Goal: Obtain resource: Download file/media

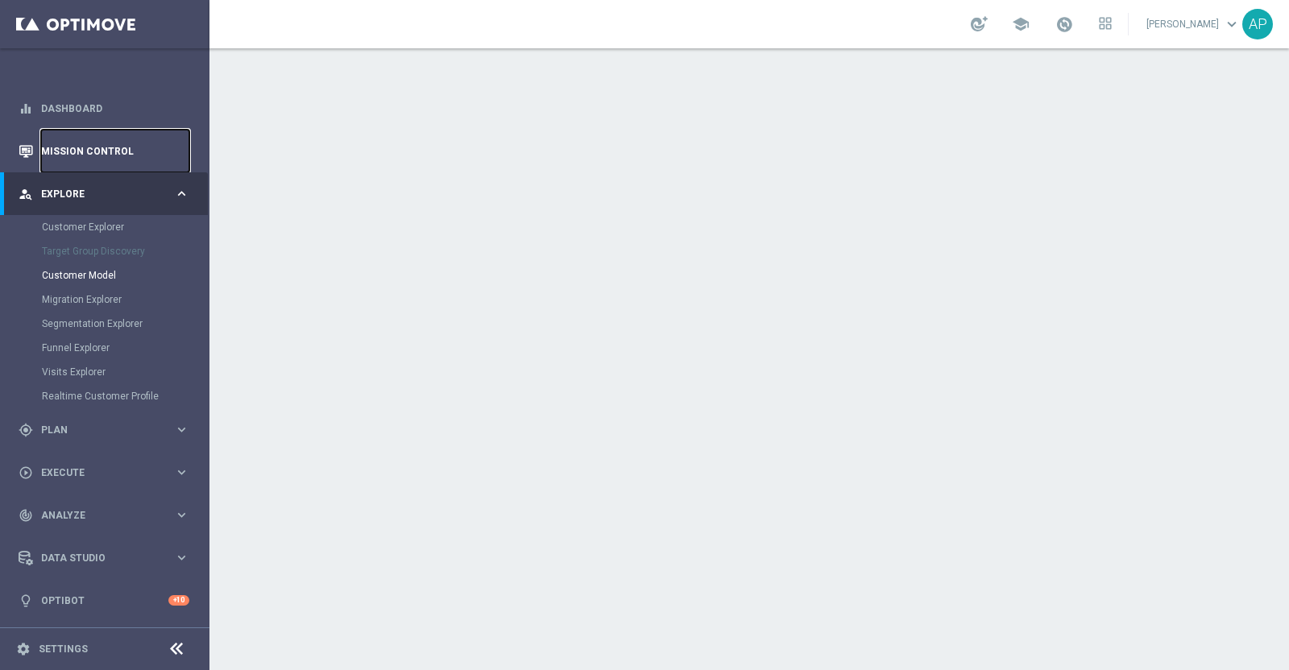
click at [94, 144] on link "Mission Control" at bounding box center [115, 151] width 148 height 43
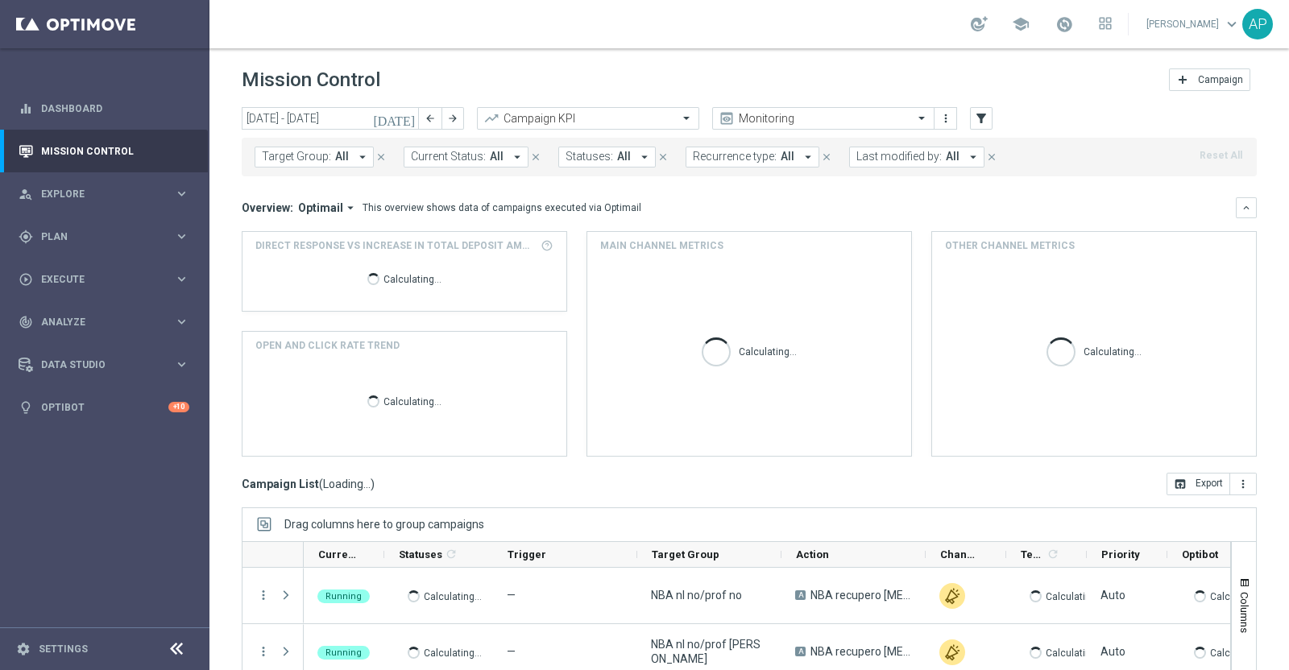
click at [408, 118] on icon "today" at bounding box center [395, 118] width 44 height 15
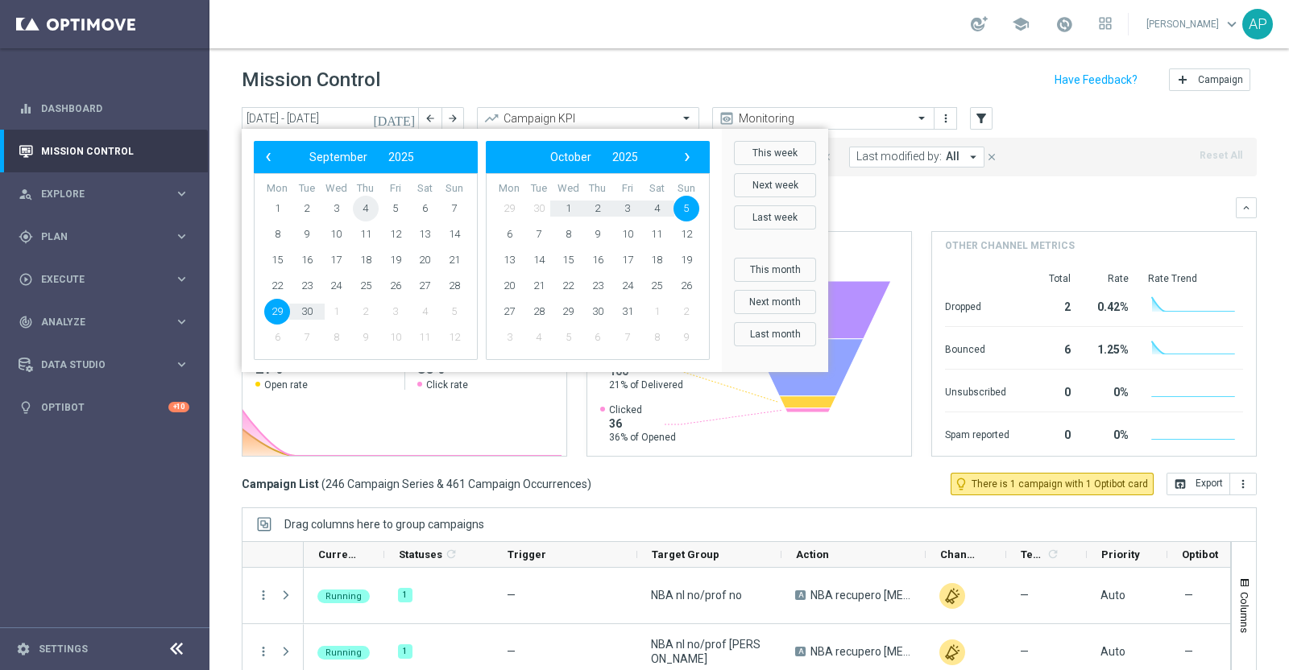
click at [369, 208] on span "4" at bounding box center [366, 209] width 26 height 26
click at [371, 206] on span "4" at bounding box center [366, 209] width 26 height 26
click at [371, 206] on div "This overview shows data of campaigns executed via Optimail" at bounding box center [502, 208] width 279 height 15
type input "04 Sep 2025 - 04 Sep 2025"
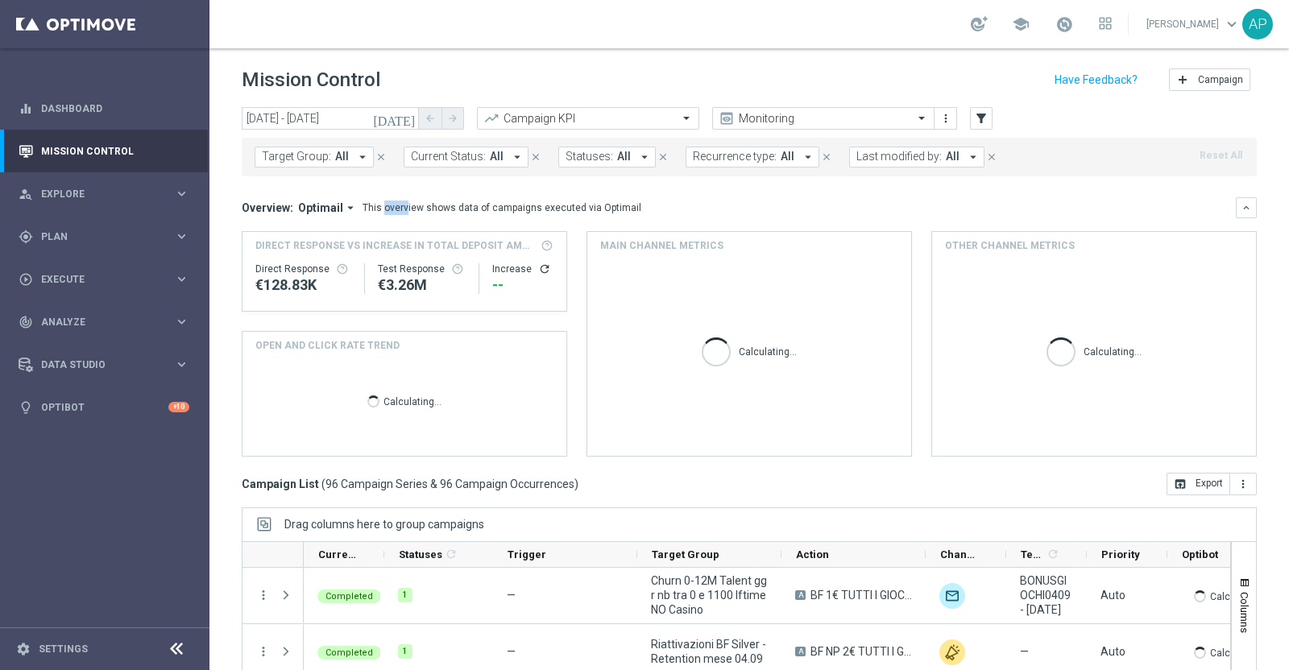
click at [895, 157] on span "Last modified by:" at bounding box center [898, 157] width 85 height 14
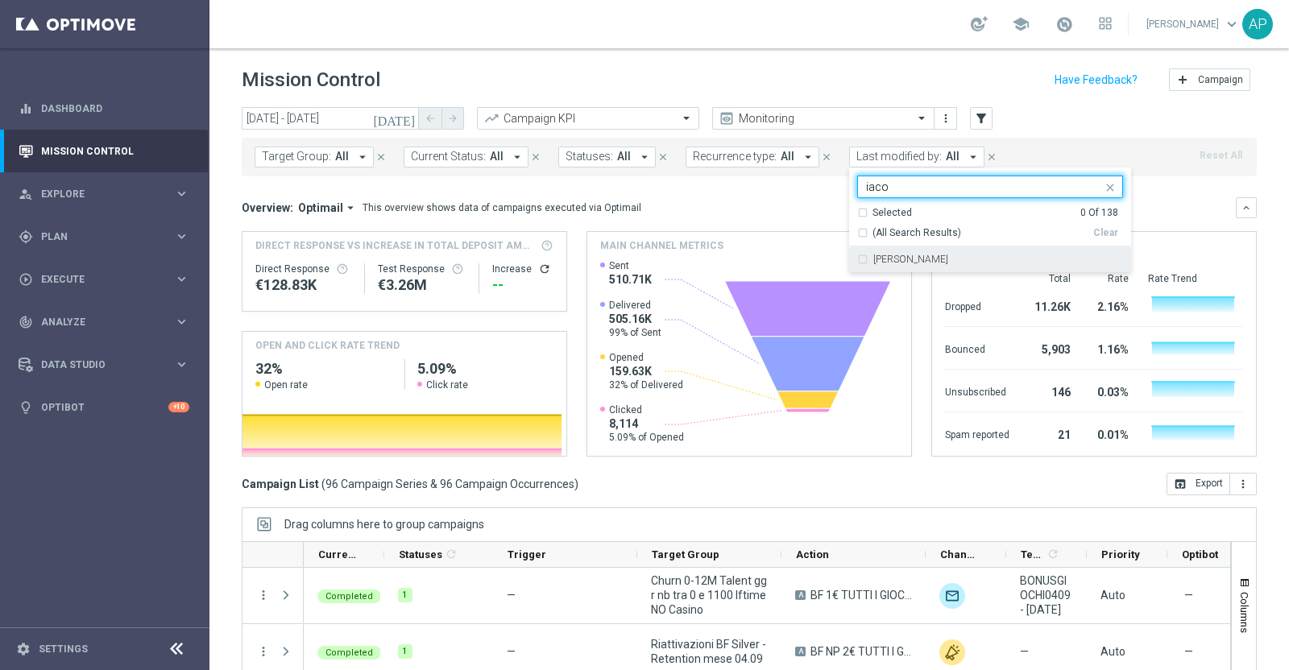
click at [879, 255] on label "Antonio Iacovone" at bounding box center [910, 260] width 75 height 10
drag, startPoint x: 880, startPoint y: 183, endPoint x: 851, endPoint y: 183, distance: 29.8
click at [858, 183] on div "Antonio Iacovone iaco" at bounding box center [980, 186] width 244 height 20
click at [909, 260] on label "Edoardo Ellena" at bounding box center [910, 260] width 75 height 10
drag, startPoint x: 876, startPoint y: 188, endPoint x: 858, endPoint y: 192, distance: 19.0
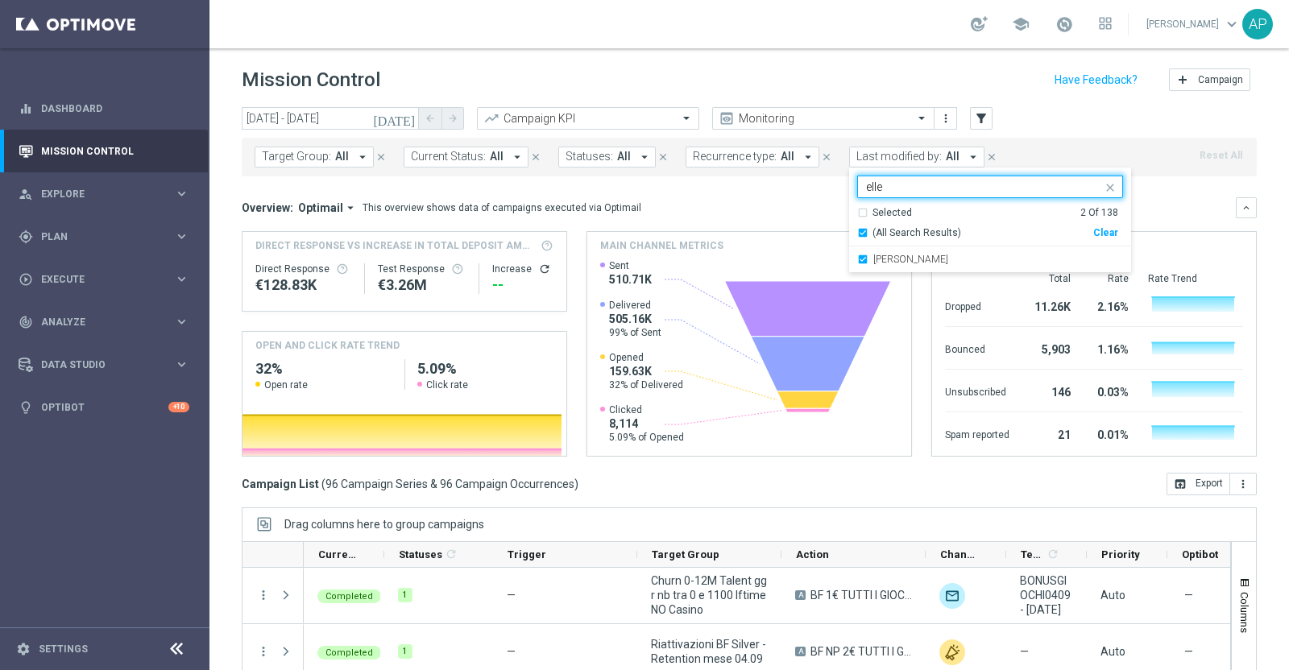
click at [866, 192] on input "elle" at bounding box center [984, 187] width 236 height 14
type input "e"
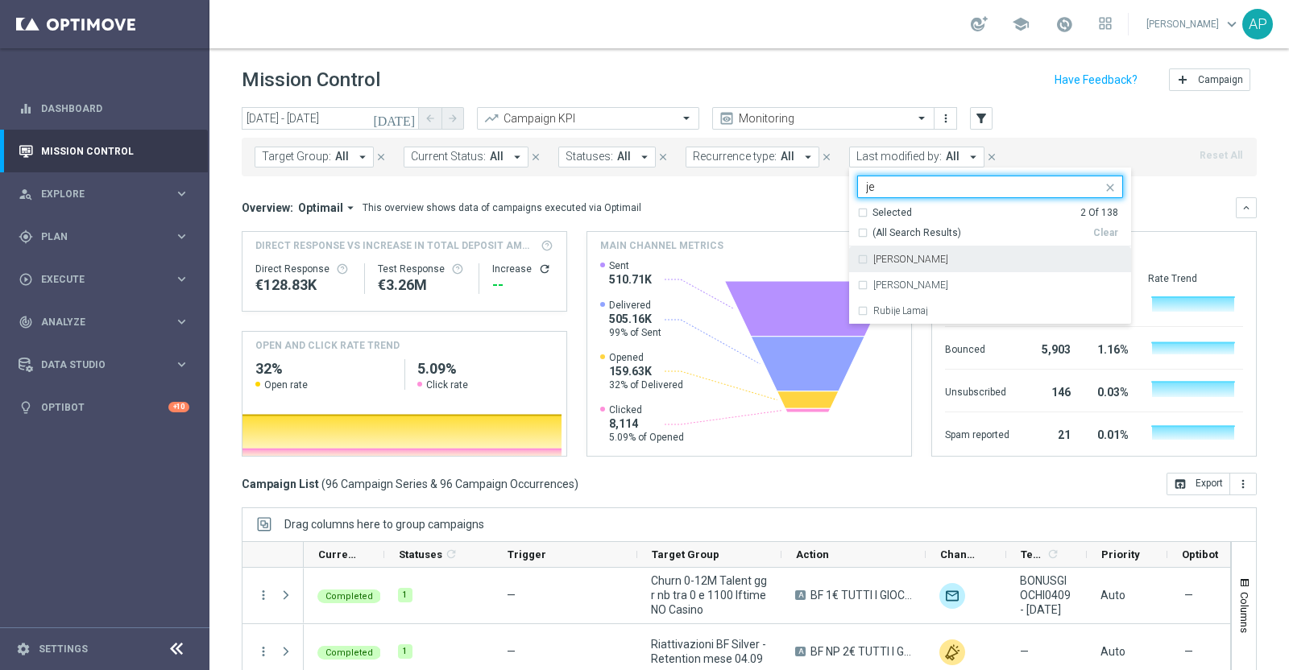
click at [902, 263] on label "Jennyffer Gonzalez" at bounding box center [910, 260] width 75 height 10
type input "je"
click at [902, 263] on label "Jennyffer Gonzalez" at bounding box center [910, 260] width 75 height 10
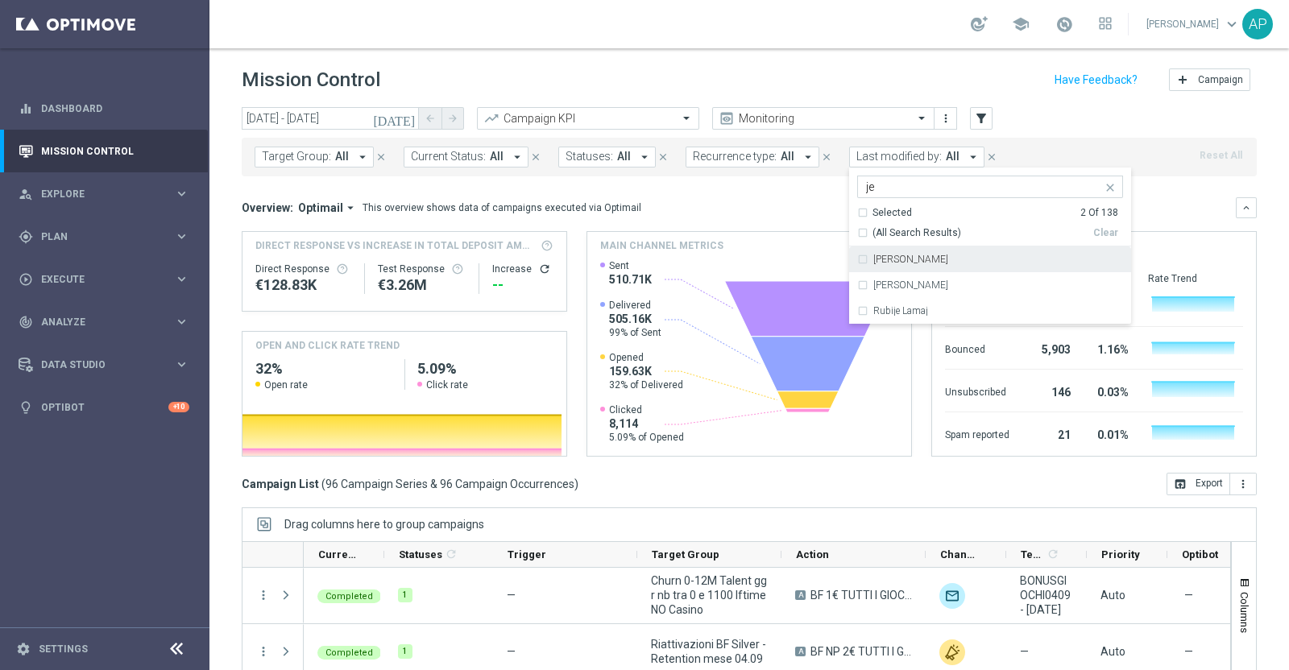
click at [857, 256] on div "Jennyffer Gonzalez" at bounding box center [990, 260] width 266 height 26
click at [902, 255] on label "Jennyffer Gonzalez" at bounding box center [910, 260] width 75 height 10
click at [1034, 107] on div "today 04 Sep 2025 - 04 Sep 2025 arrow_back arrow_forward Campaign KPI trending_…" at bounding box center [749, 119] width 1015 height 24
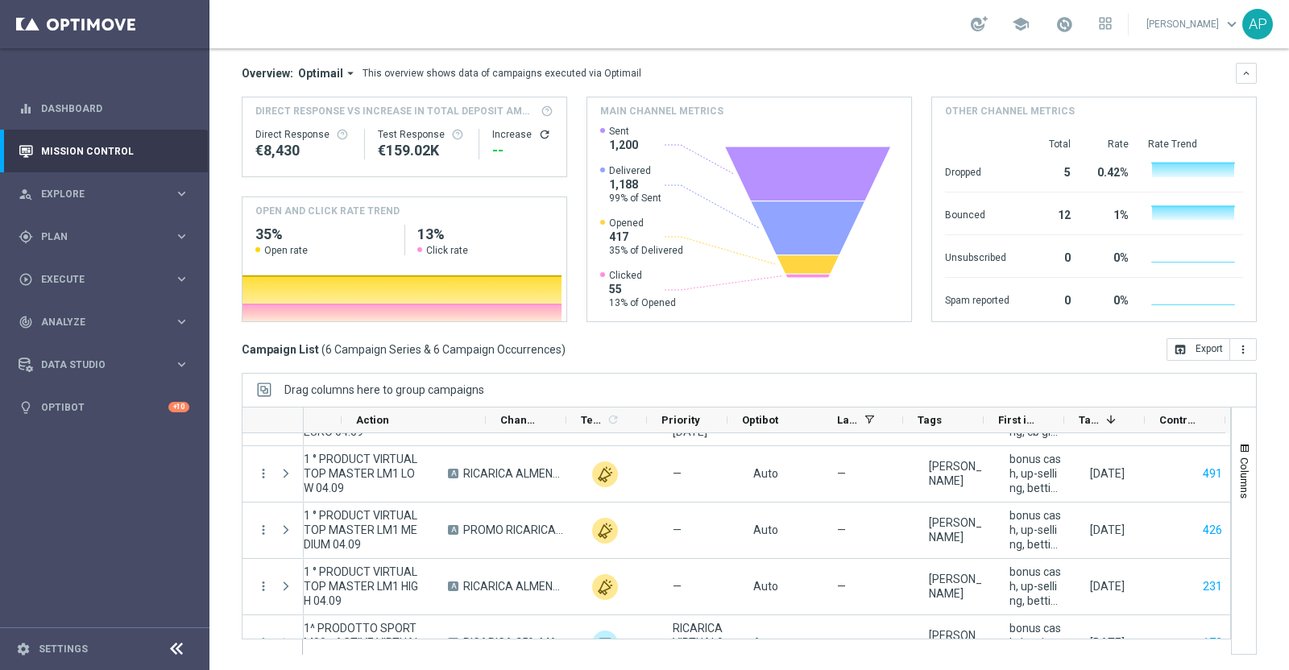
scroll to position [0, 463]
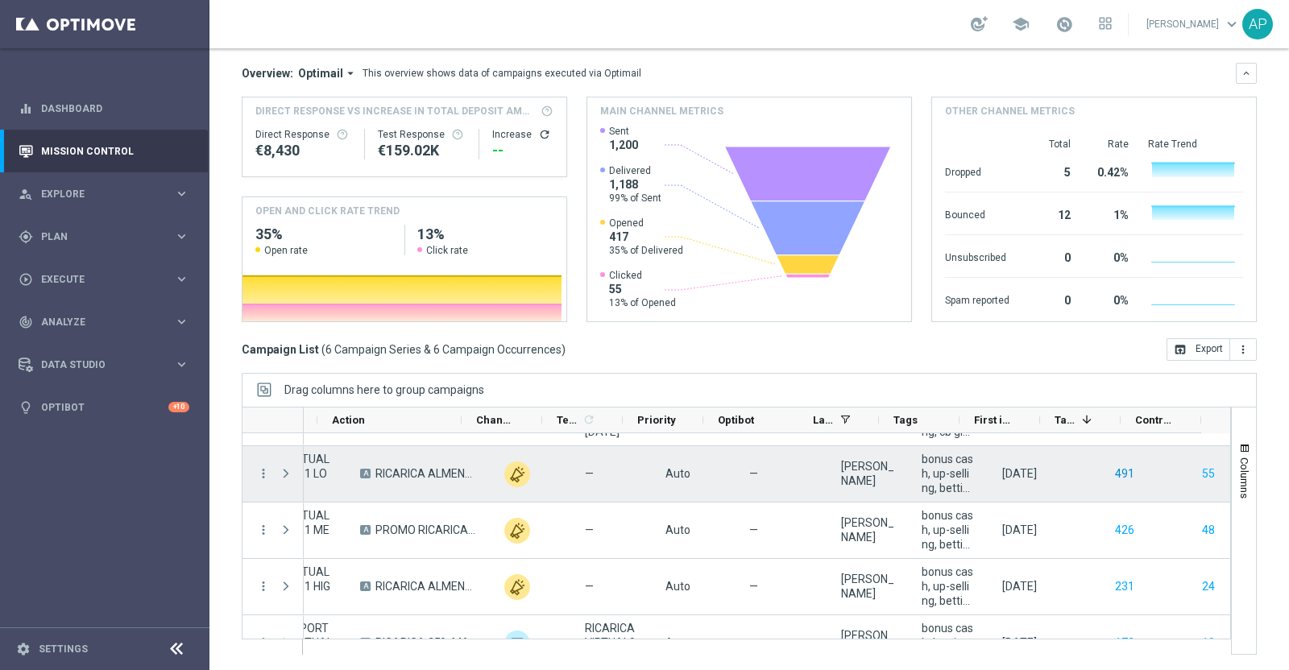
click at [1113, 473] on button "491" at bounding box center [1124, 474] width 23 height 20
click at [1200, 476] on button "55" at bounding box center [1208, 474] width 16 height 20
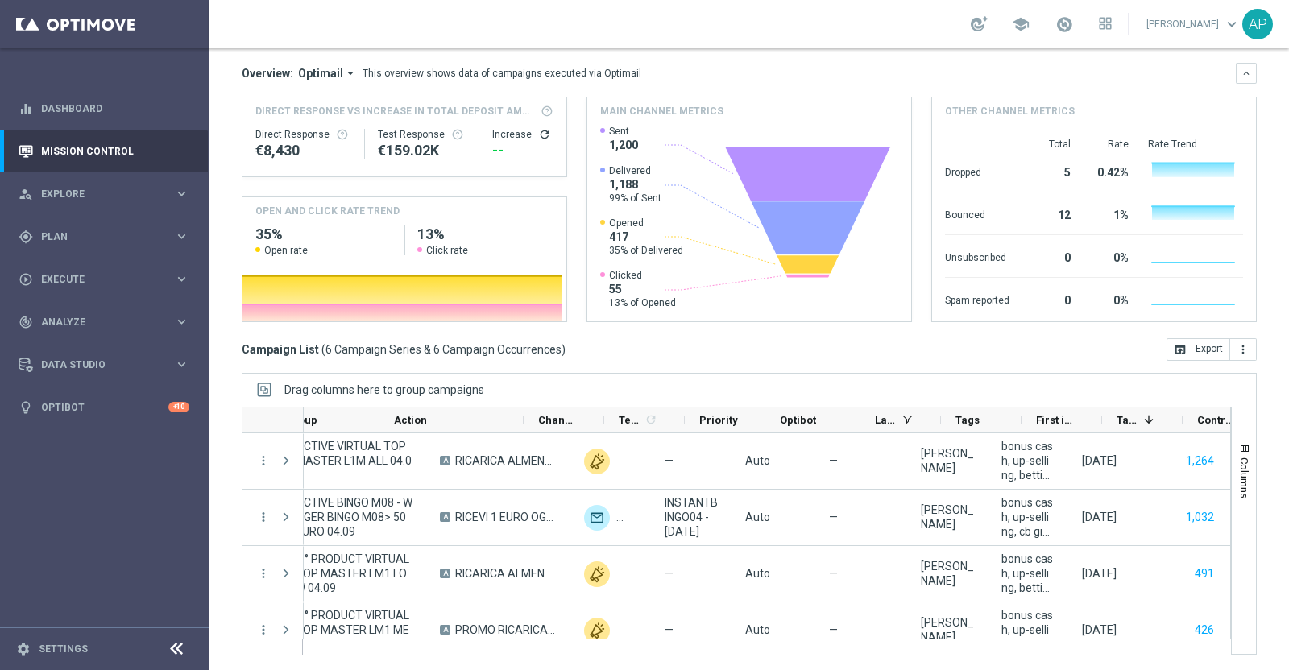
scroll to position [0, 0]
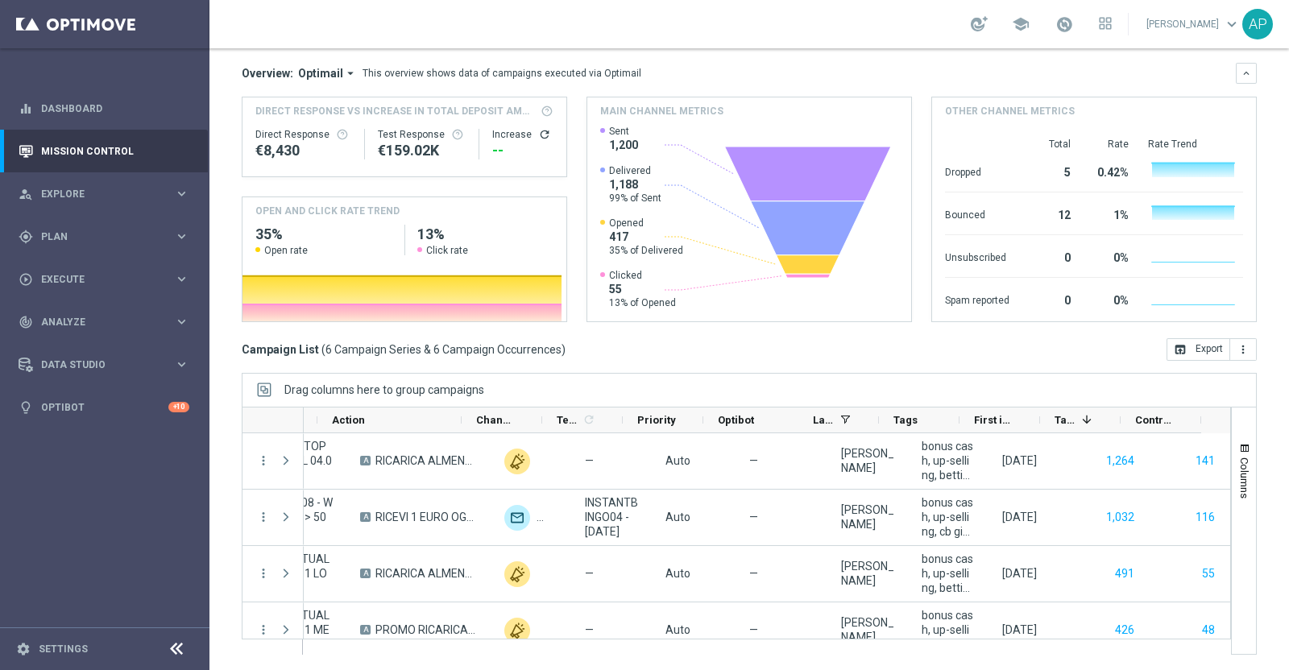
click at [1156, 605] on div "48" at bounding box center [1190, 631] width 81 height 56
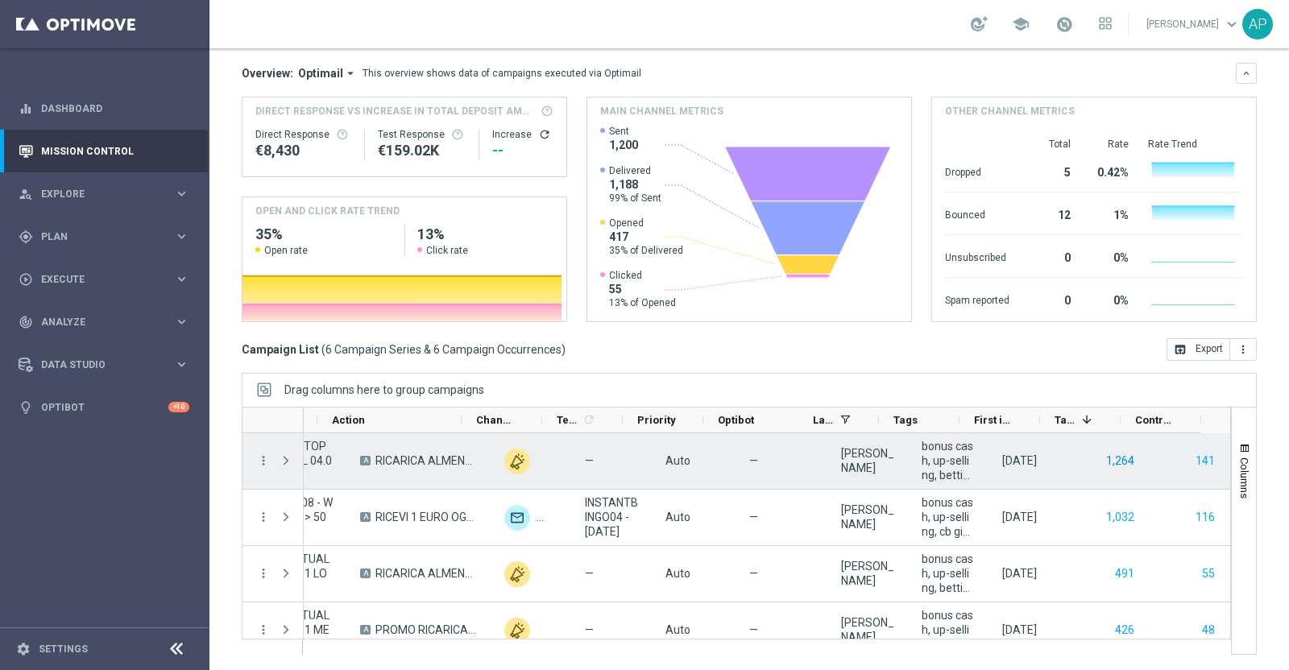
click at [1104, 458] on button "1,264" at bounding box center [1119, 461] width 31 height 20
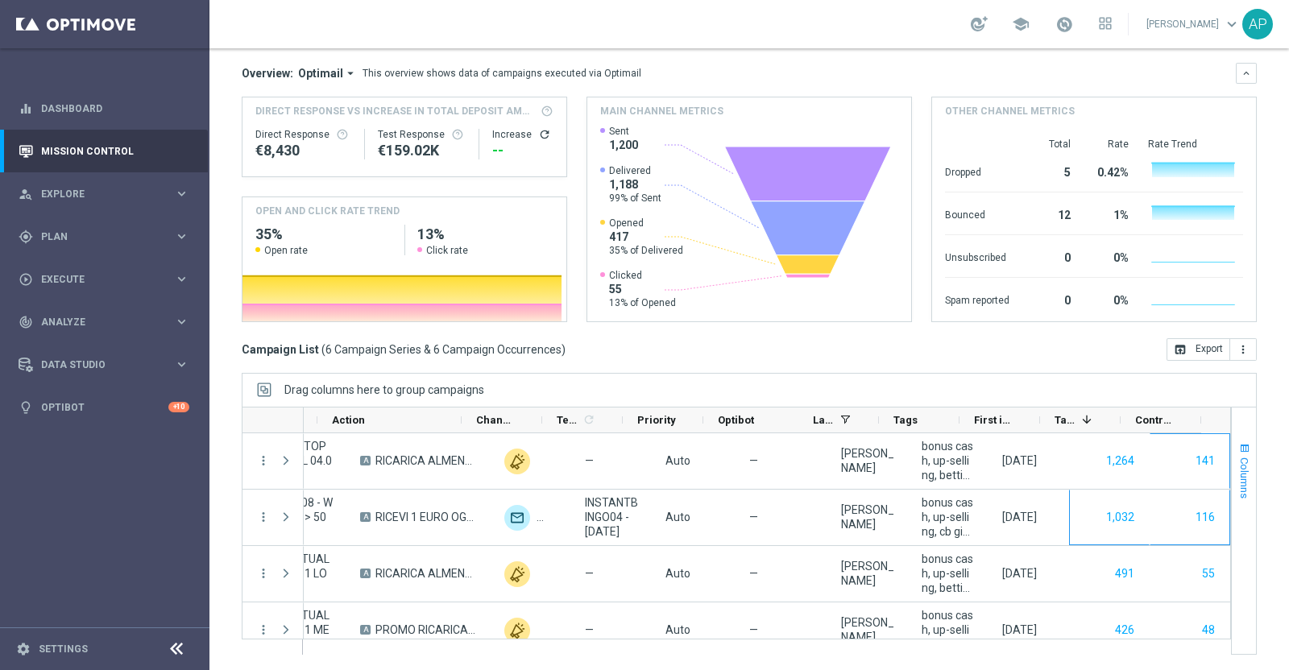
scroll to position [0, 465]
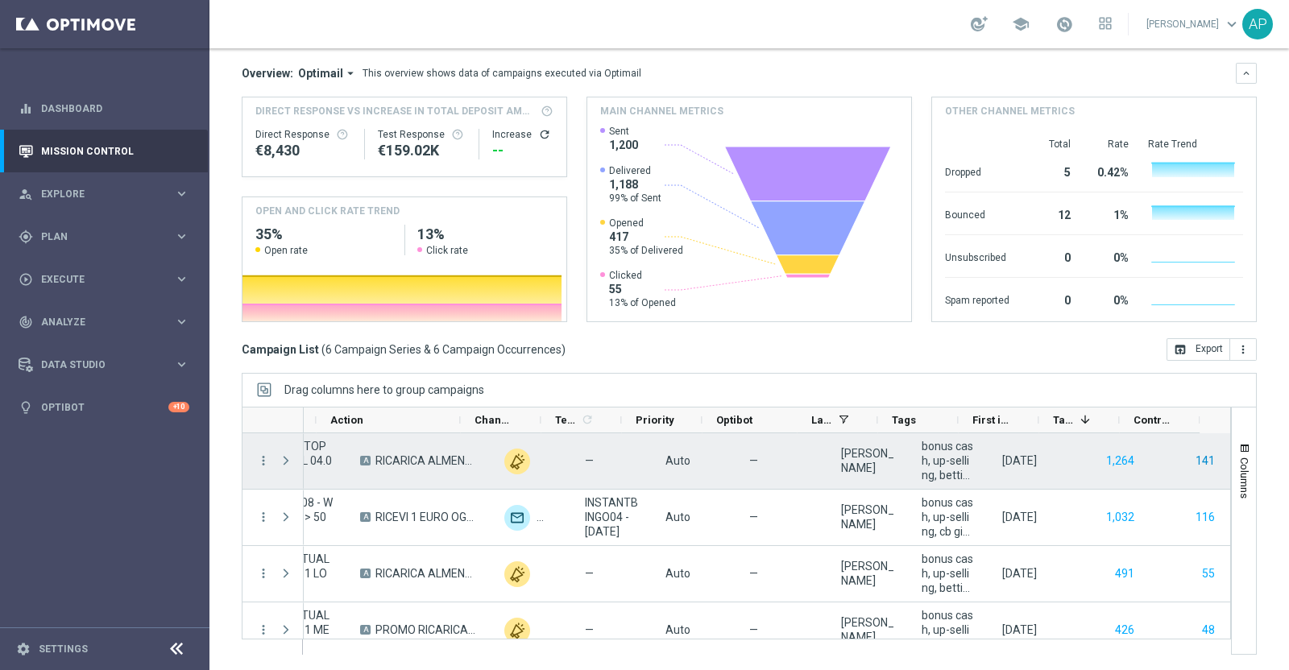
click at [1194, 456] on button "141" at bounding box center [1205, 461] width 23 height 20
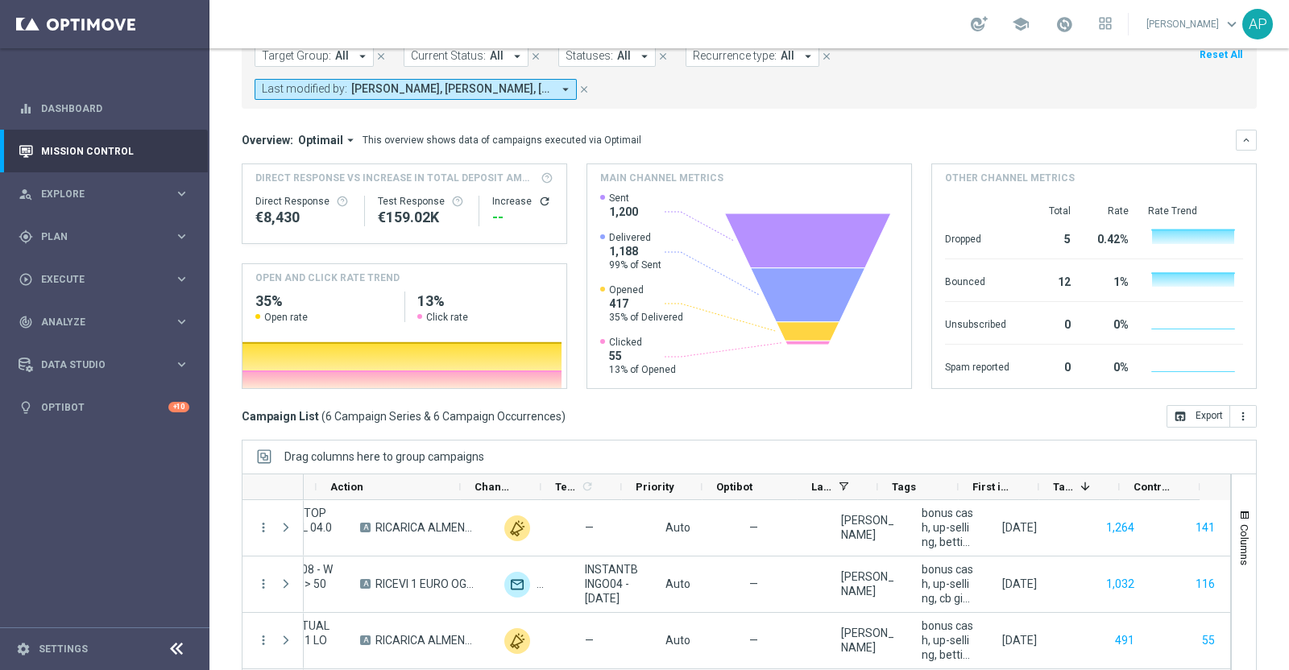
scroll to position [0, 0]
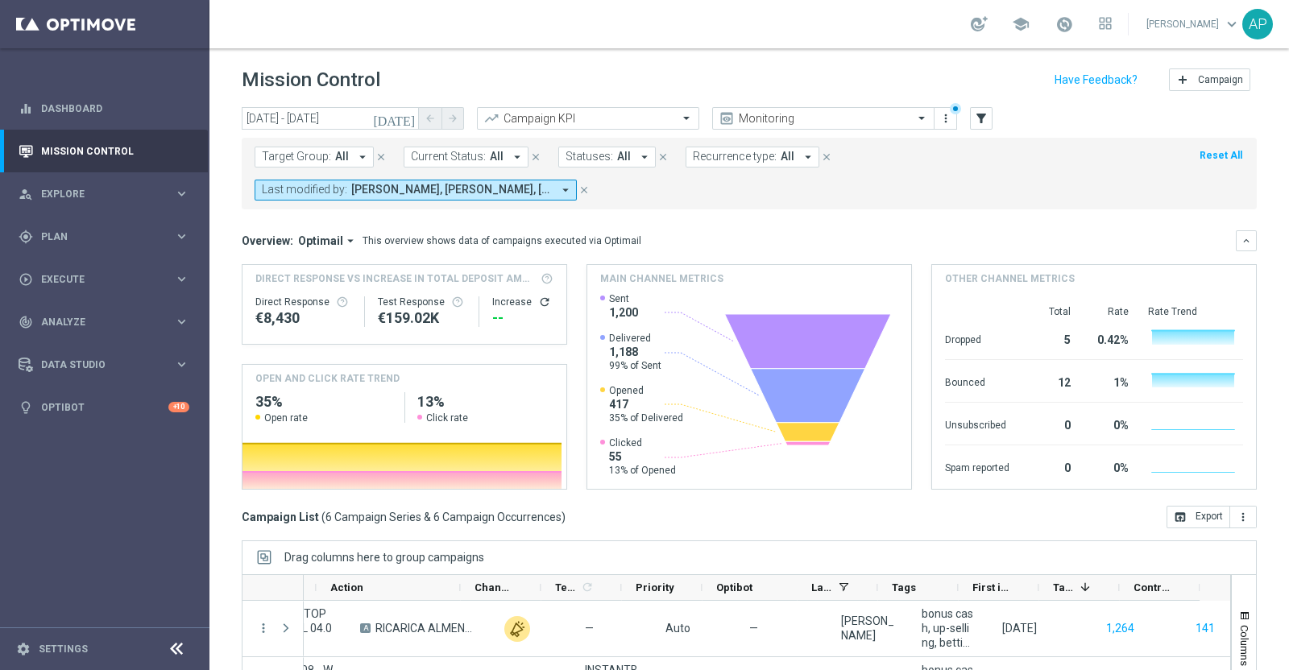
click at [405, 117] on icon "today" at bounding box center [395, 118] width 44 height 15
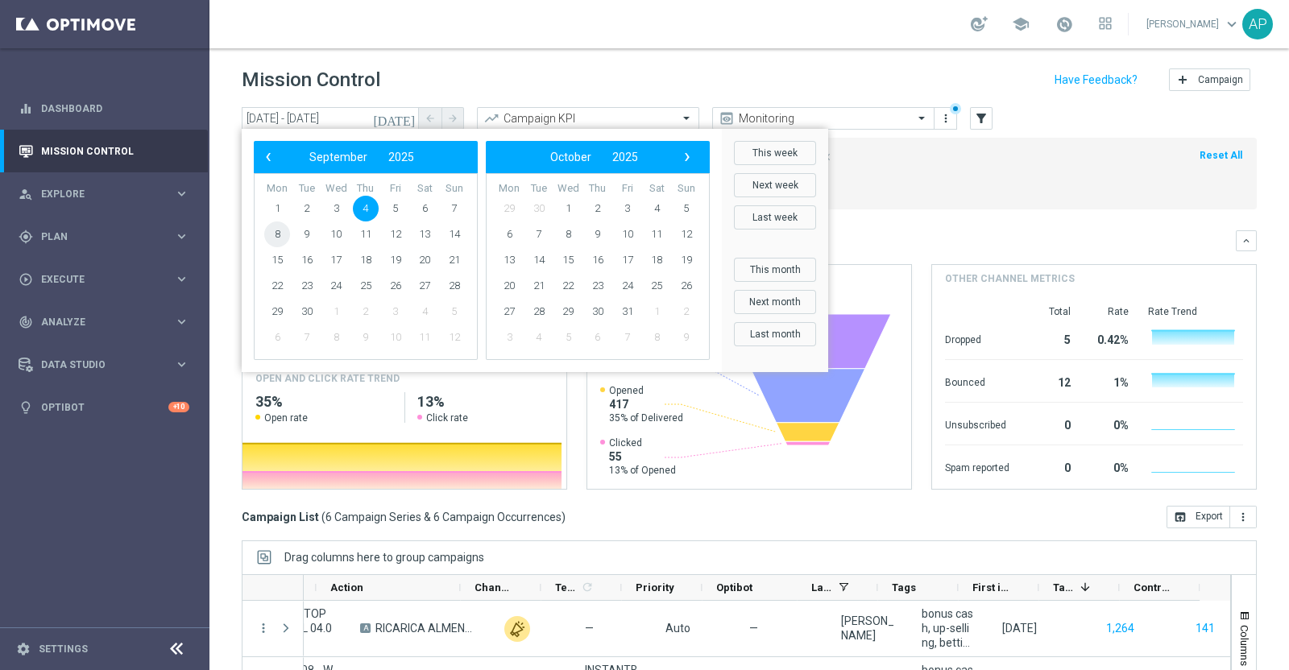
click at [275, 238] on span "8" at bounding box center [277, 235] width 26 height 26
click at [275, 236] on span "8" at bounding box center [277, 235] width 26 height 26
click at [275, 236] on h3 "Overview:" at bounding box center [268, 241] width 52 height 15
type input "08 Sep 2025 - 08 Sep 2025"
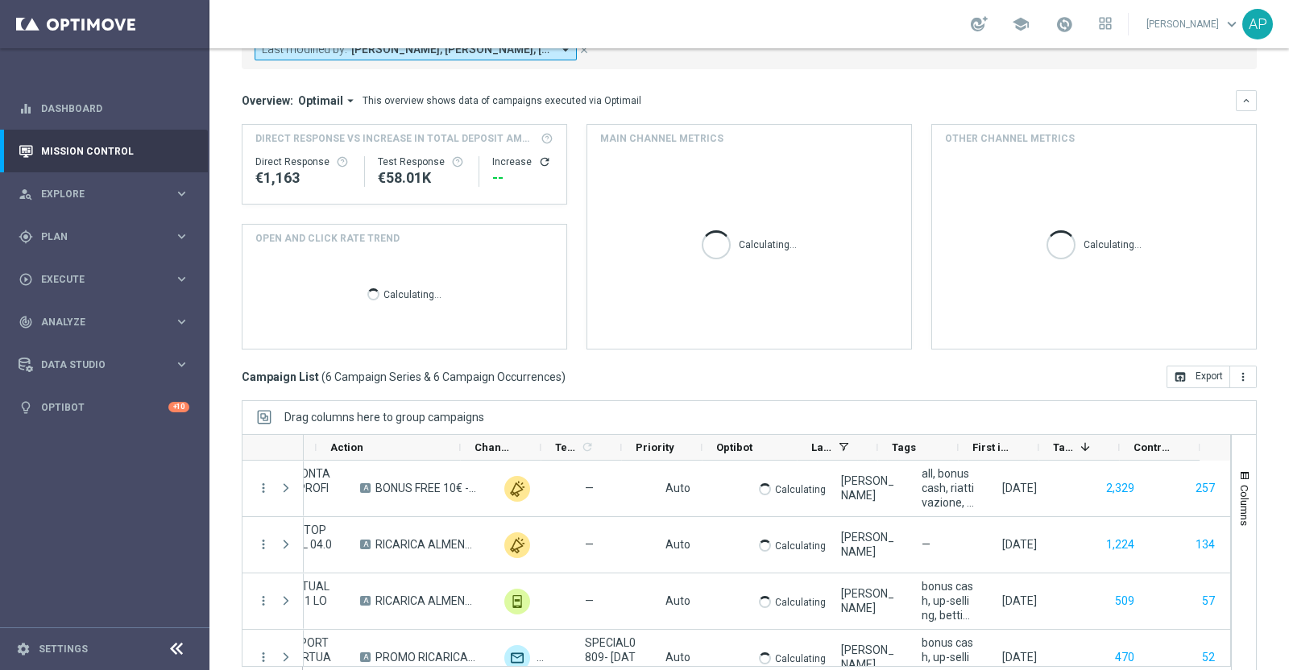
scroll to position [168, 0]
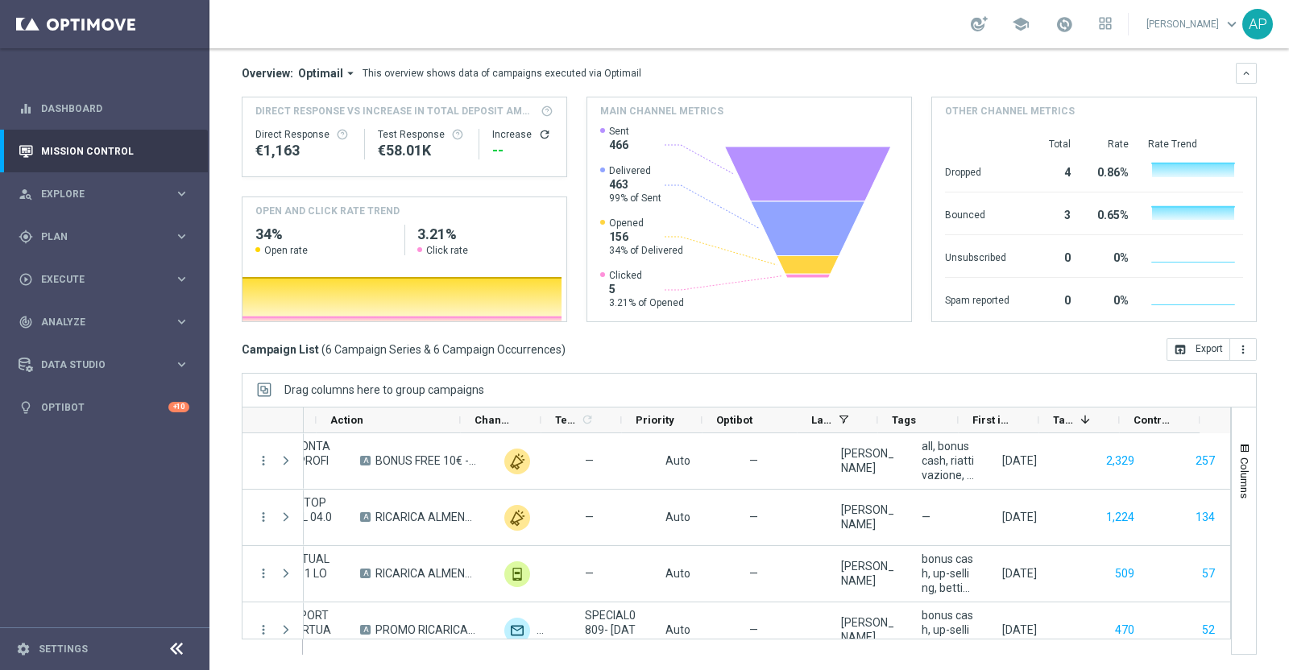
click at [829, 357] on div "Campaign List ( 6 Campaign Series & 6 Campaign Occurrences ) open_in_browser Ex…" at bounding box center [749, 349] width 1015 height 23
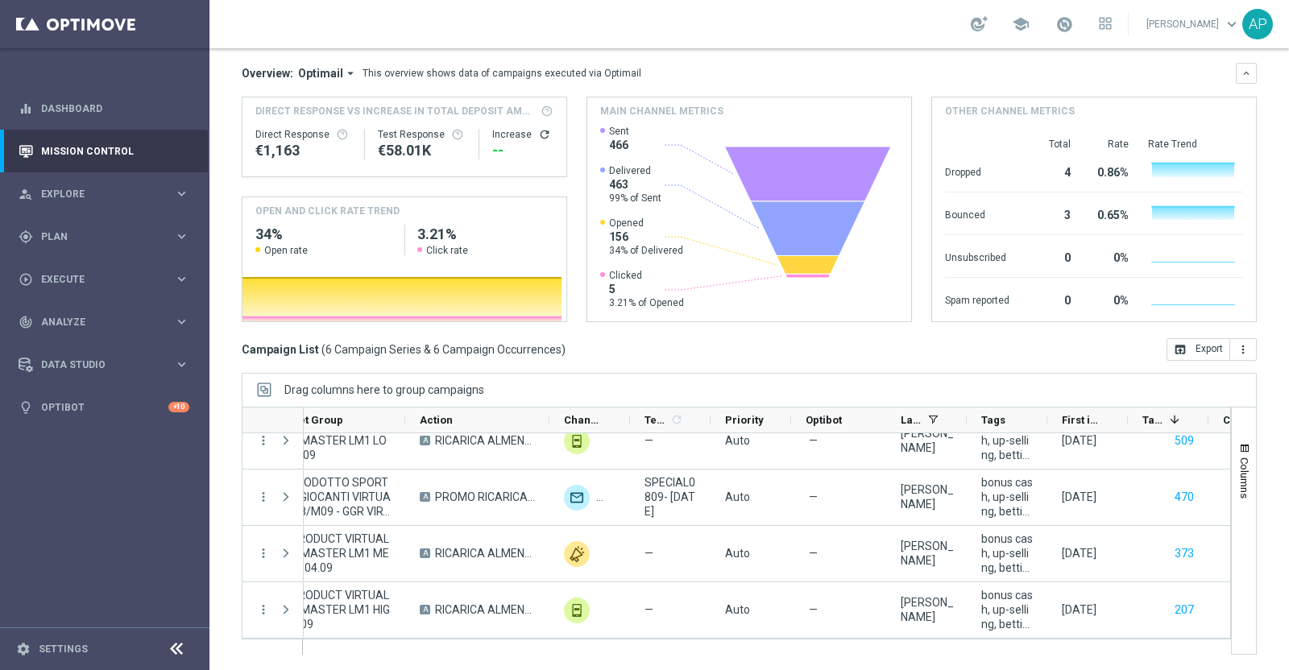
scroll to position [0, 463]
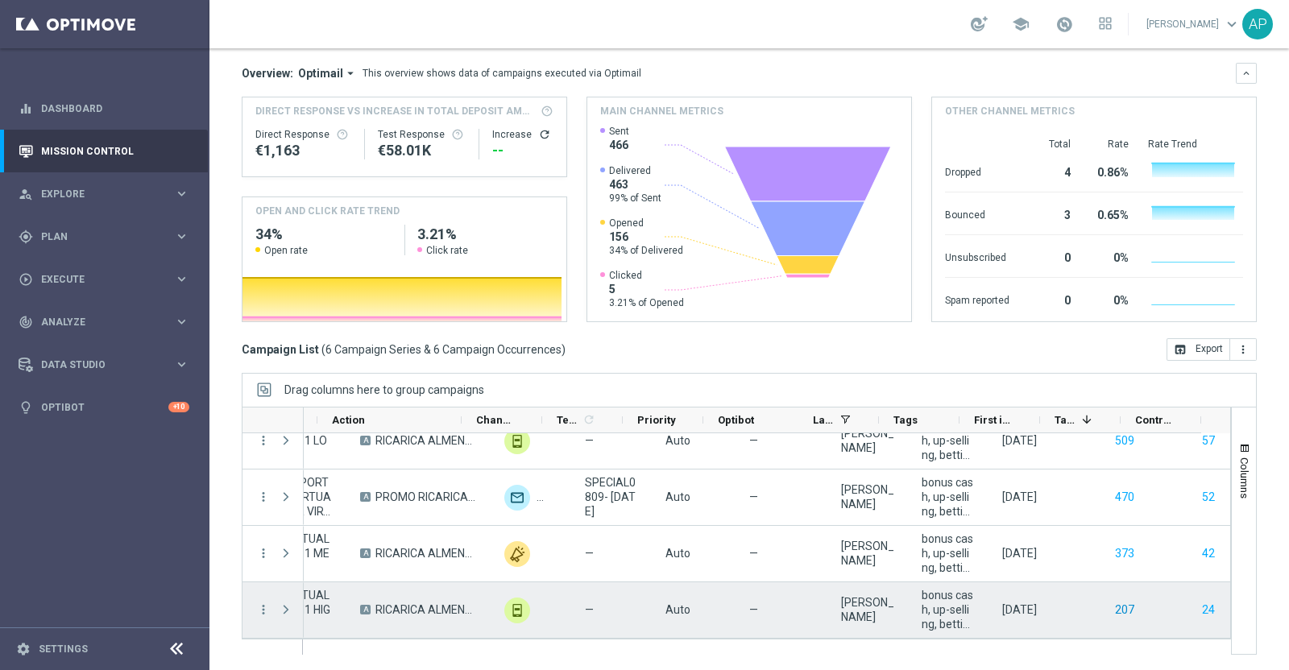
click at [1113, 607] on button "207" at bounding box center [1124, 610] width 23 height 20
click at [1200, 610] on button "24" at bounding box center [1208, 610] width 16 height 20
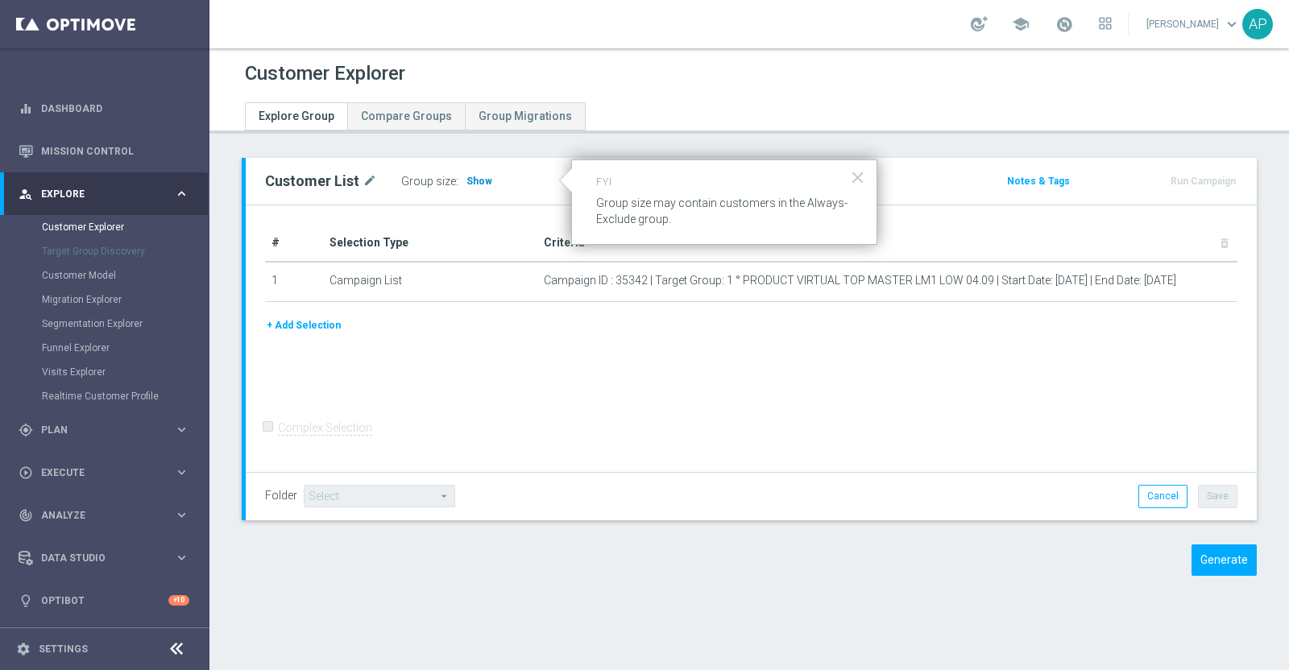
click at [469, 176] on span "Show" at bounding box center [479, 181] width 26 height 11
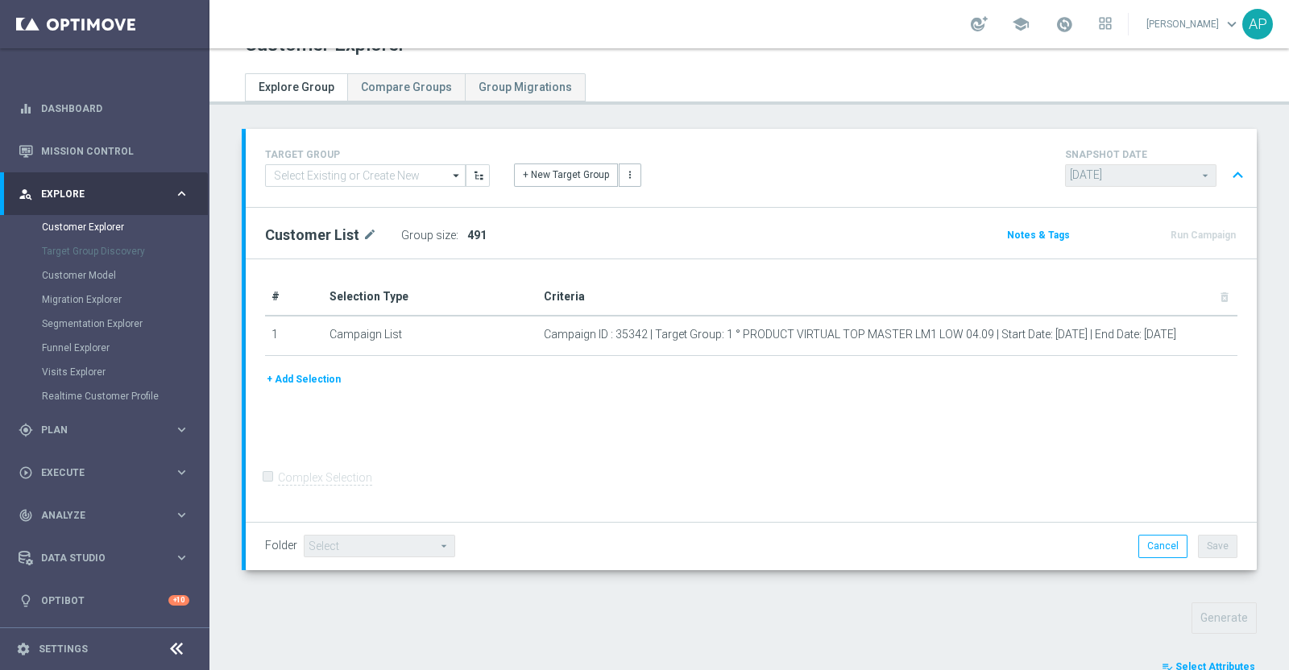
scroll to position [495, 0]
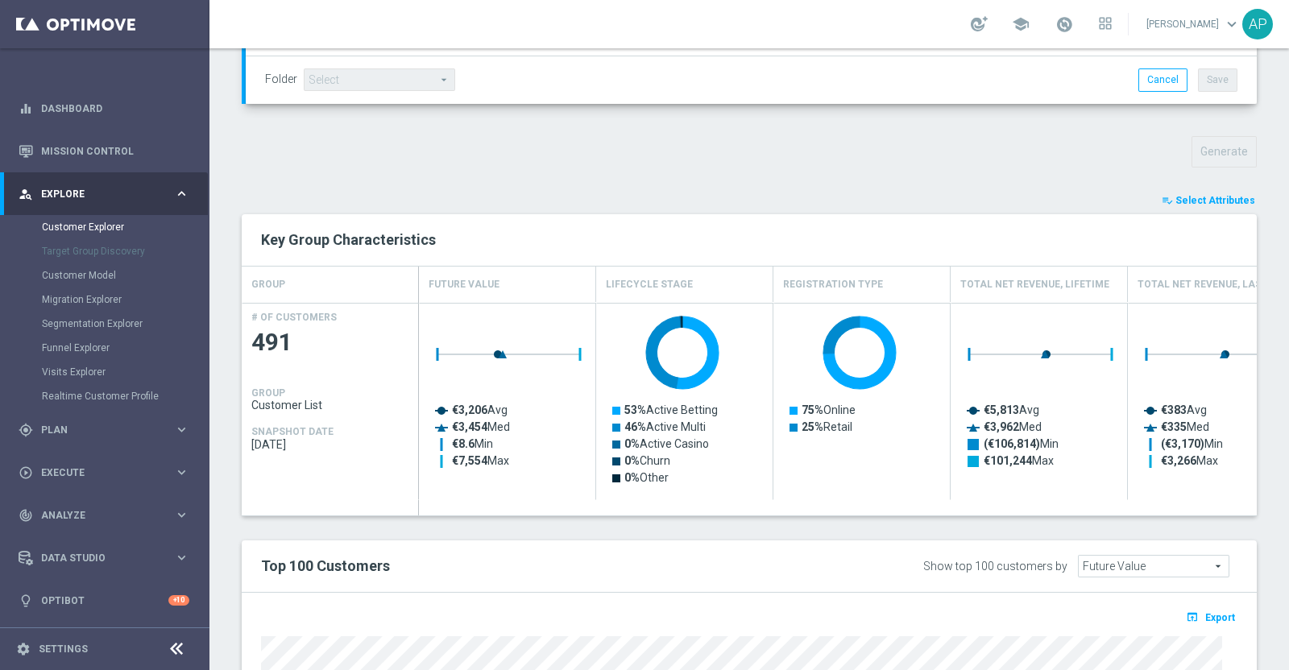
click at [1195, 201] on span "Select Attributes" at bounding box center [1215, 200] width 80 height 11
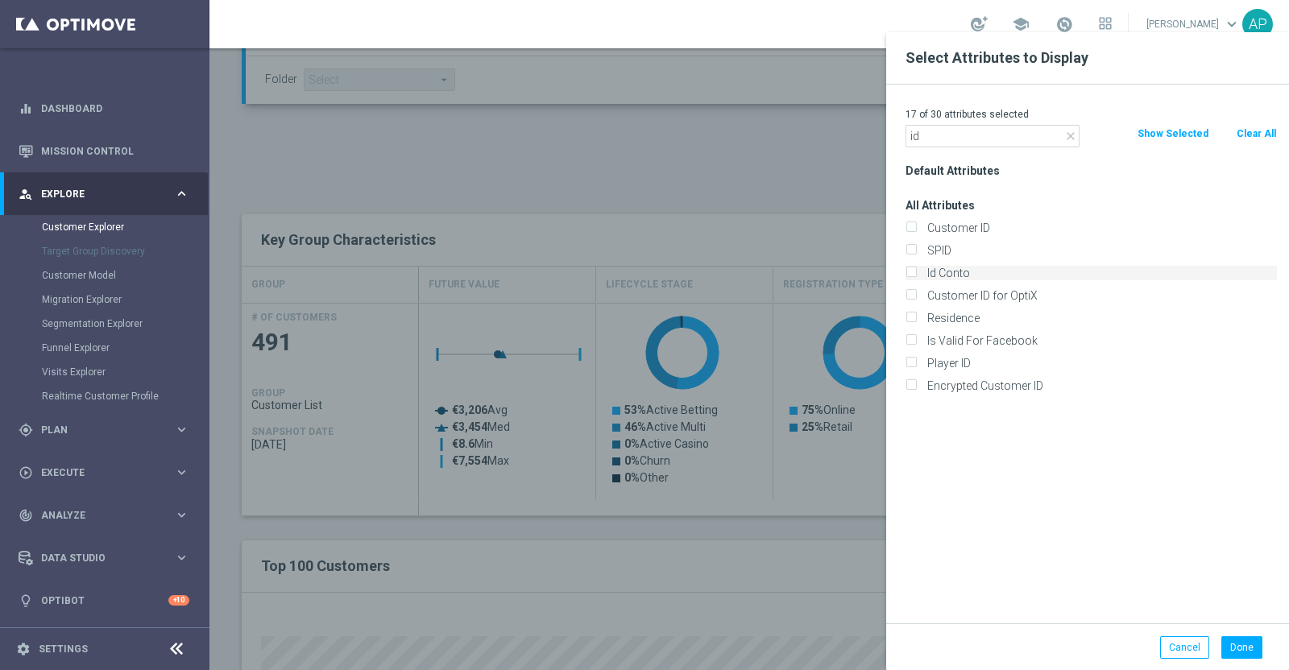
type input "id"
click at [947, 276] on label "Id Conto" at bounding box center [1099, 273] width 355 height 15
click at [916, 276] on input "Id Conto" at bounding box center [910, 275] width 10 height 10
click at [947, 276] on label "Id Conto" at bounding box center [1099, 273] width 355 height 15
click at [916, 276] on input "Id Conto" at bounding box center [910, 275] width 10 height 10
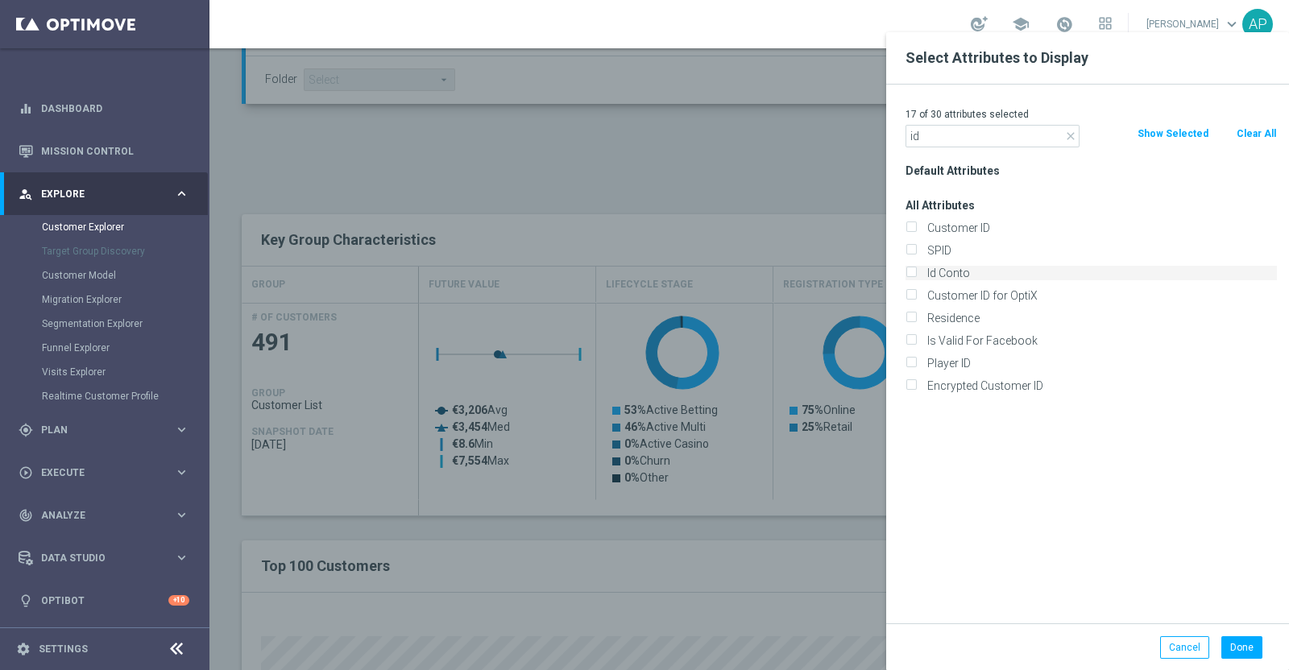
click at [907, 271] on input "Id Conto" at bounding box center [910, 275] width 10 height 10
checkbox input "true"
click at [1248, 653] on button "Done" at bounding box center [1241, 647] width 41 height 23
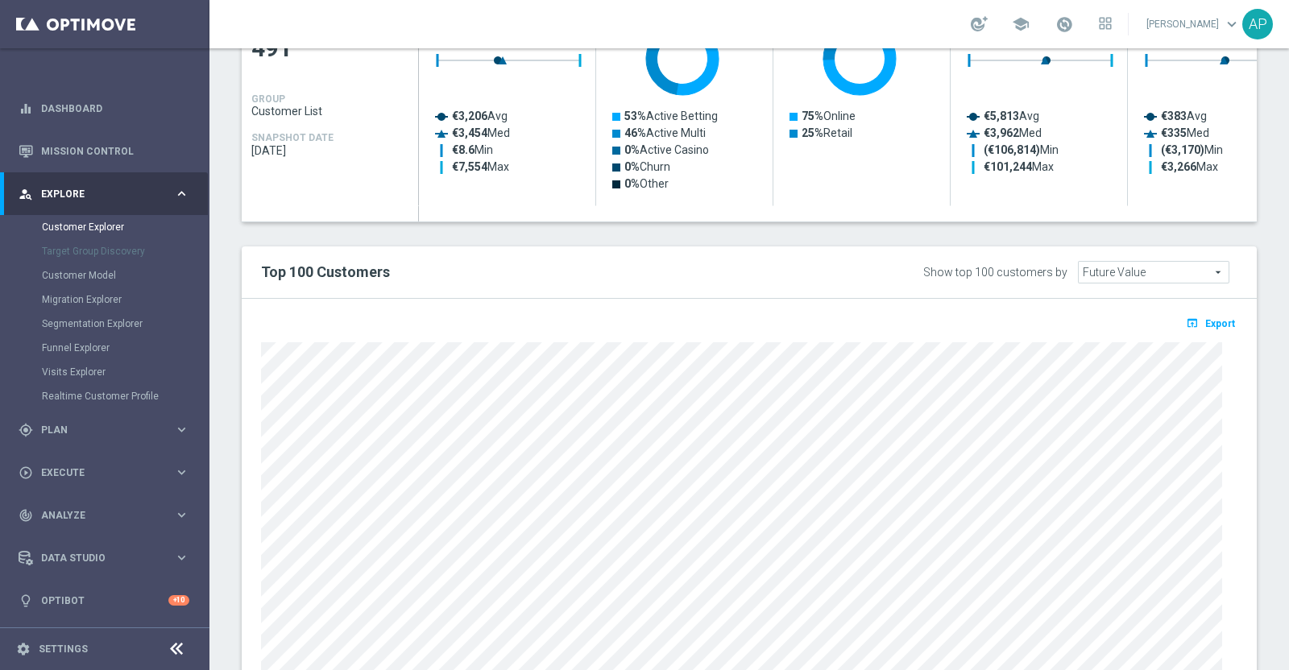
scroll to position [805, 0]
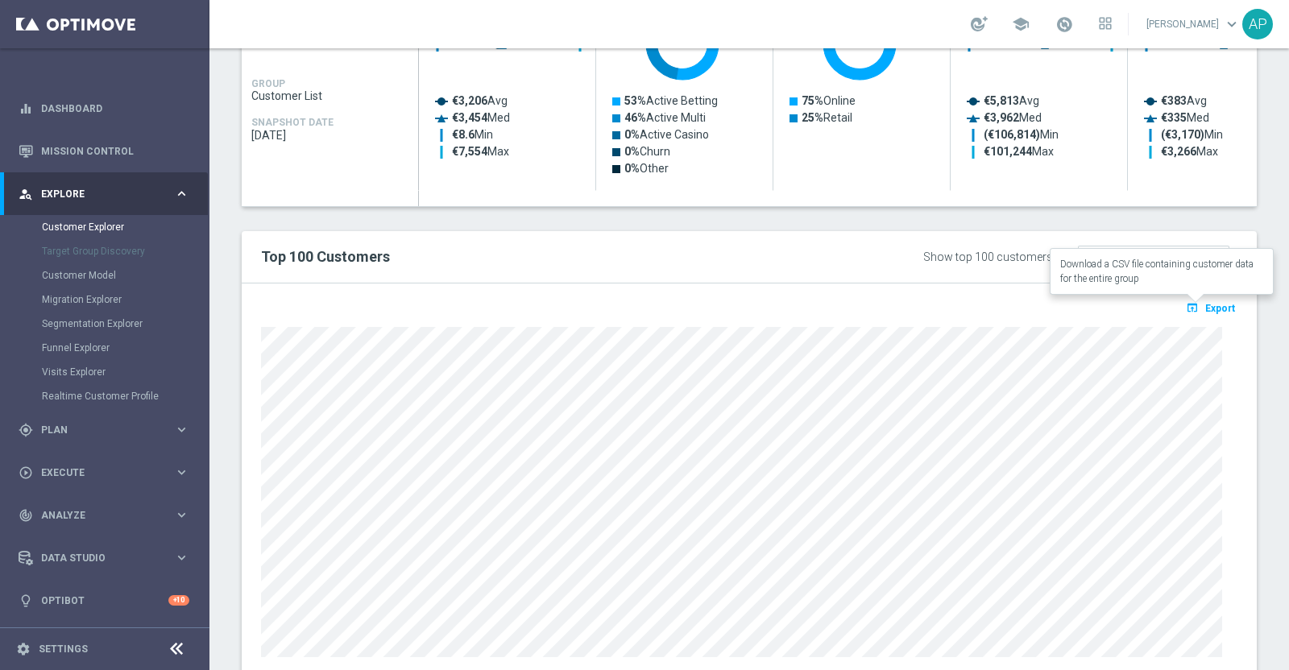
click at [1205, 304] on span "Export" at bounding box center [1220, 308] width 30 height 11
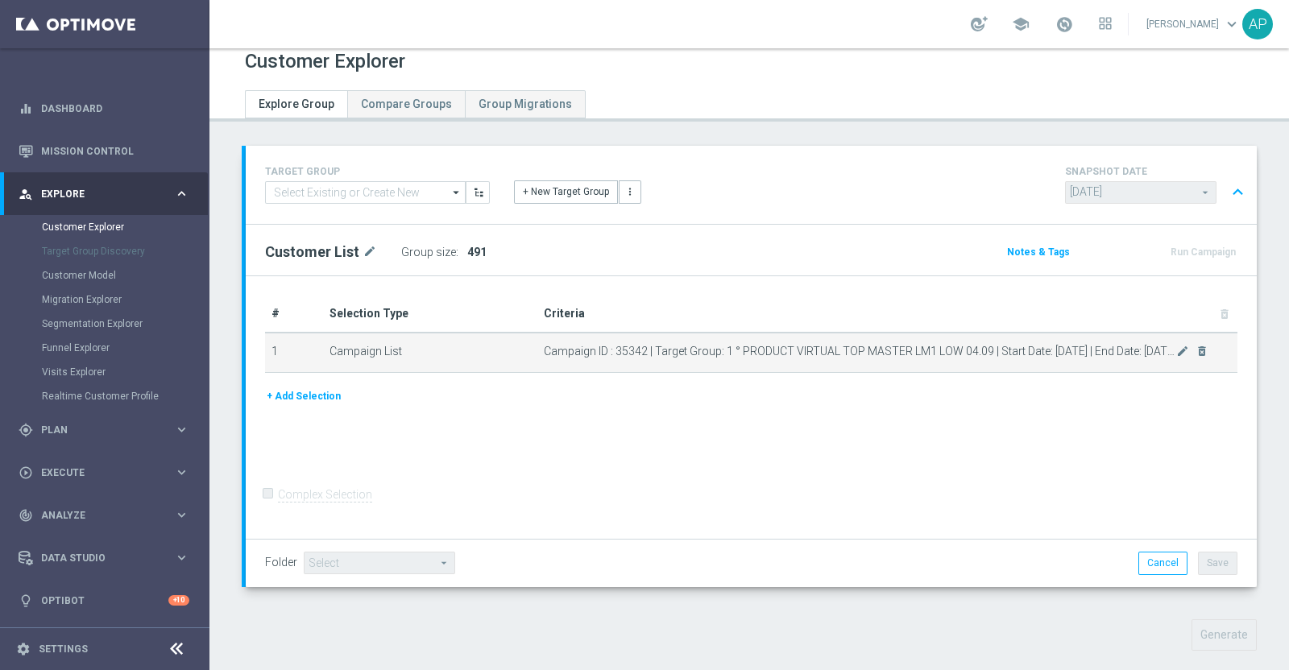
scroll to position [0, 0]
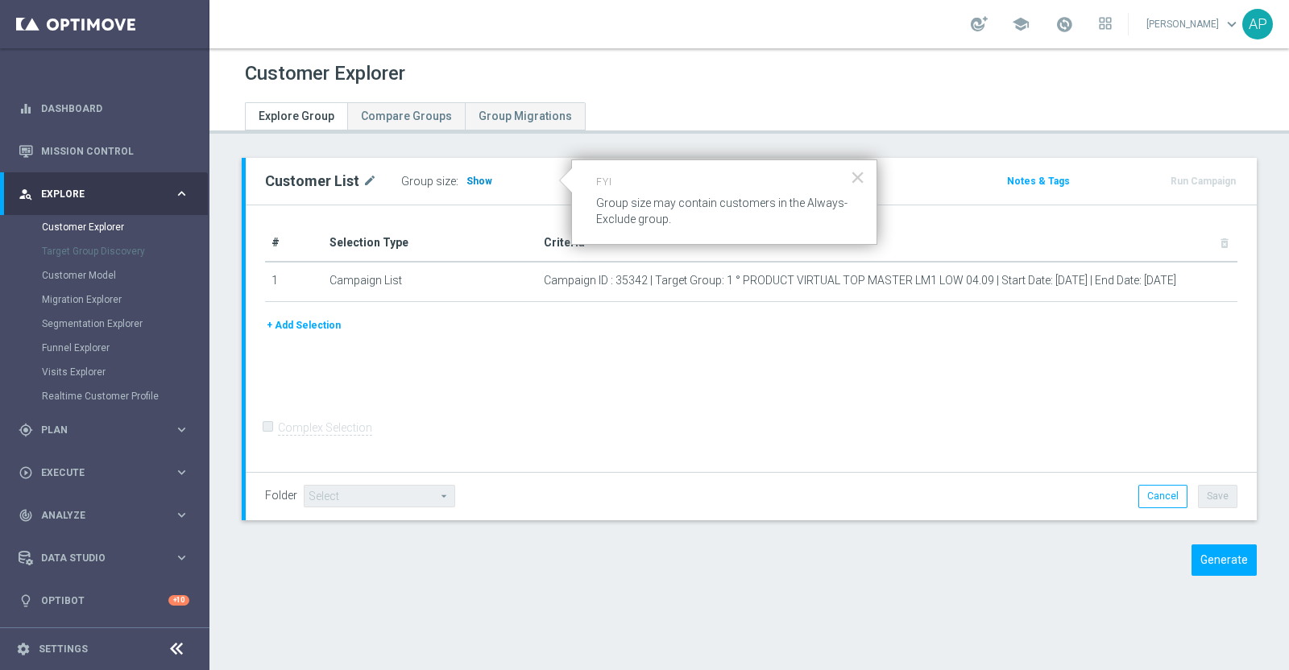
click at [477, 176] on span "Show" at bounding box center [479, 181] width 26 height 11
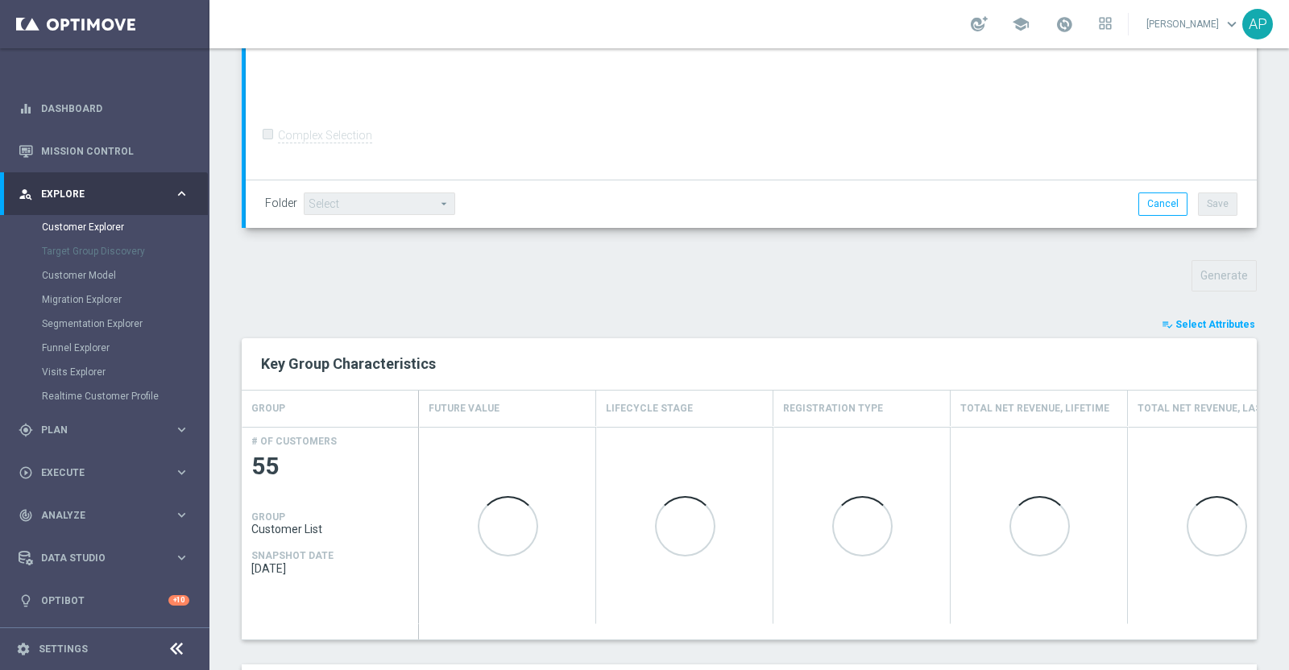
scroll to position [402, 0]
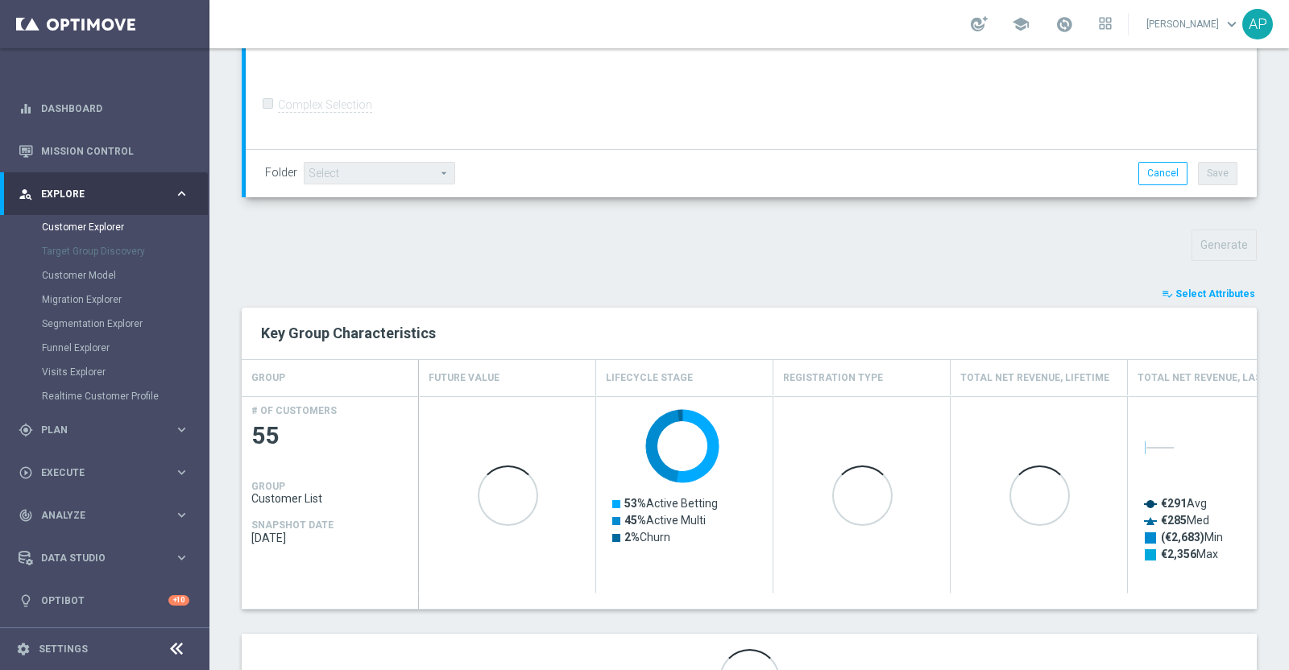
click at [1200, 292] on span "Select Attributes" at bounding box center [1215, 293] width 80 height 11
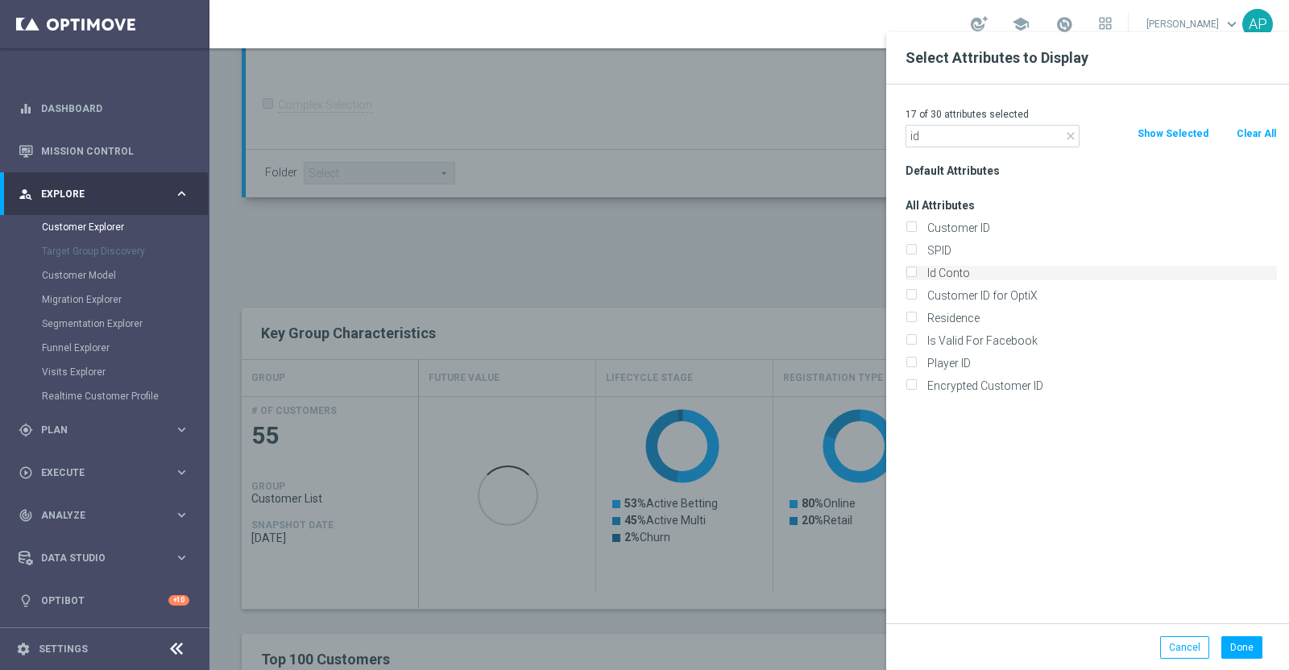
type input "id"
click at [955, 276] on label "Id Conto" at bounding box center [1099, 273] width 355 height 15
click at [916, 276] on input "Id Conto" at bounding box center [910, 275] width 10 height 10
checkbox input "true"
click at [1244, 638] on button "Done" at bounding box center [1241, 647] width 41 height 23
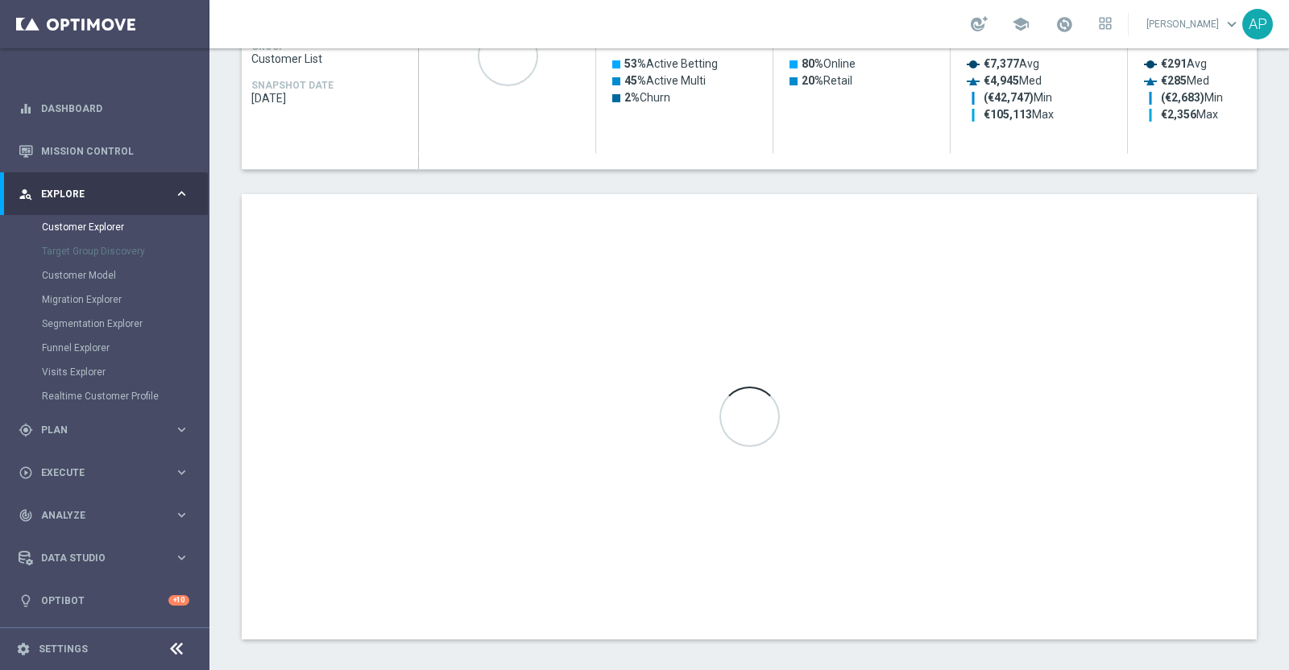
scroll to position [850, 0]
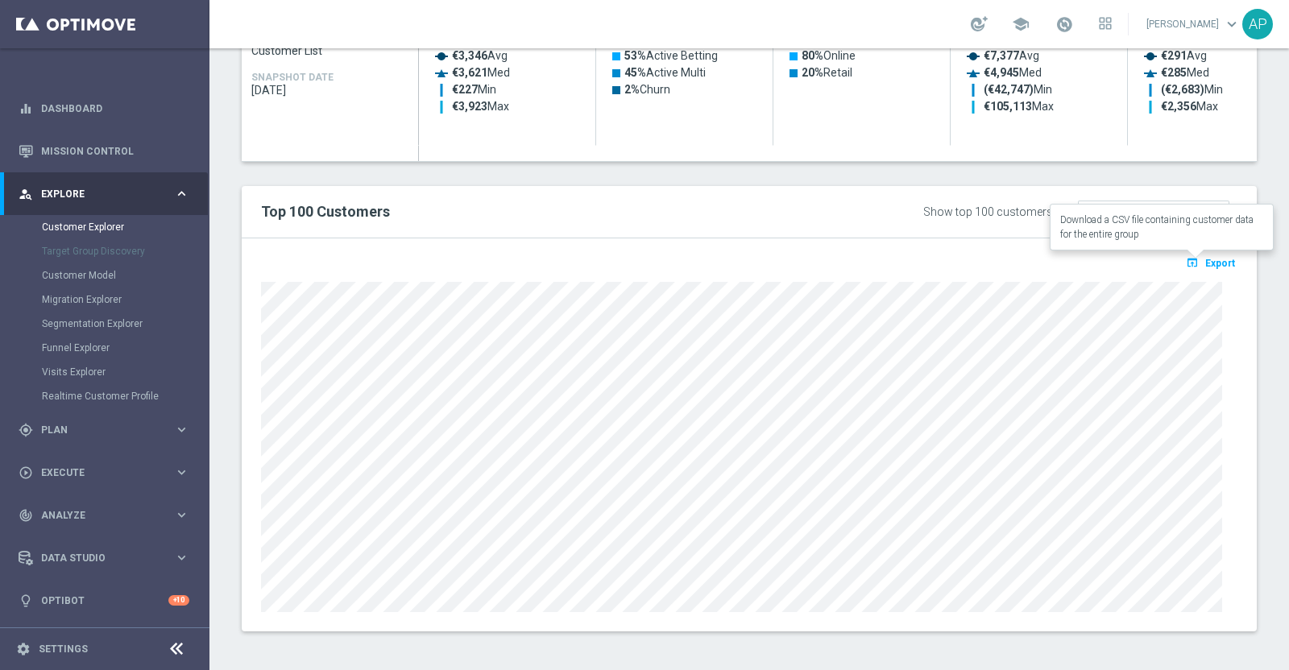
click at [1205, 260] on span "Export" at bounding box center [1220, 263] width 30 height 11
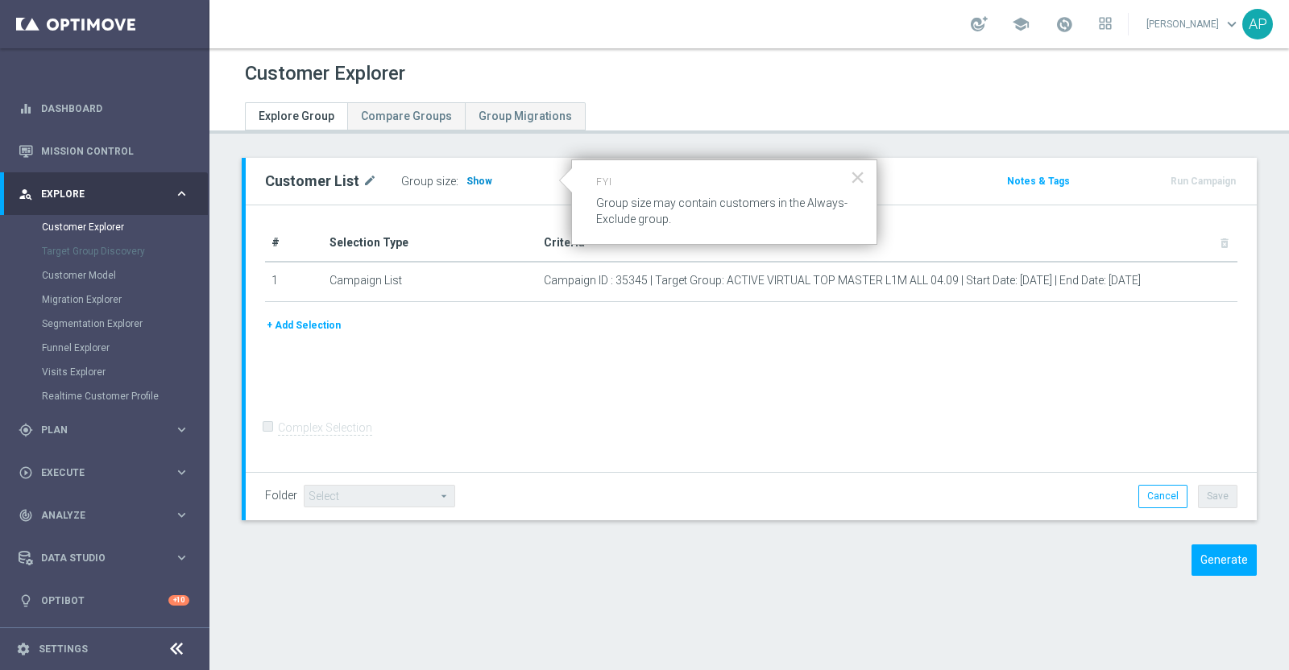
click at [479, 177] on span "Show" at bounding box center [479, 181] width 26 height 11
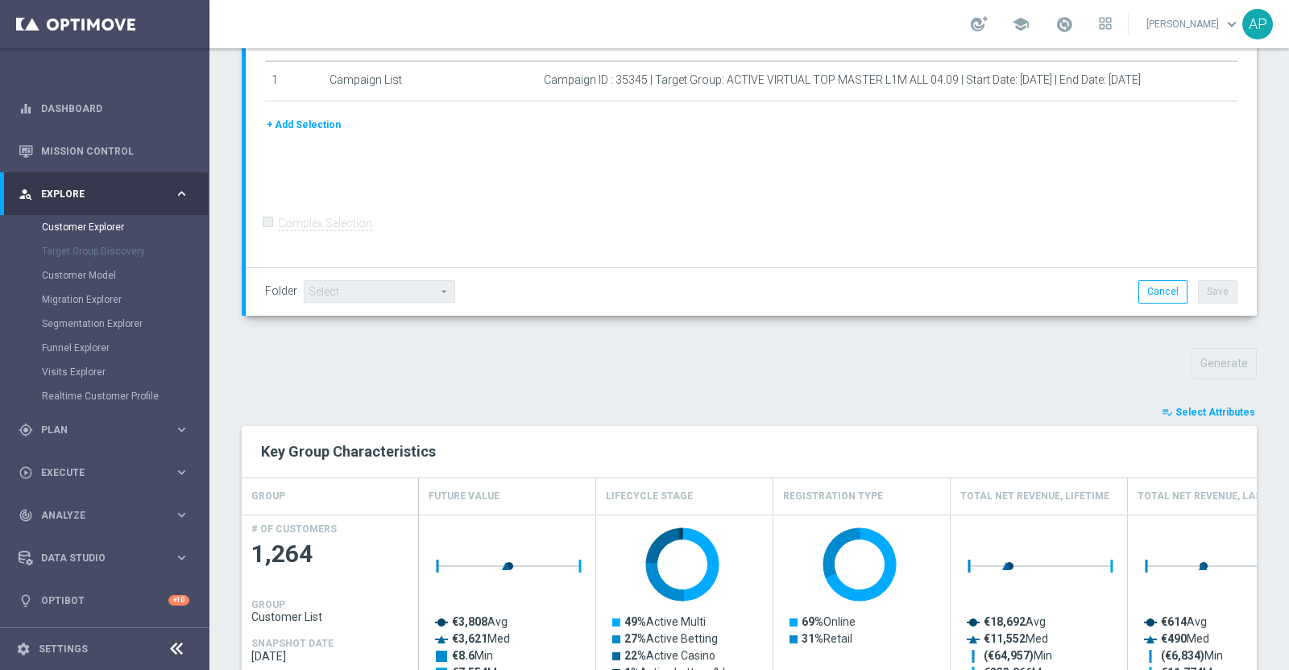
scroll to position [302, 0]
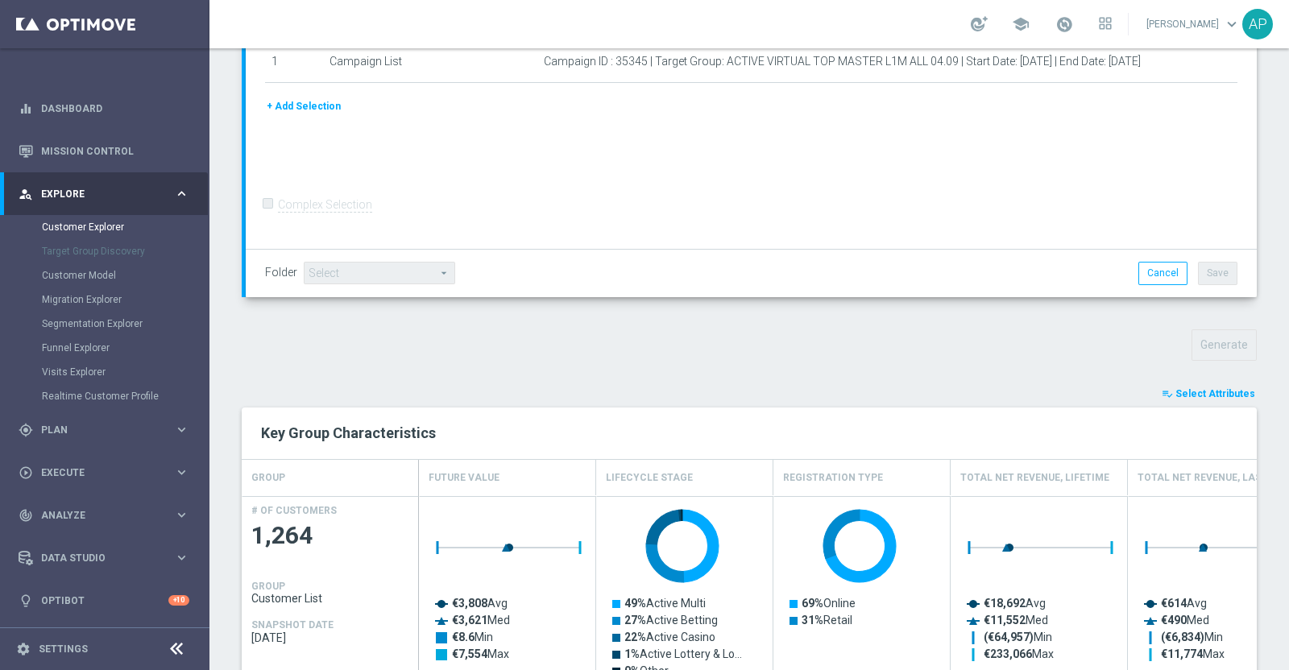
click at [1192, 388] on span "Select Attributes" at bounding box center [1215, 393] width 80 height 11
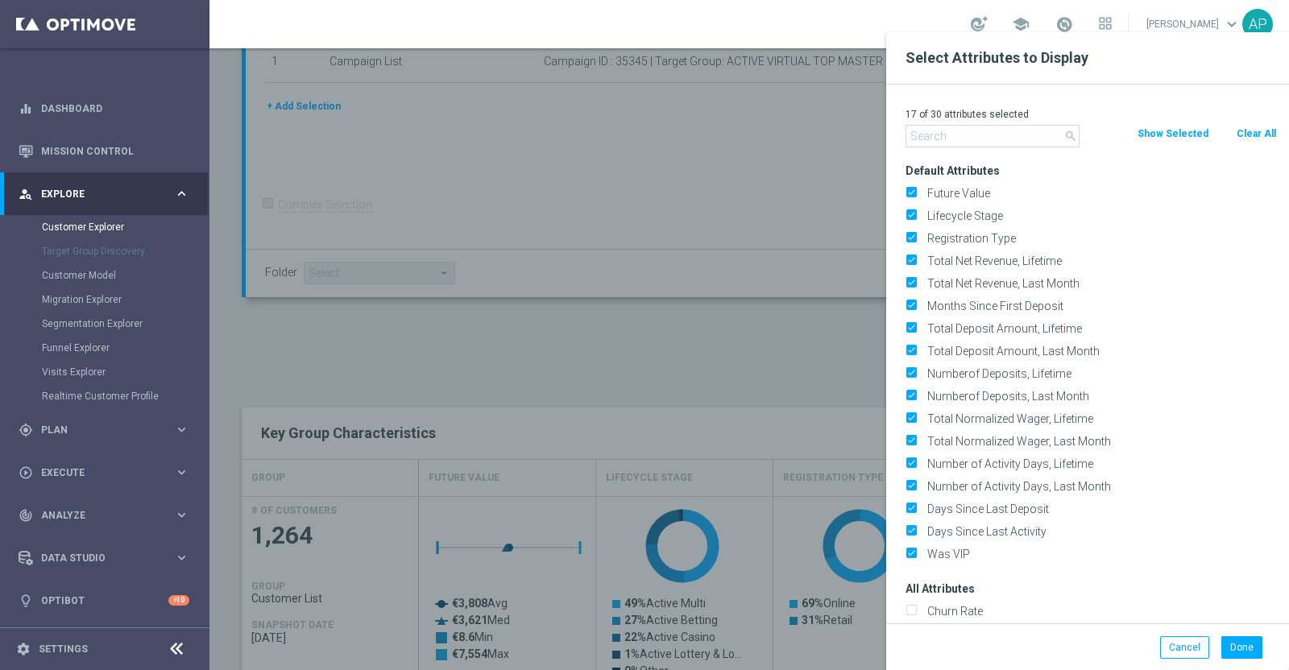
click at [953, 135] on input "text" at bounding box center [992, 136] width 174 height 23
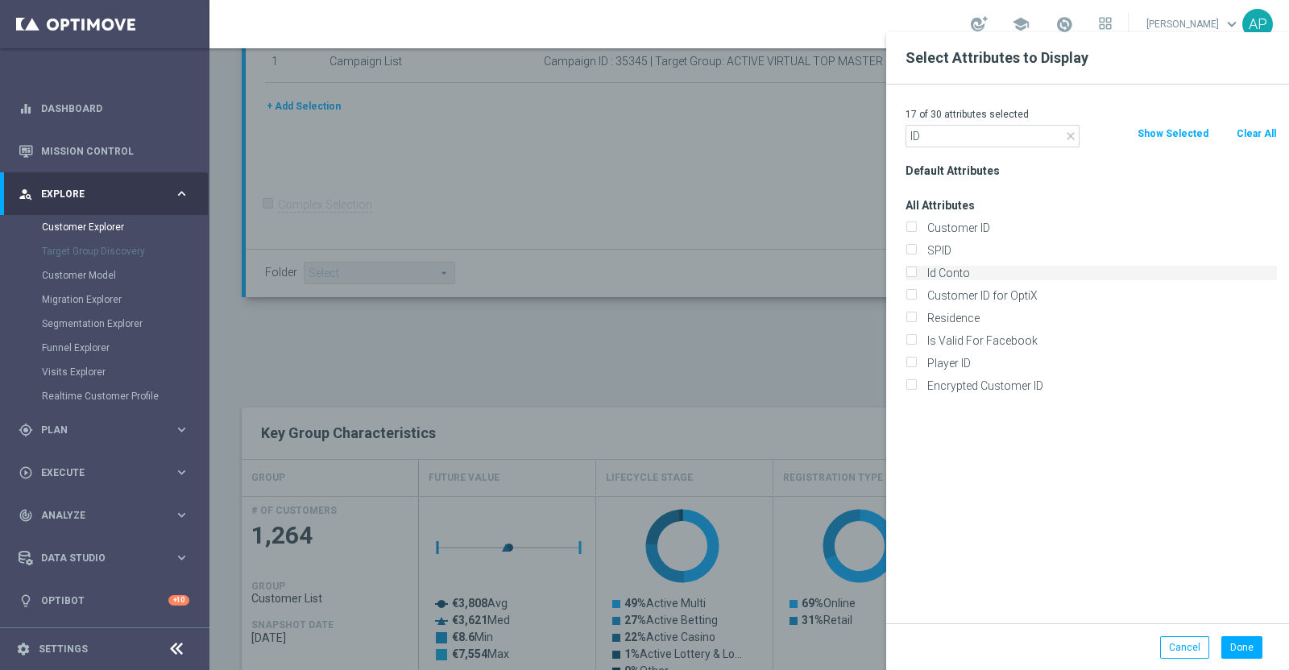
type input "ID"
click at [936, 271] on label "Id Conto" at bounding box center [1099, 273] width 355 height 15
click at [916, 271] on input "Id Conto" at bounding box center [910, 275] width 10 height 10
checkbox input "true"
click at [1237, 644] on button "Done" at bounding box center [1241, 647] width 41 height 23
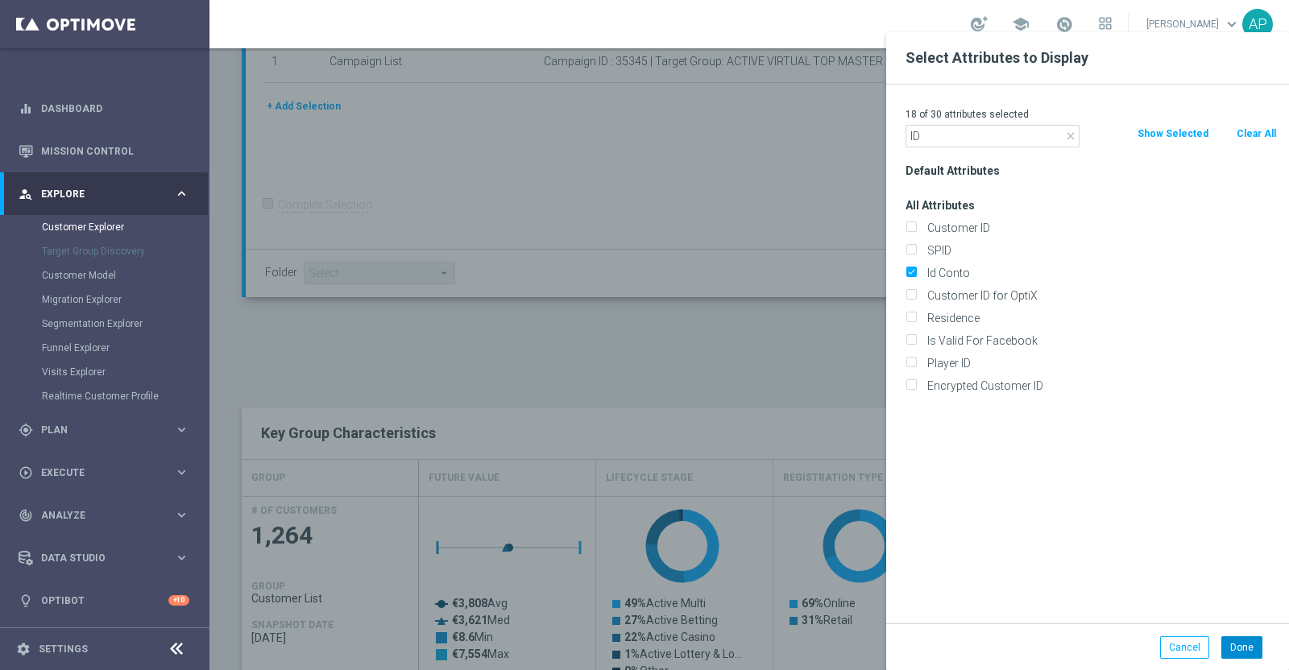
click at [1237, 644] on div "Select Attributes to Display 18 of 30 attributes selected close ID Clear All Sh…" at bounding box center [1087, 367] width 403 height 670
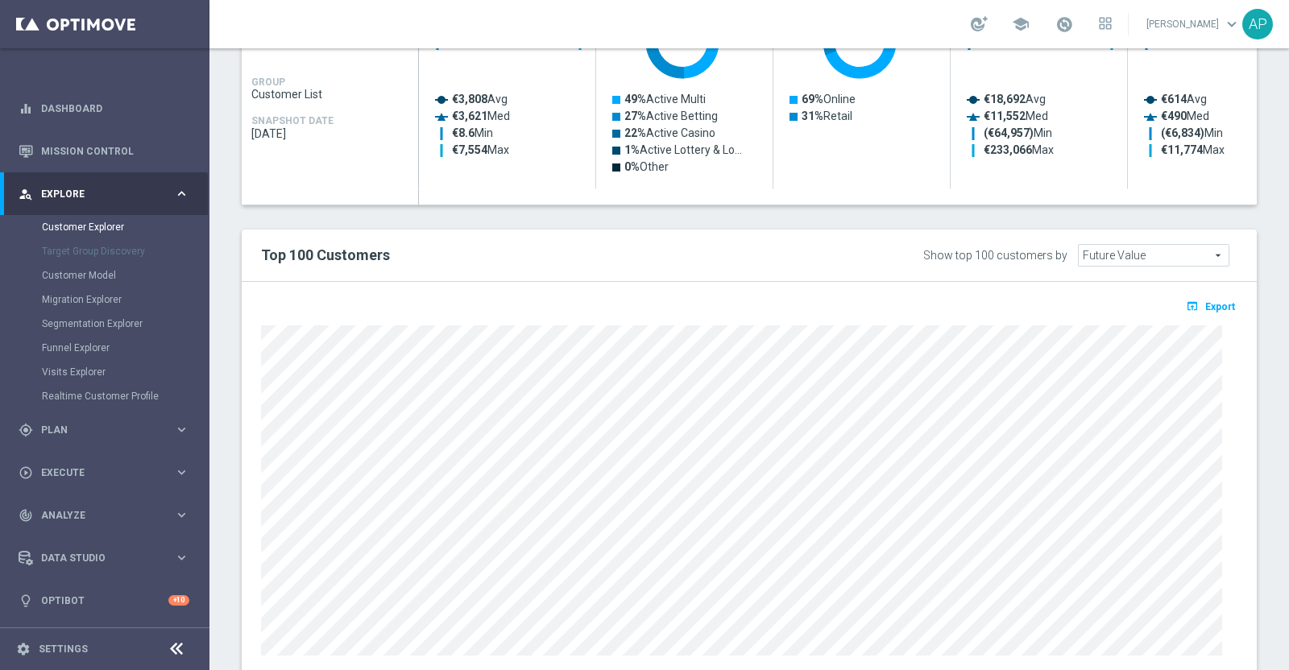
scroll to position [850, 0]
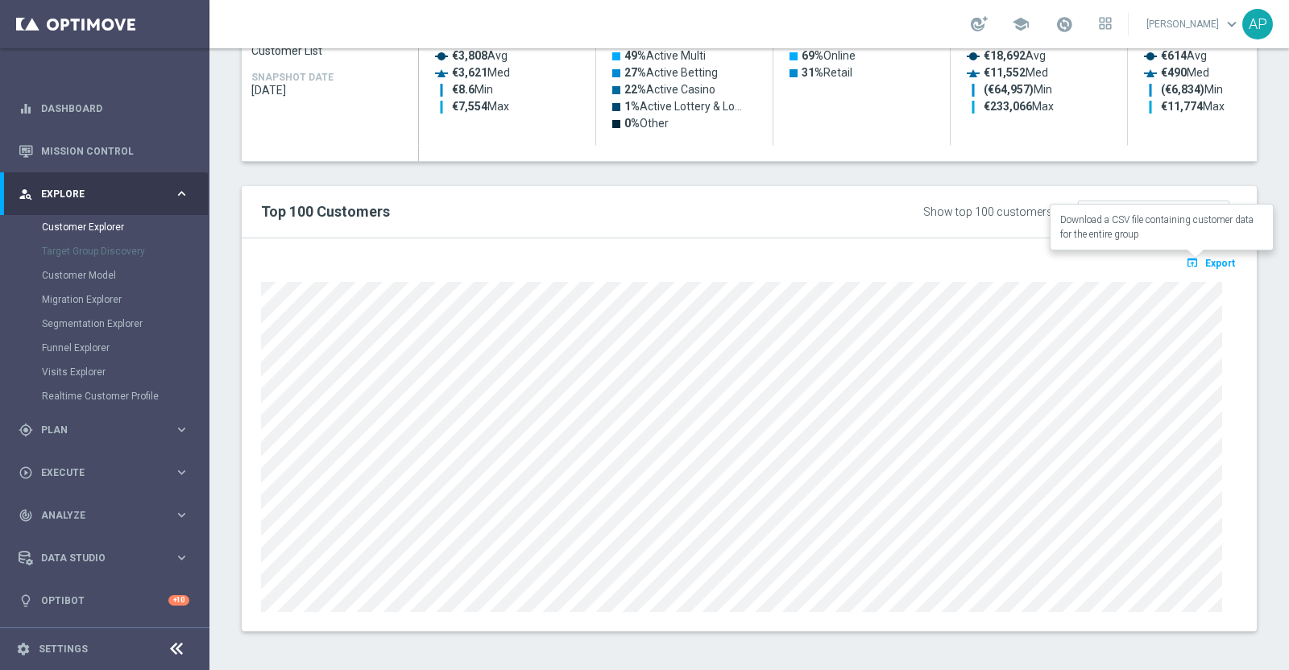
click at [1205, 260] on span "Export" at bounding box center [1220, 263] width 30 height 11
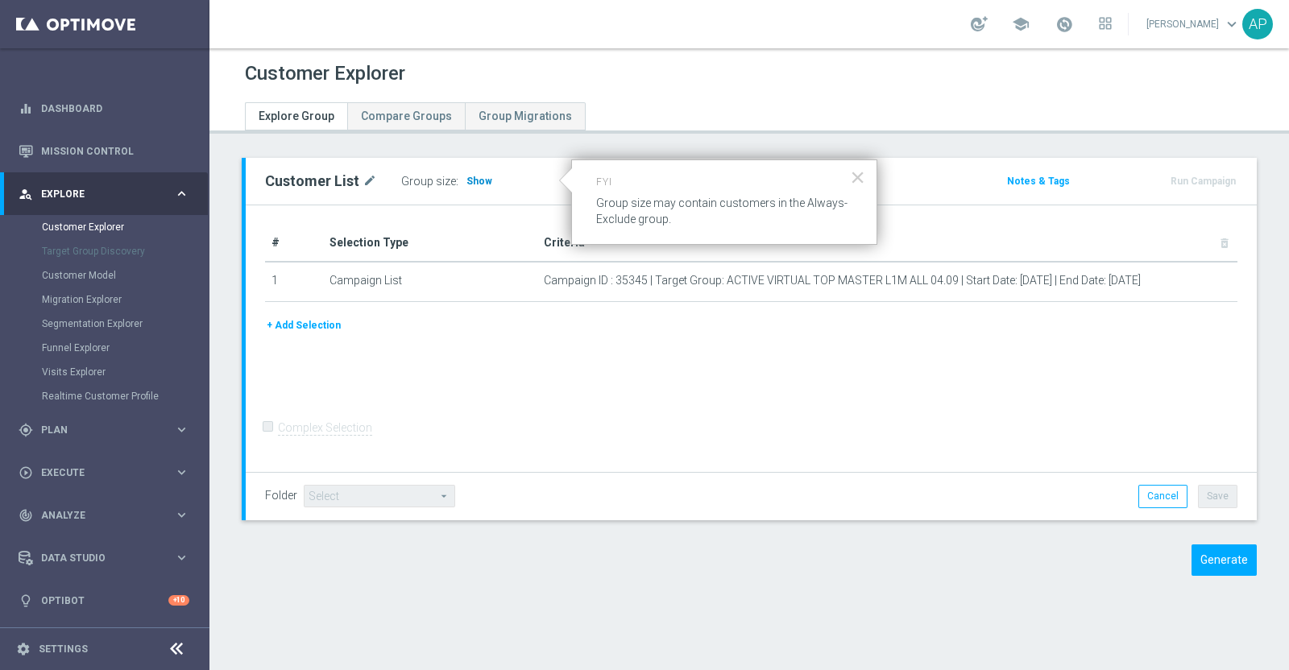
click at [473, 176] on span "Show" at bounding box center [479, 181] width 26 height 11
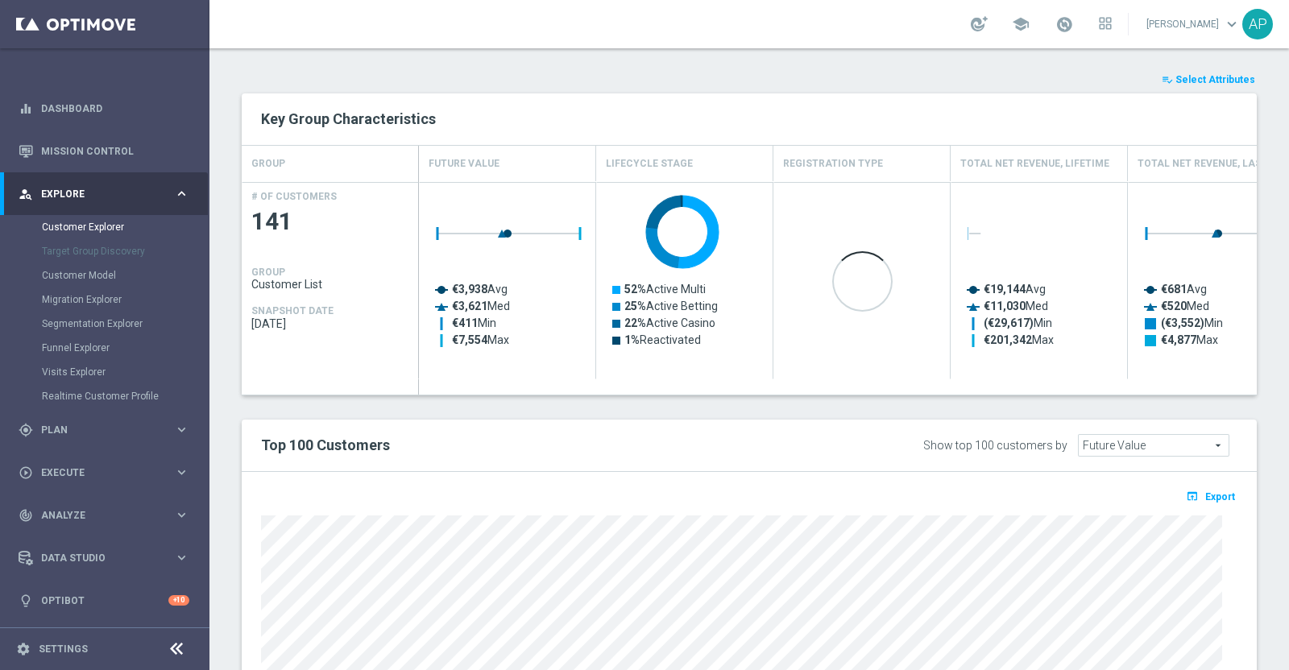
scroll to position [302, 0]
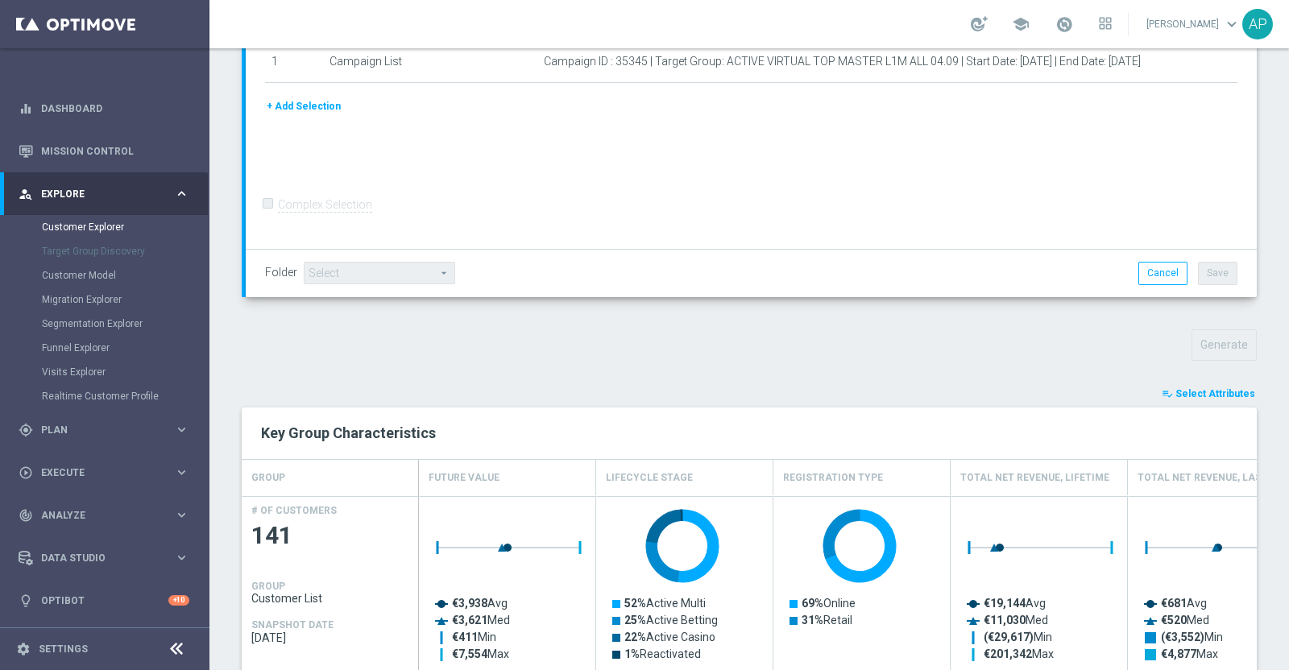
click at [1183, 389] on span "Select Attributes" at bounding box center [1215, 393] width 80 height 11
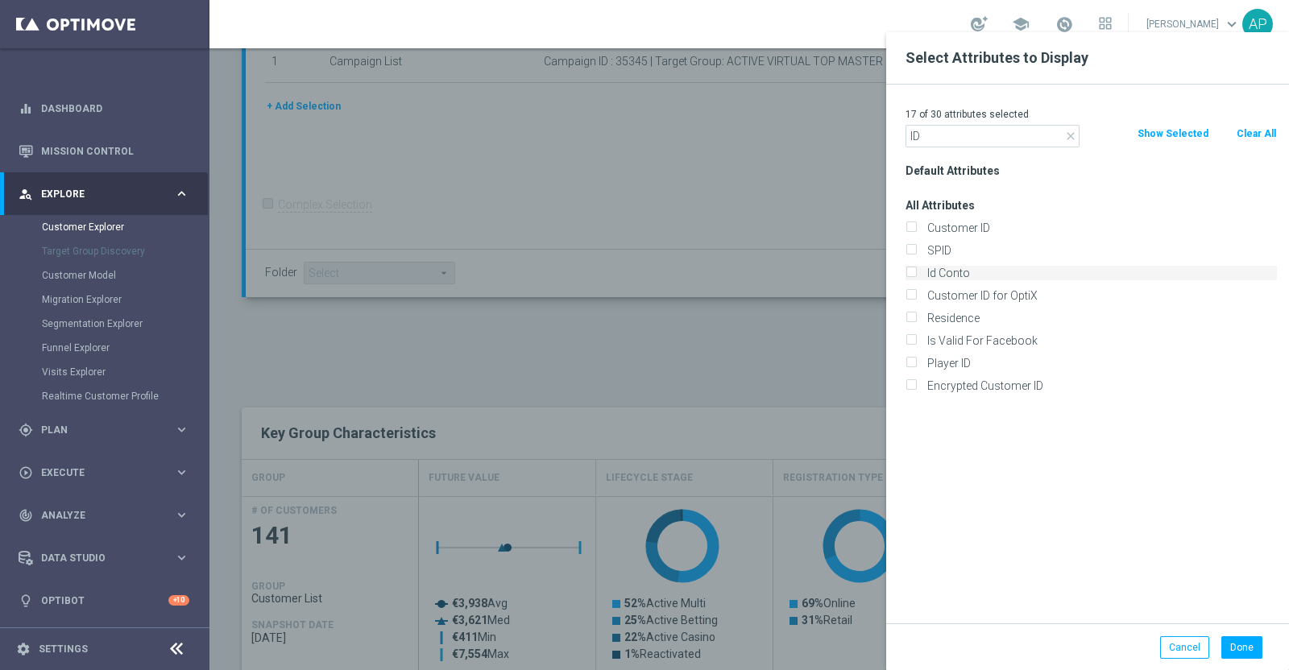
type input "ID"
click at [942, 275] on label "Id Conto" at bounding box center [1099, 273] width 355 height 15
click at [916, 275] on input "Id Conto" at bounding box center [910, 275] width 10 height 10
checkbox input "true"
click at [1233, 644] on button "Done" at bounding box center [1241, 647] width 41 height 23
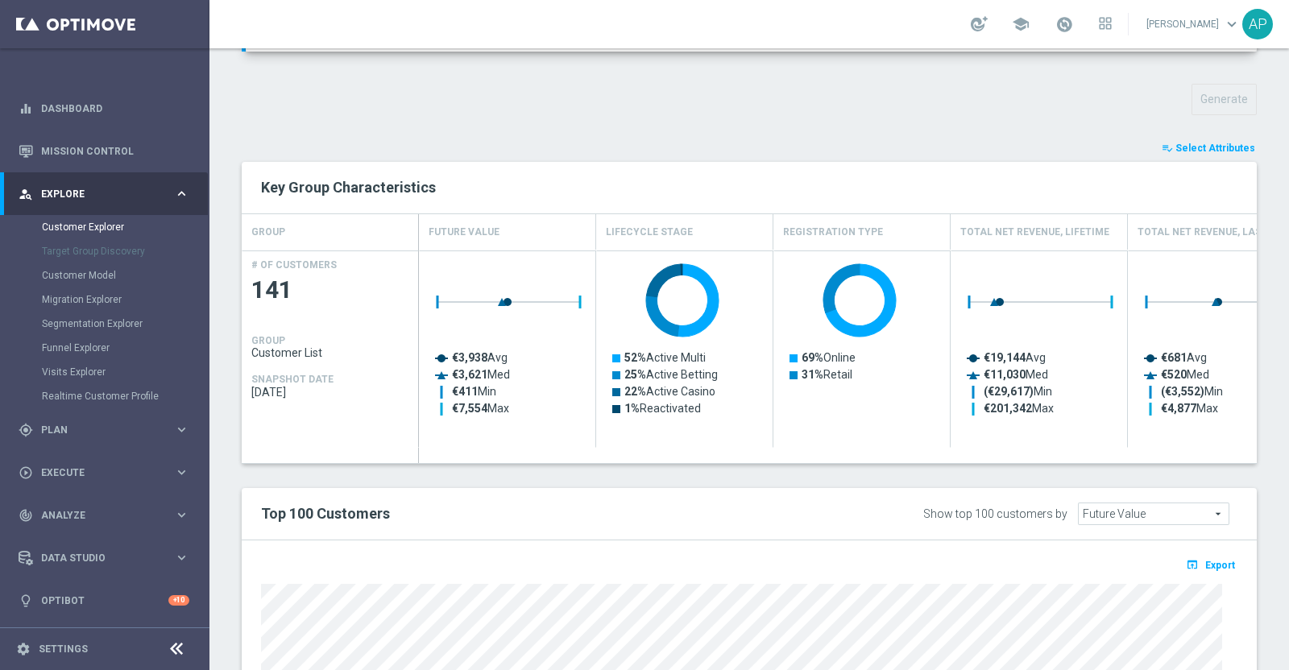
scroll to position [748, 0]
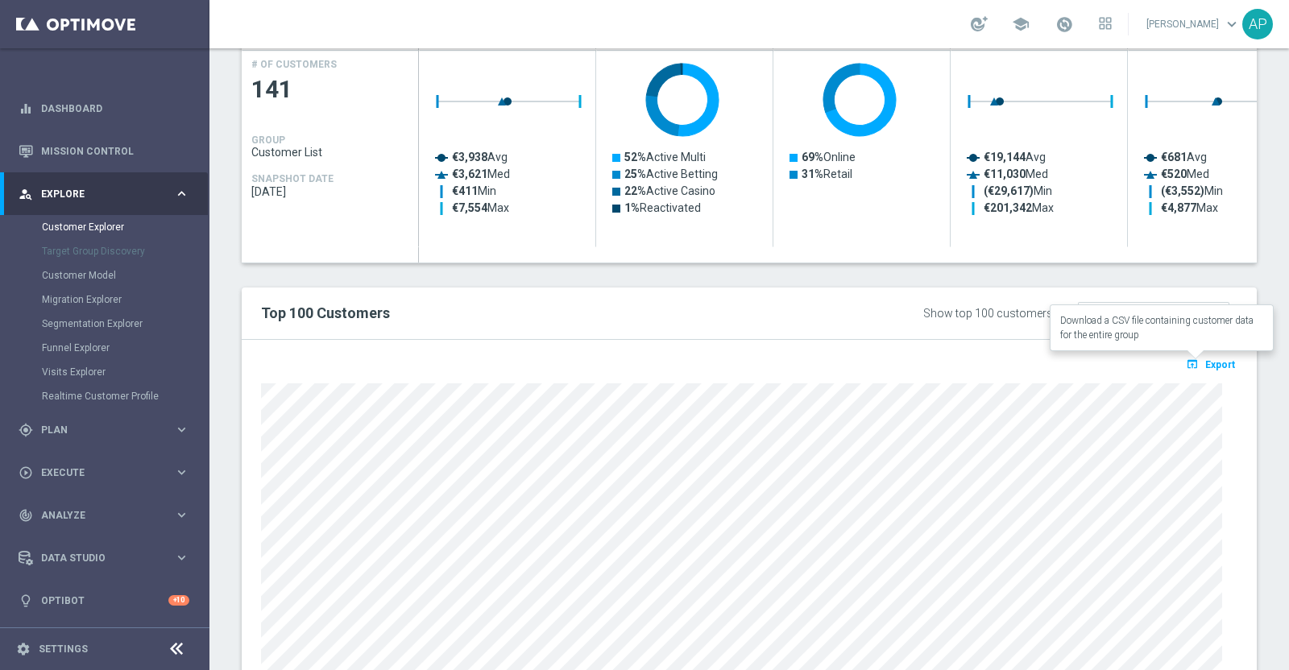
click at [1212, 359] on span "Export" at bounding box center [1220, 364] width 30 height 11
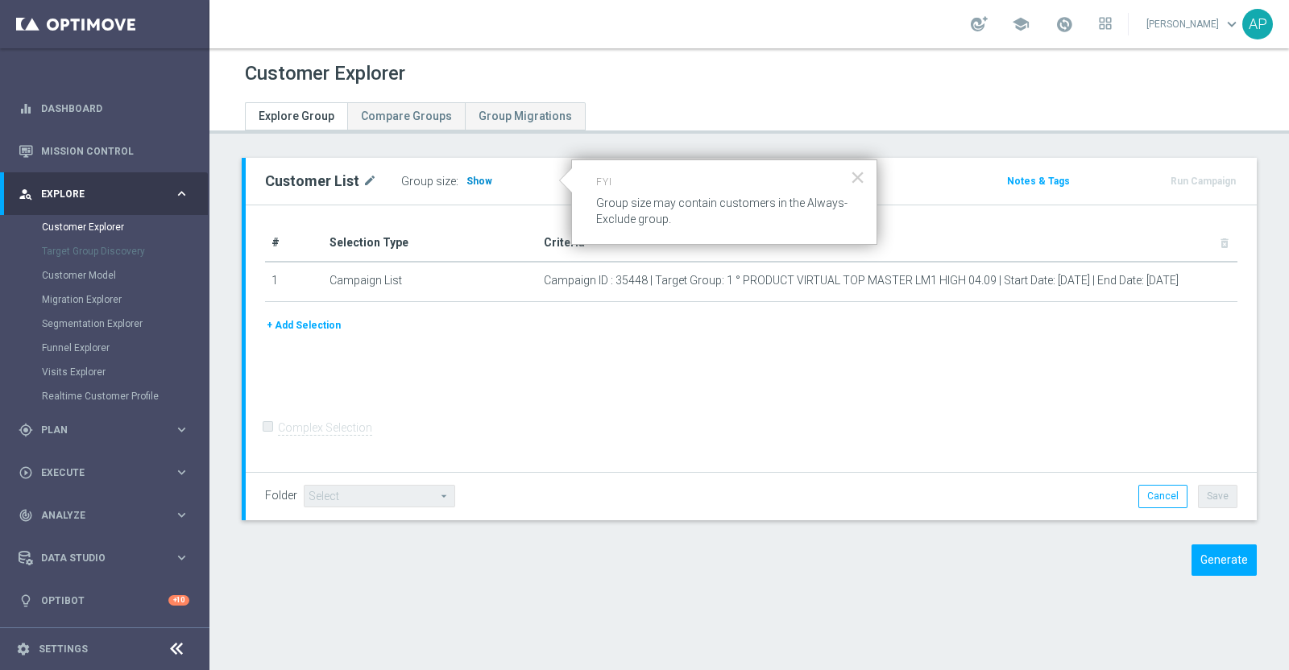
click at [479, 176] on span "Show" at bounding box center [479, 181] width 26 height 11
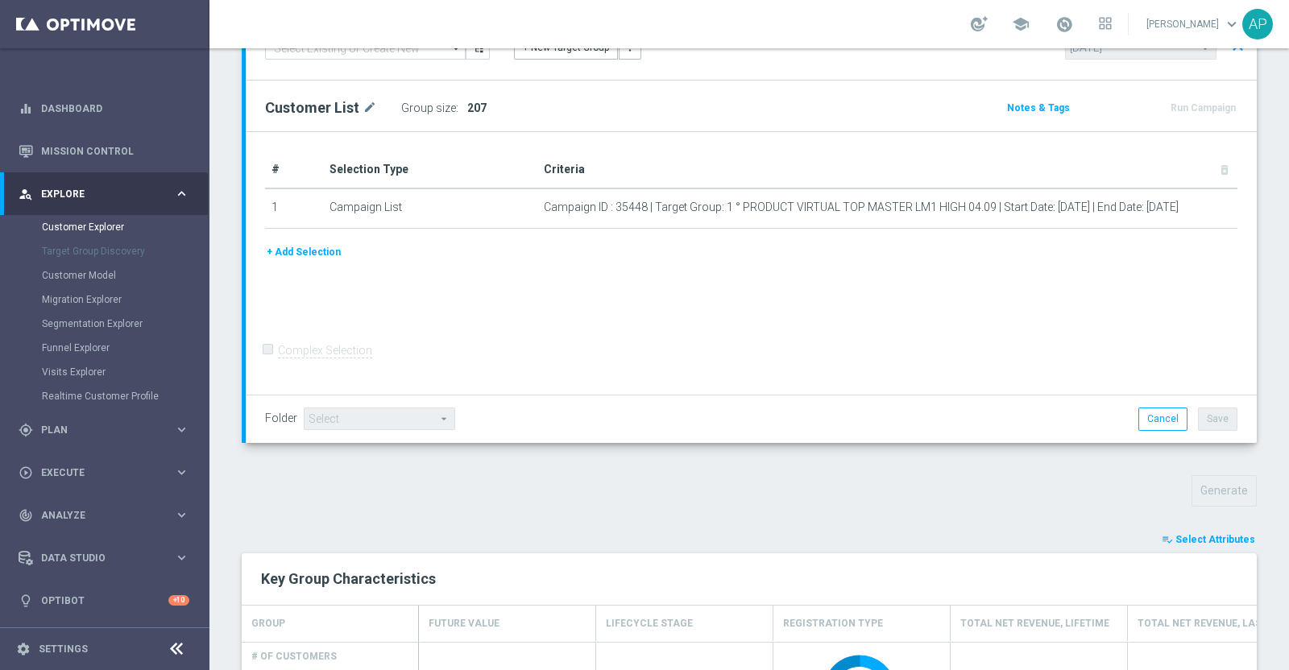
scroll to position [201, 0]
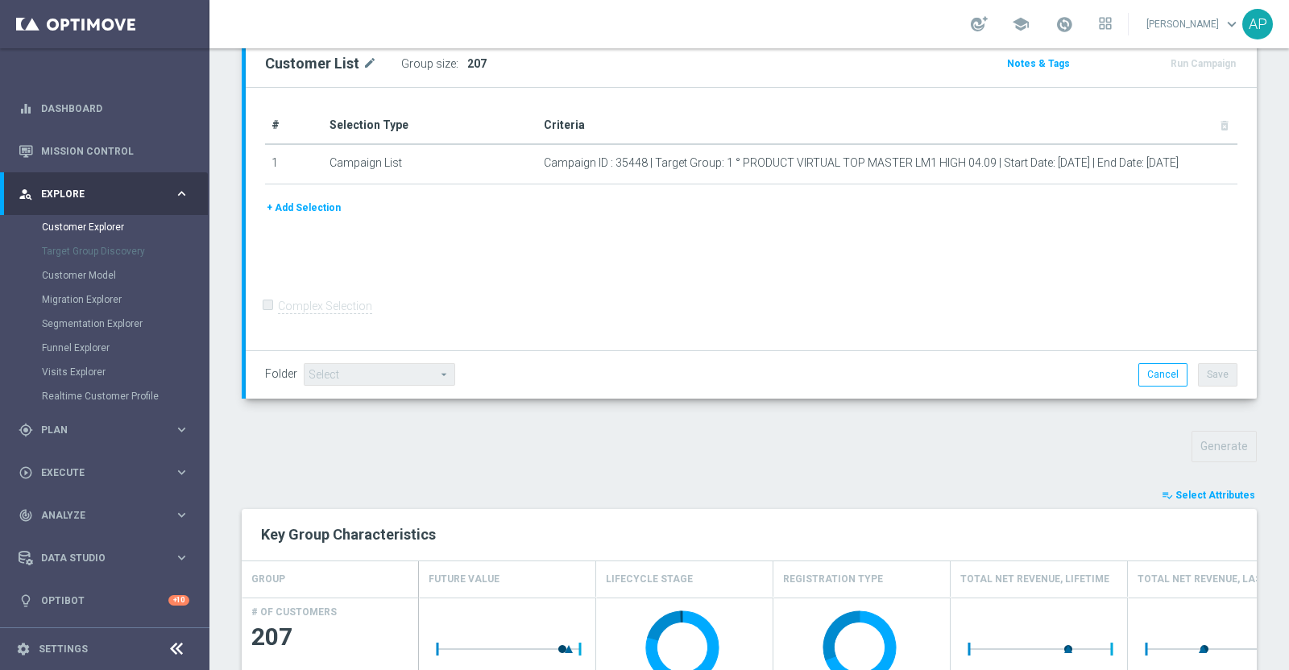
click at [1195, 490] on span "Select Attributes" at bounding box center [1215, 495] width 80 height 11
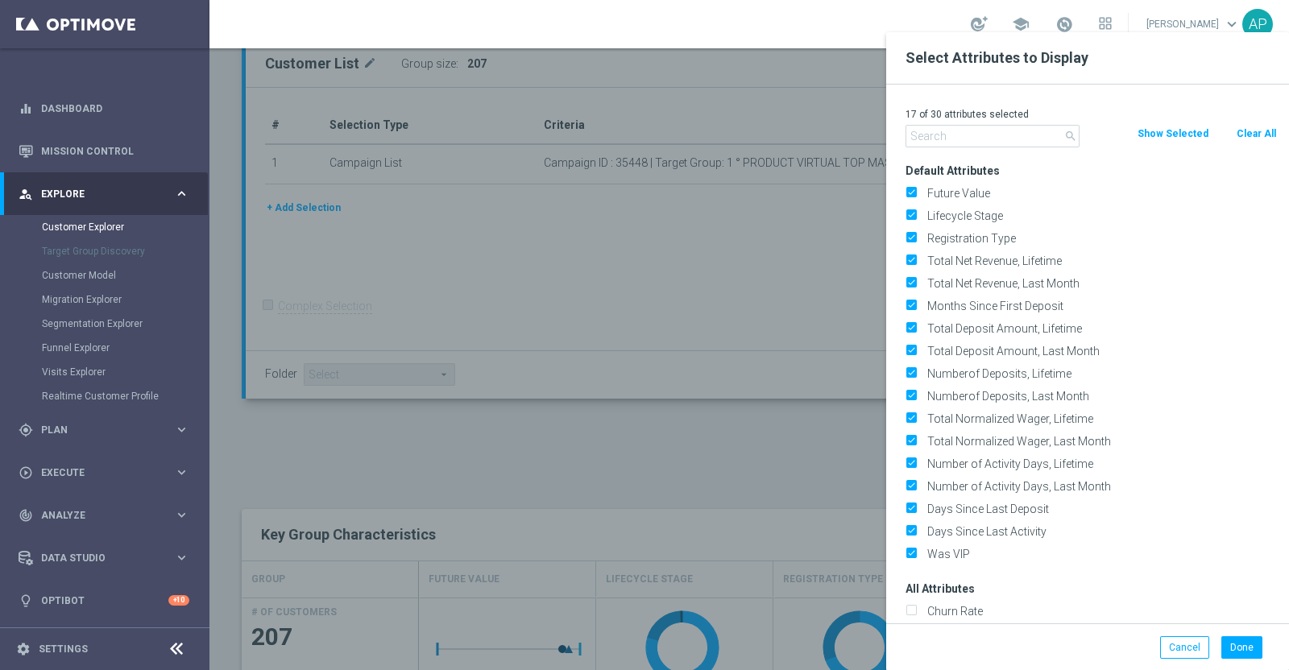
click at [980, 135] on input "text" at bounding box center [992, 136] width 174 height 23
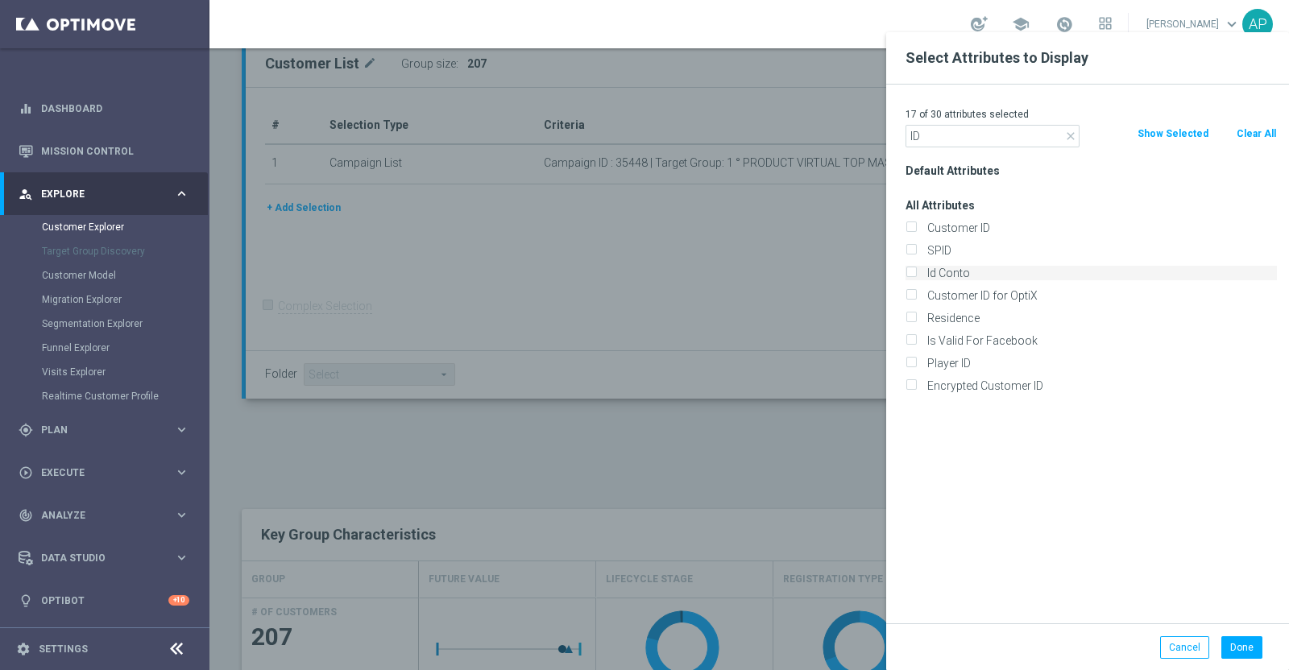
type input "ID"
click at [938, 271] on label "Id Conto" at bounding box center [1099, 273] width 355 height 15
click at [916, 271] on input "Id Conto" at bounding box center [910, 275] width 10 height 10
checkbox input "true"
click at [1241, 639] on button "Done" at bounding box center [1241, 647] width 41 height 23
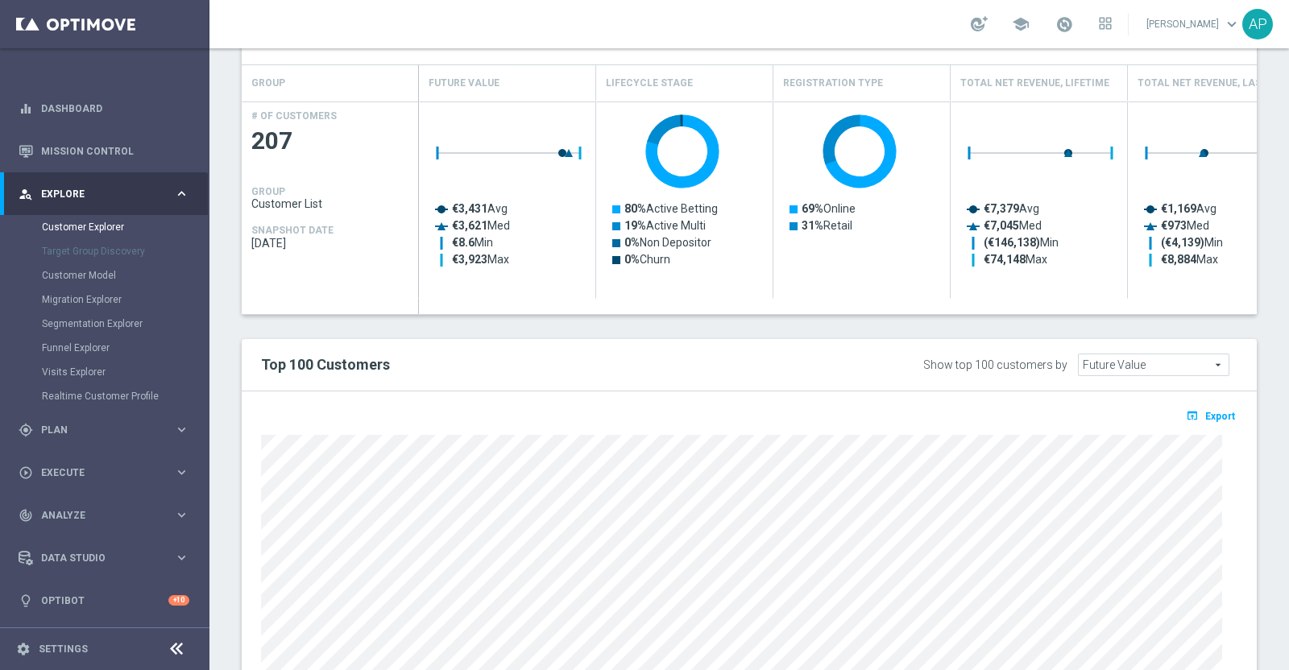
scroll to position [604, 0]
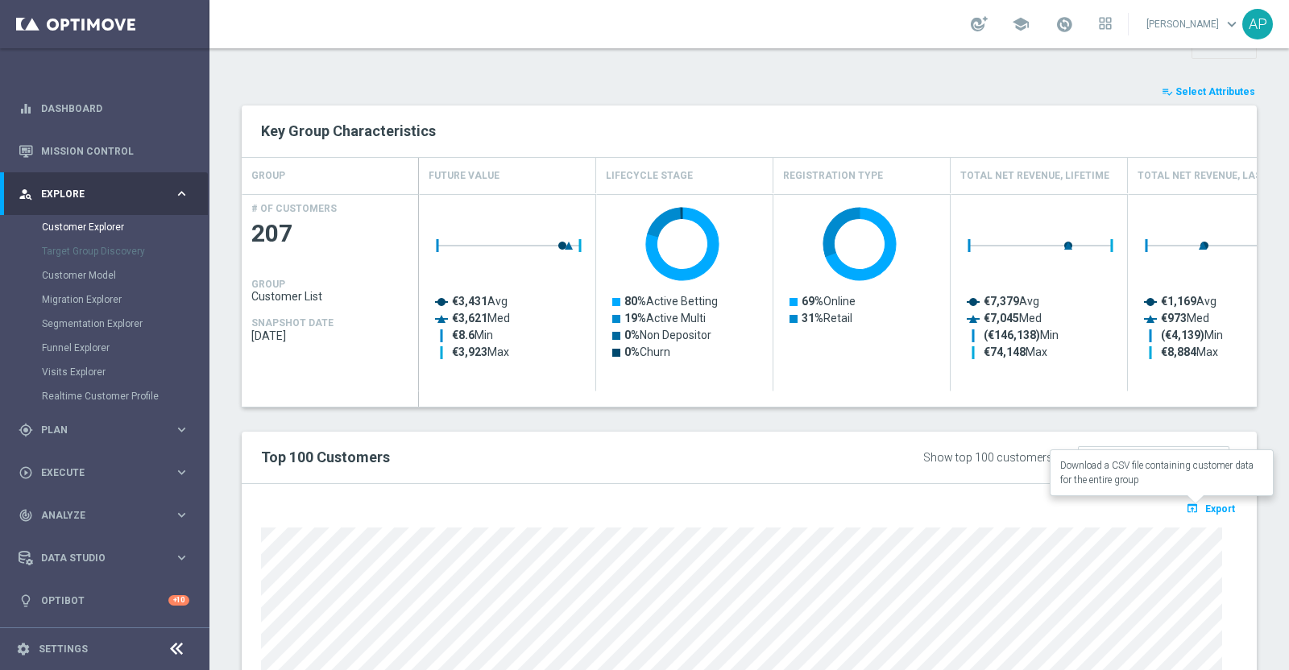
click at [1208, 506] on span "Export" at bounding box center [1220, 508] width 30 height 11
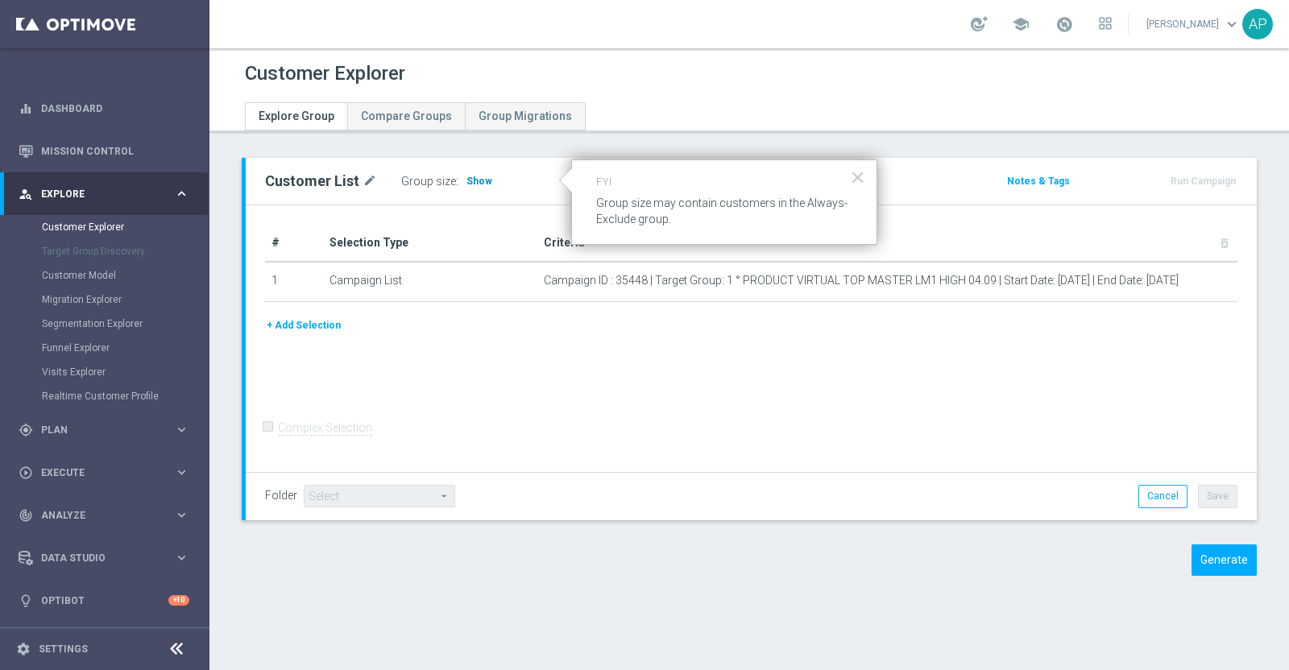
click at [467, 176] on span "Show" at bounding box center [479, 181] width 26 height 11
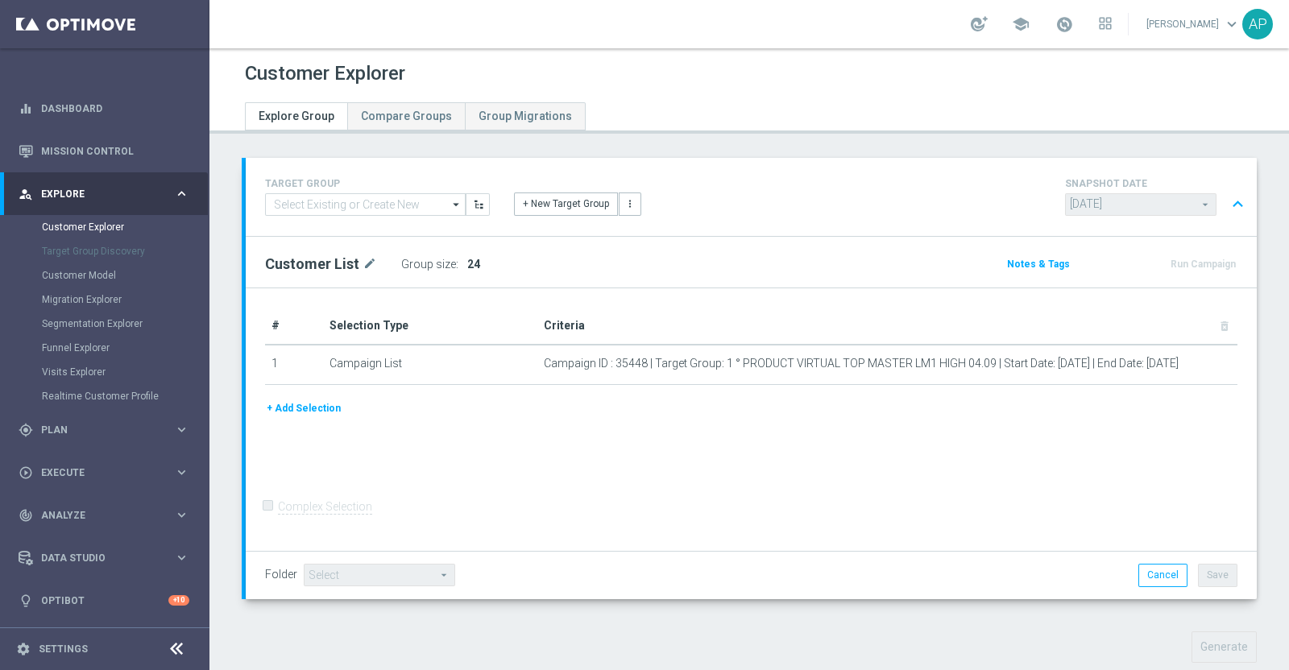
click at [586, 181] on div "+ New Target Group more_vert" at bounding box center [751, 195] width 499 height 42
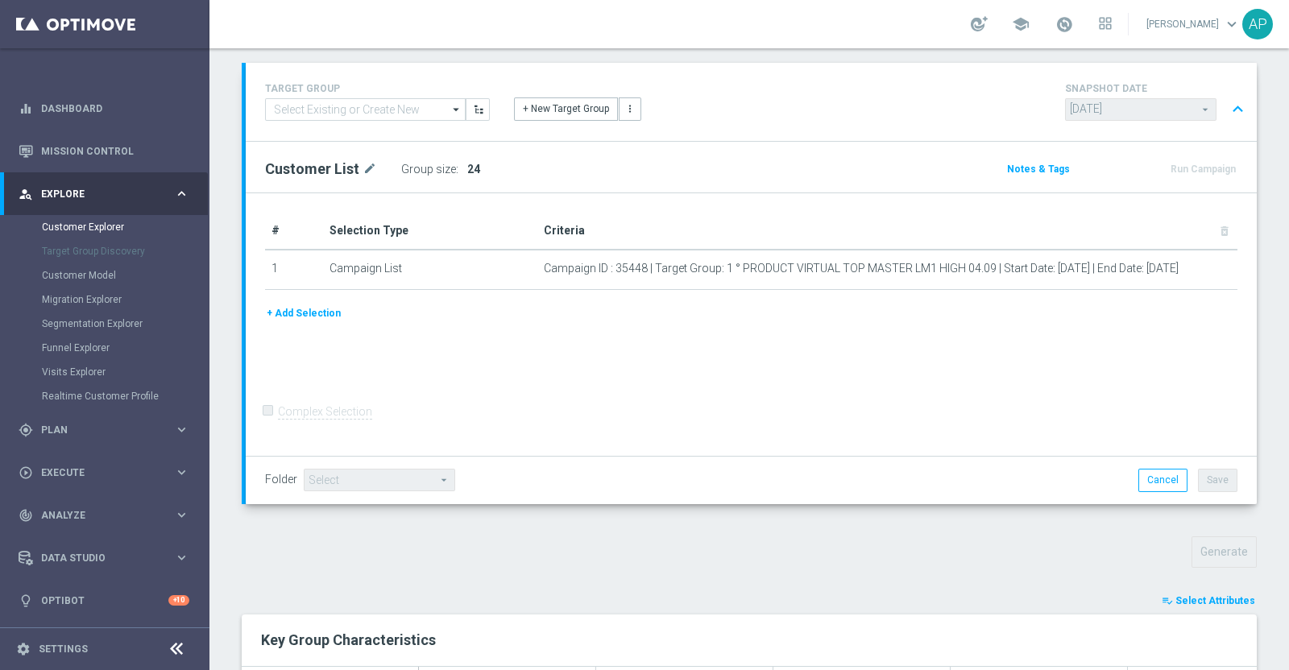
scroll to position [302, 0]
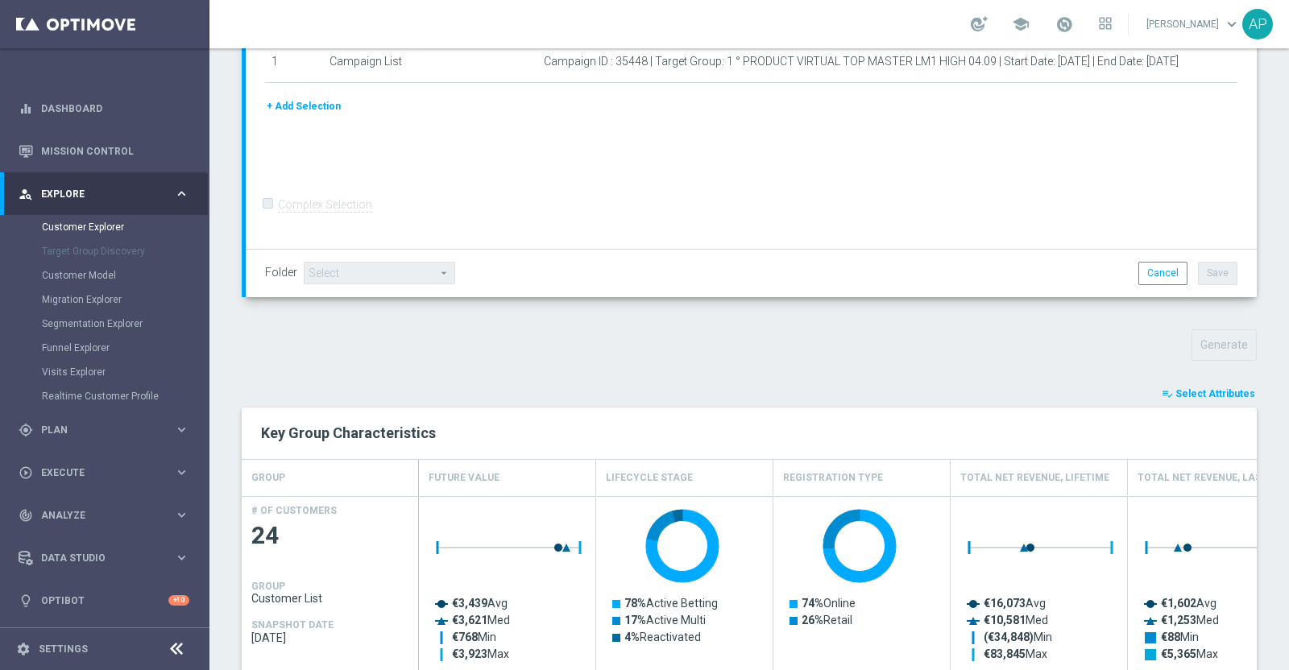
click at [1176, 393] on span "Select Attributes" at bounding box center [1215, 393] width 80 height 11
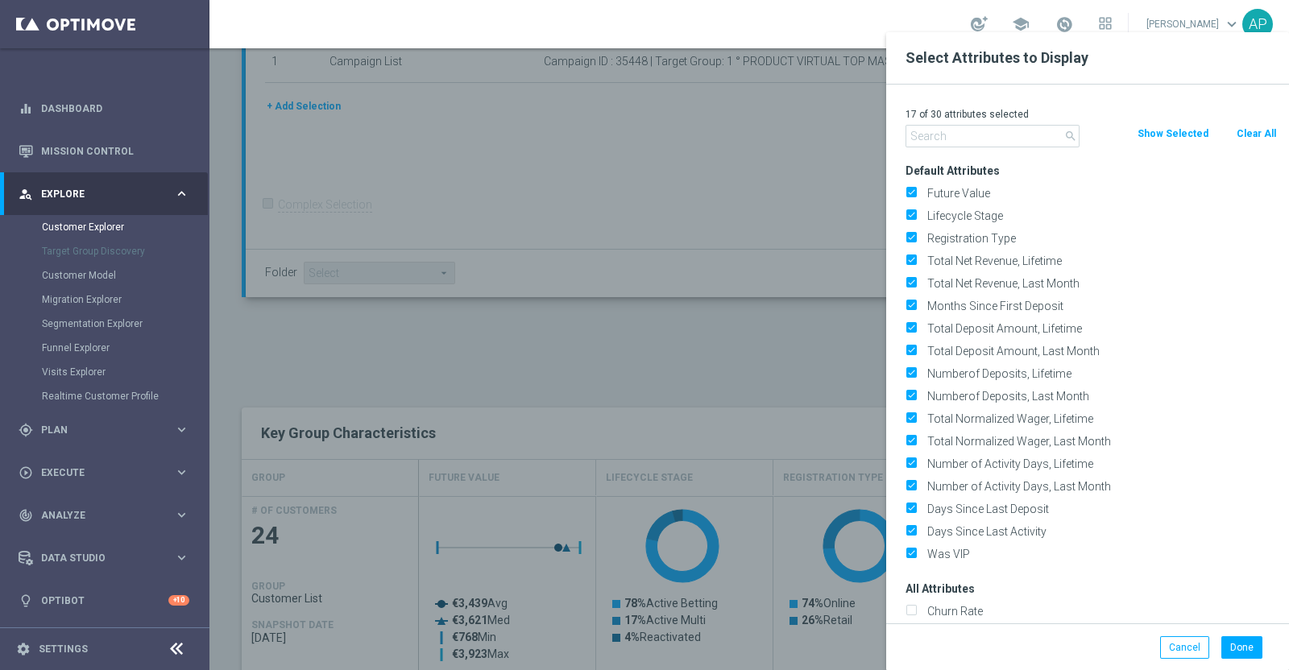
click at [959, 133] on input "text" at bounding box center [992, 136] width 174 height 23
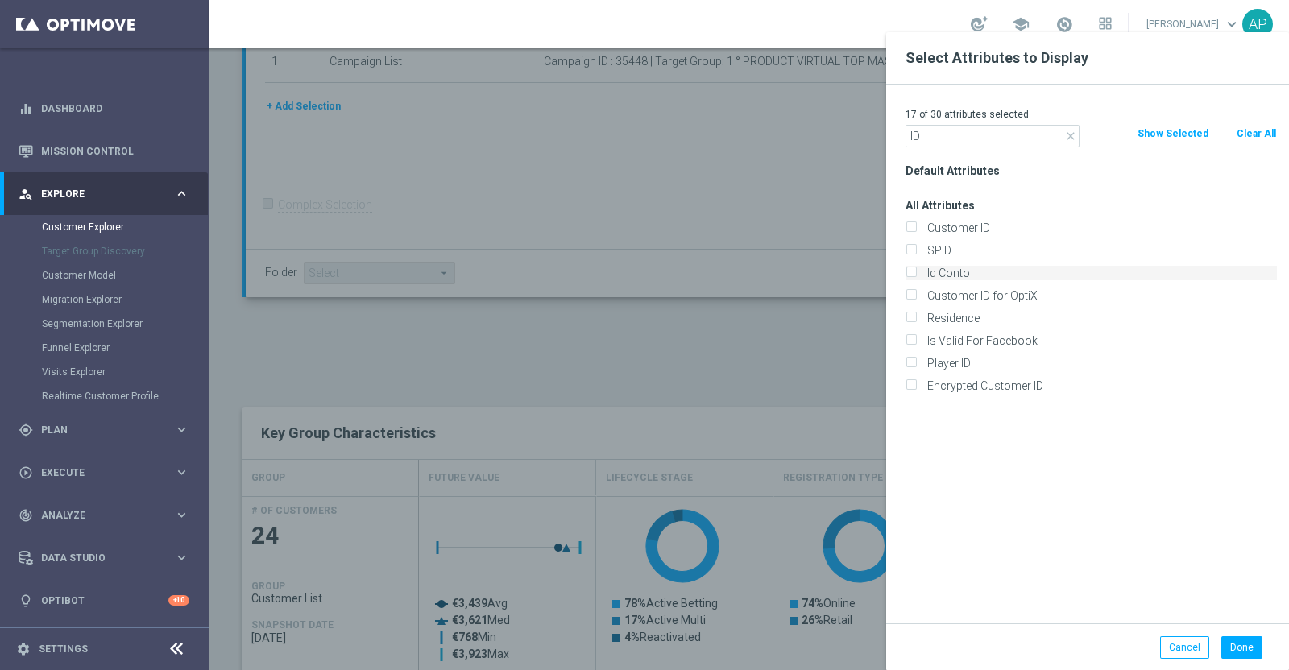
type input "ID"
click at [952, 271] on label "Id Conto" at bounding box center [1099, 273] width 355 height 15
click at [916, 271] on input "Id Conto" at bounding box center [910, 275] width 10 height 10
checkbox input "true"
click at [1245, 647] on button "Done" at bounding box center [1241, 647] width 41 height 23
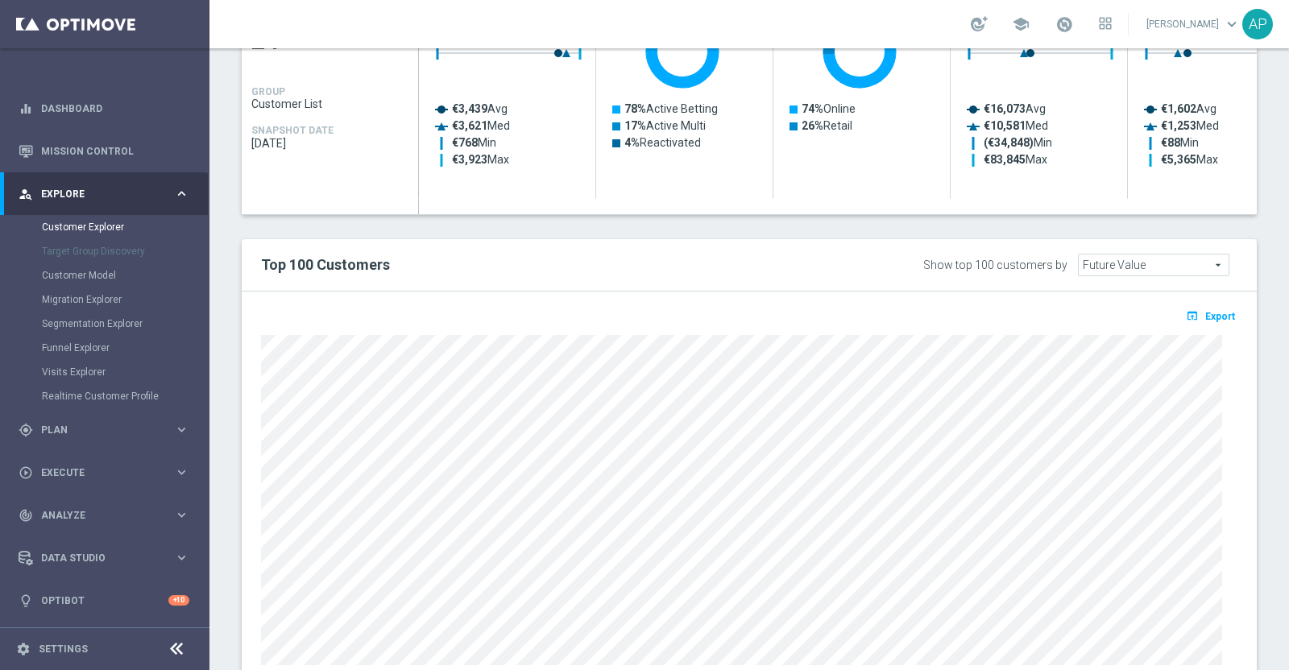
scroll to position [805, 0]
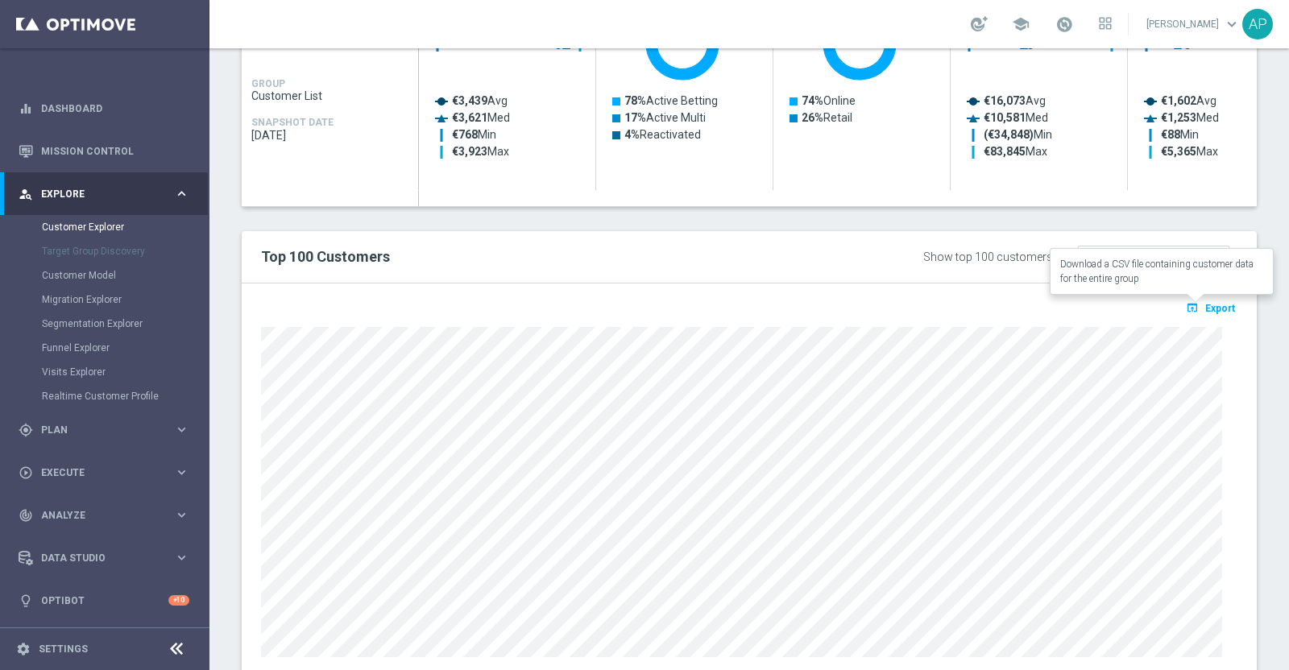
click at [1205, 304] on span "Export" at bounding box center [1220, 308] width 30 height 11
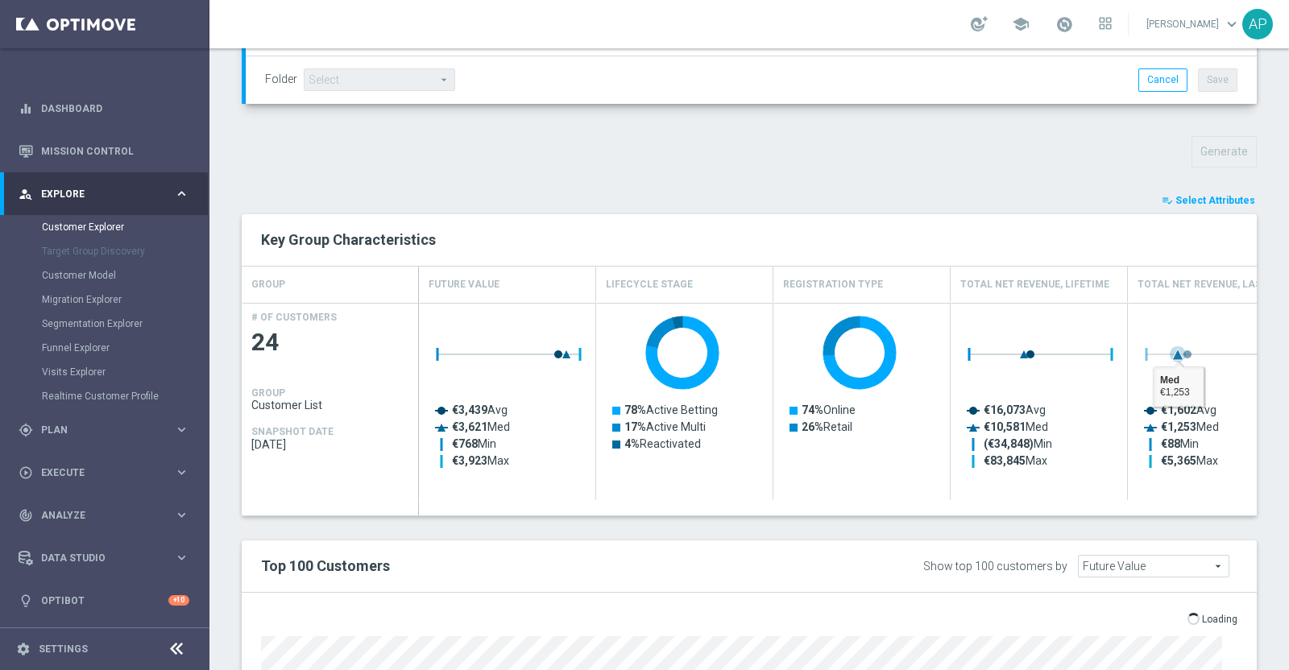
scroll to position [447, 0]
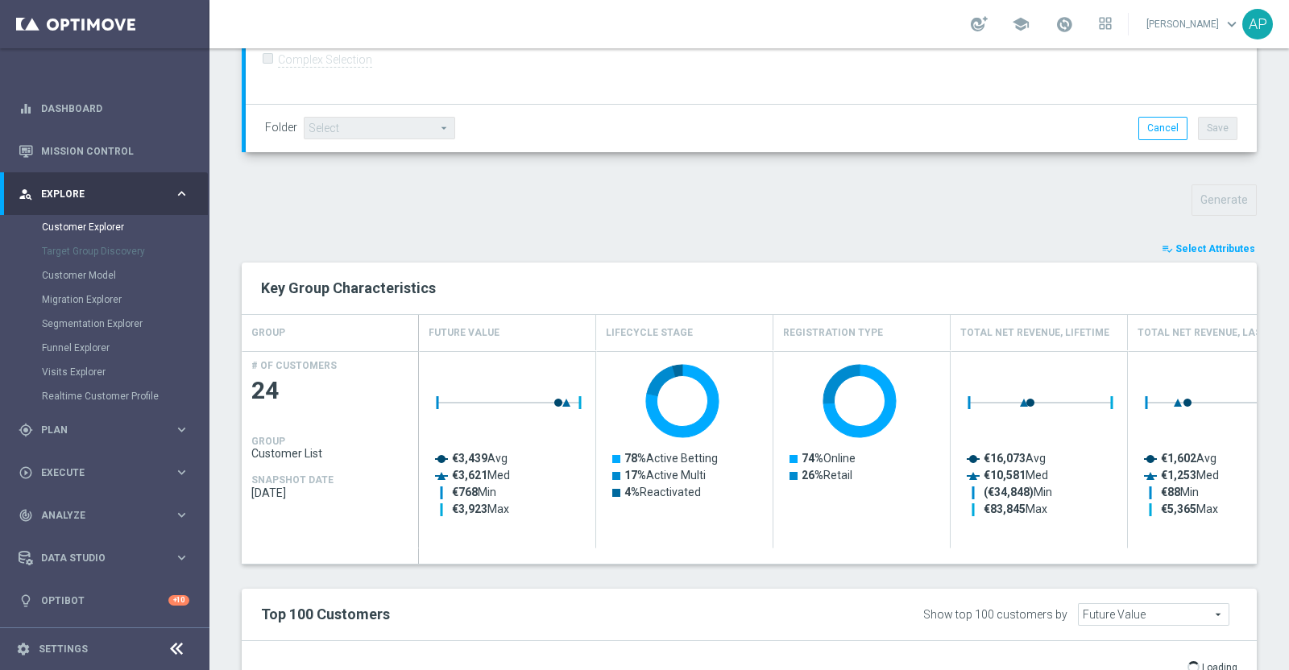
click at [1183, 245] on span "Select Attributes" at bounding box center [1215, 248] width 80 height 11
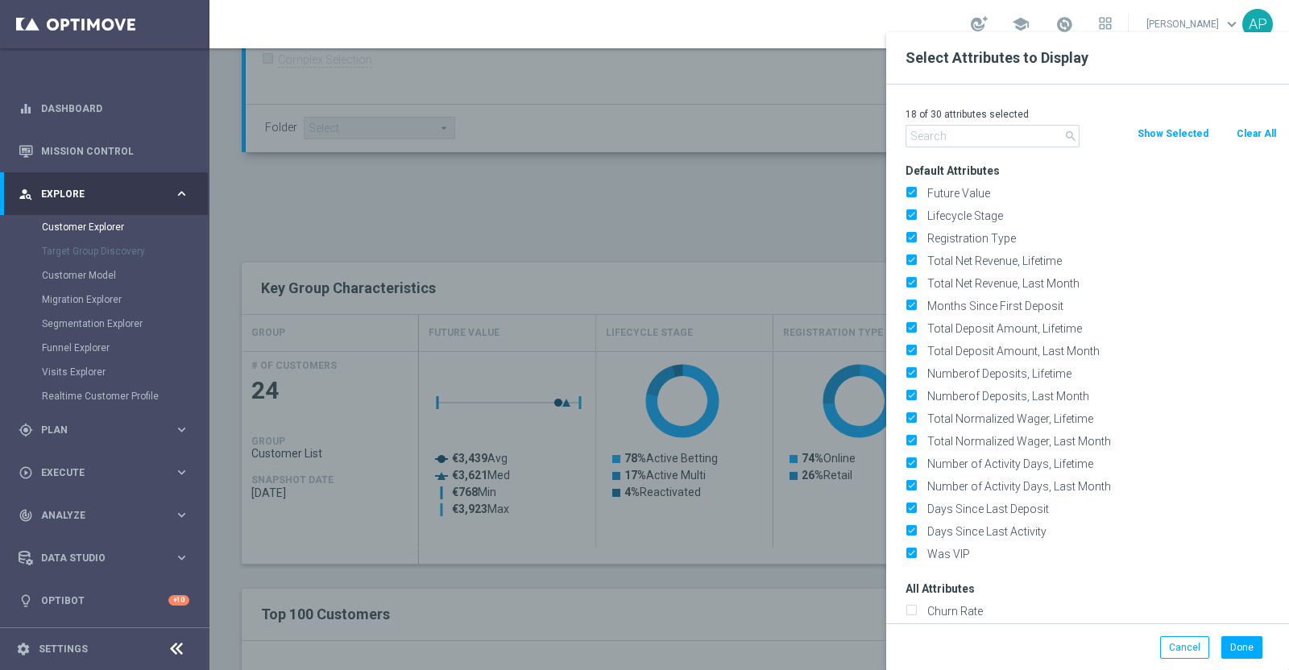
click at [1262, 131] on button "Clear All" at bounding box center [1256, 134] width 43 height 18
checkbox input "false"
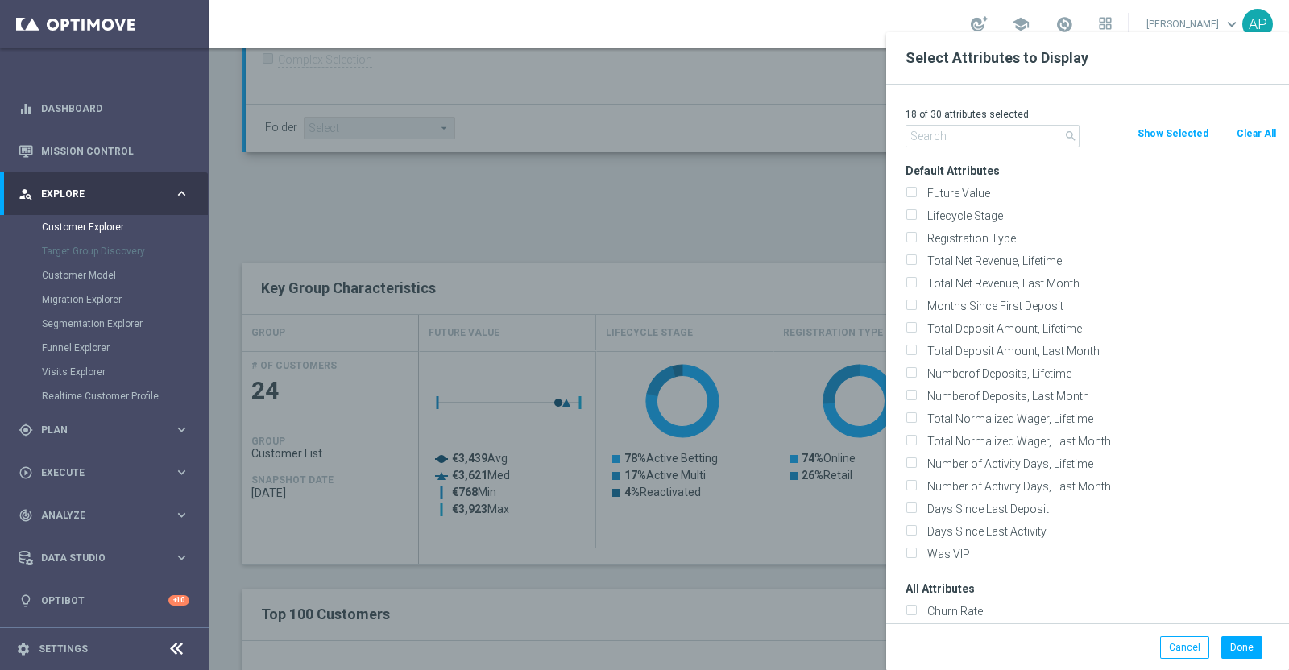
checkbox input "false"
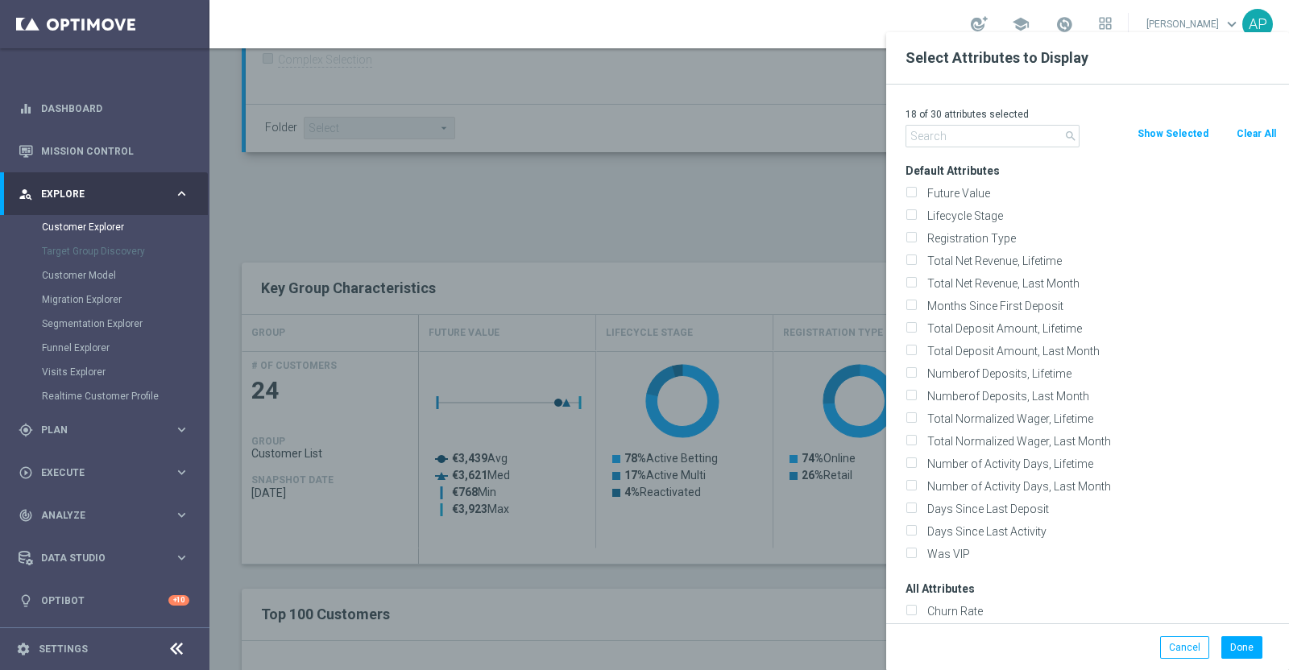
checkbox input "false"
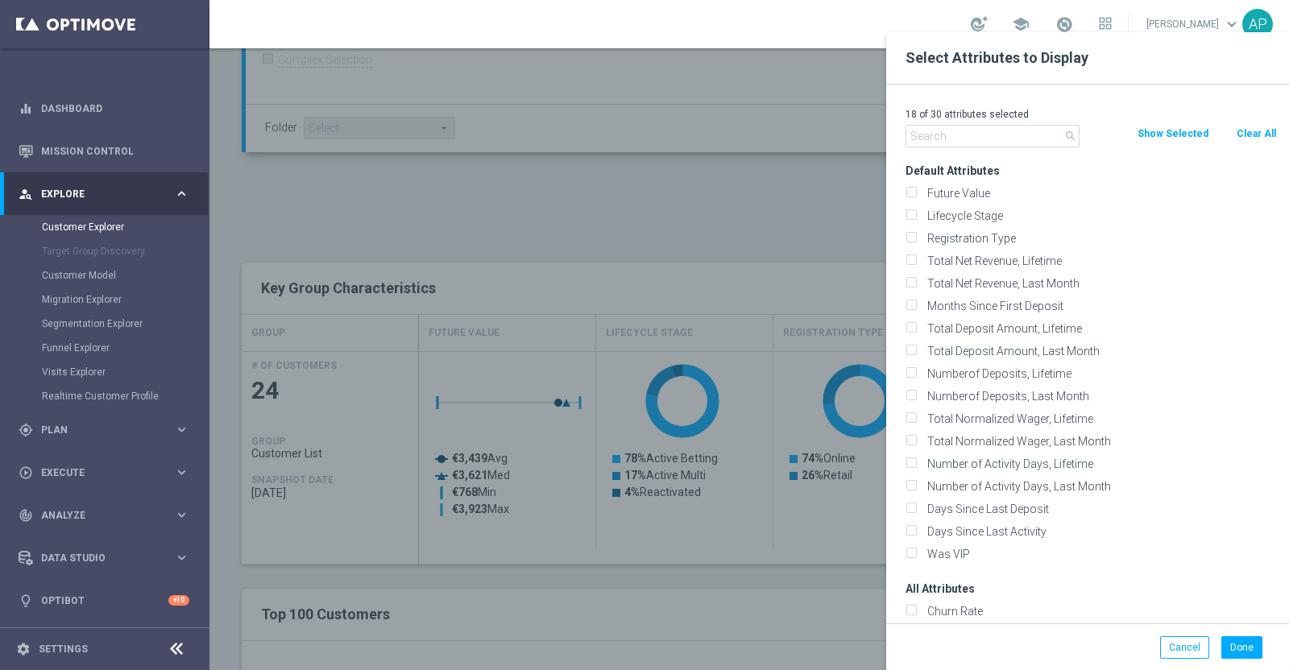
checkbox input "false"
click at [947, 147] on input "text" at bounding box center [992, 136] width 174 height 23
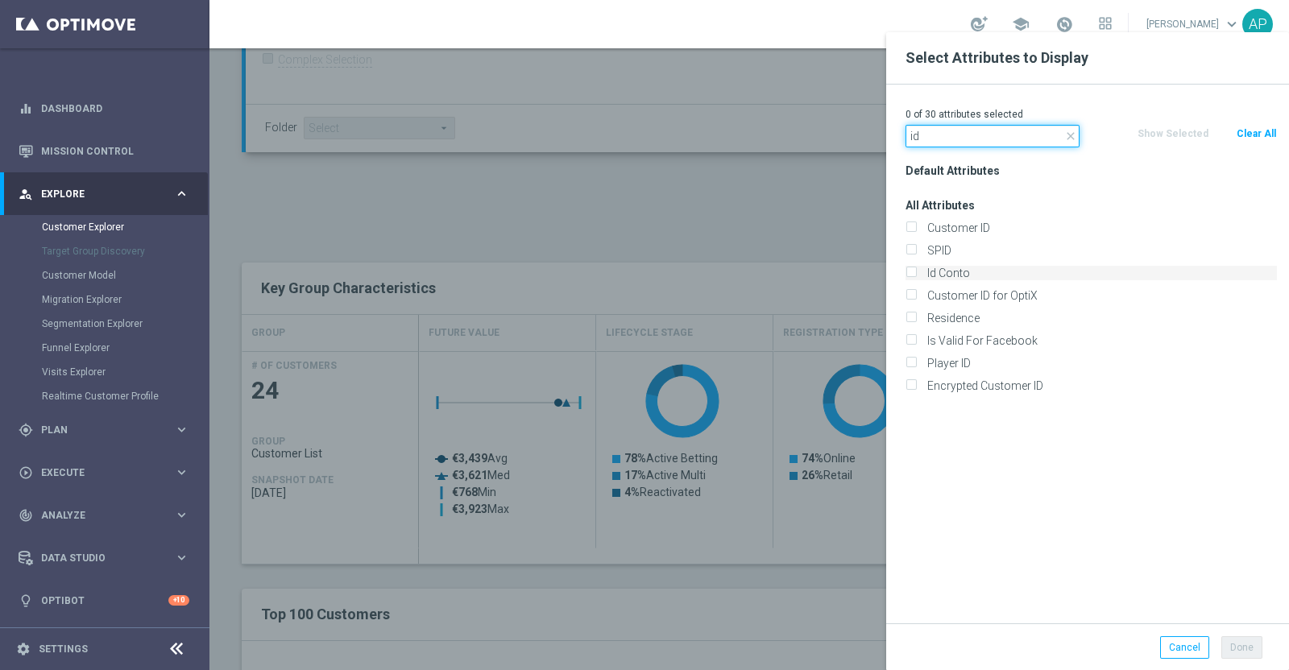
type input "id"
click at [935, 277] on label "Id Conto" at bounding box center [1099, 273] width 355 height 15
click at [916, 277] on input "Id Conto" at bounding box center [910, 275] width 10 height 10
checkbox input "true"
click at [1236, 650] on button "Done" at bounding box center [1241, 647] width 41 height 23
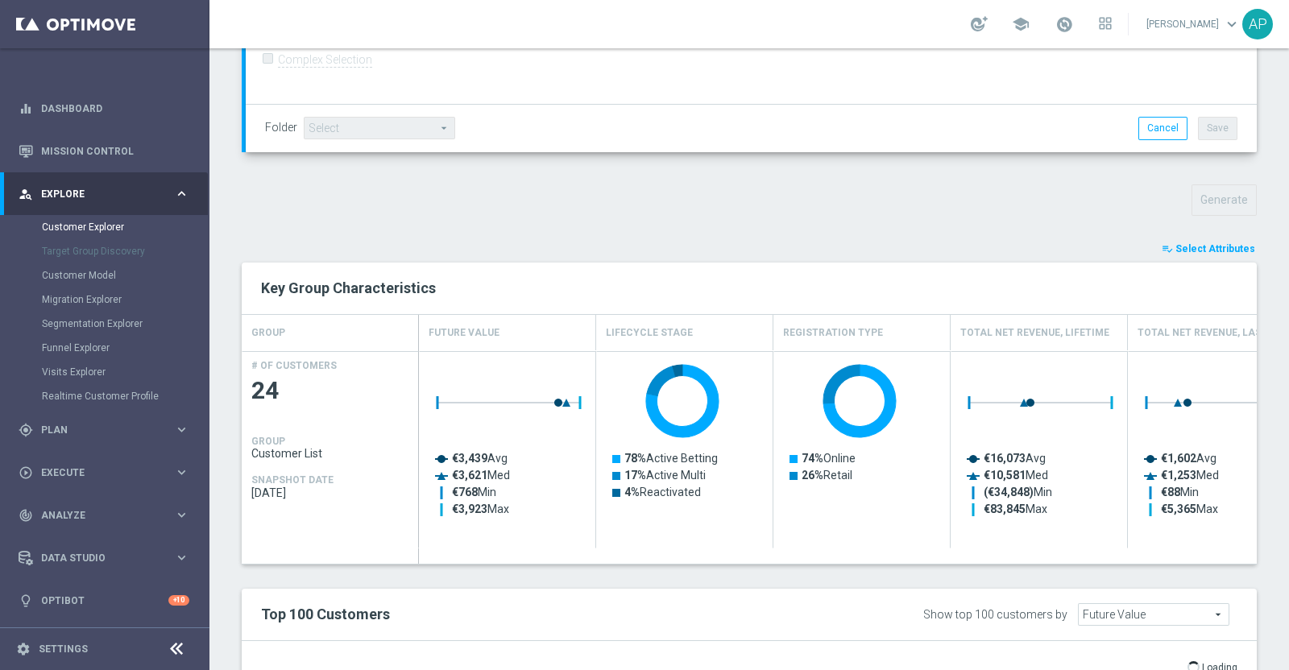
type input "Search"
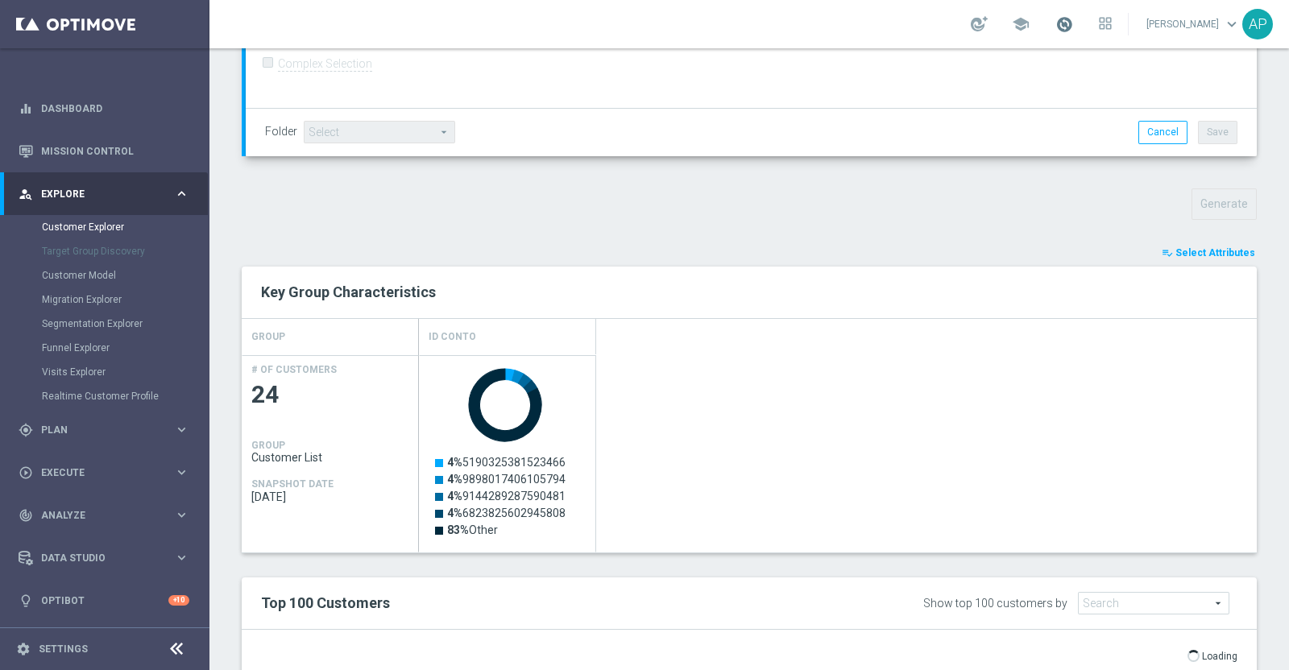
scroll to position [431, 0]
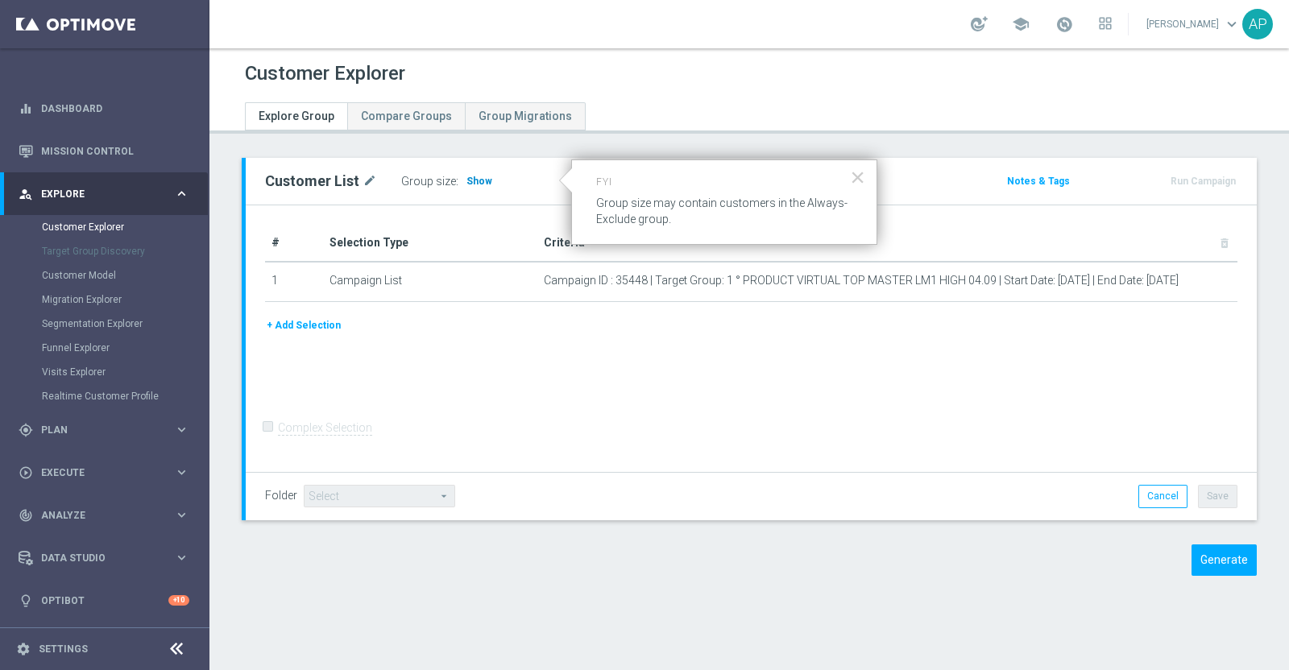
click at [466, 179] on span "Show" at bounding box center [479, 181] width 26 height 11
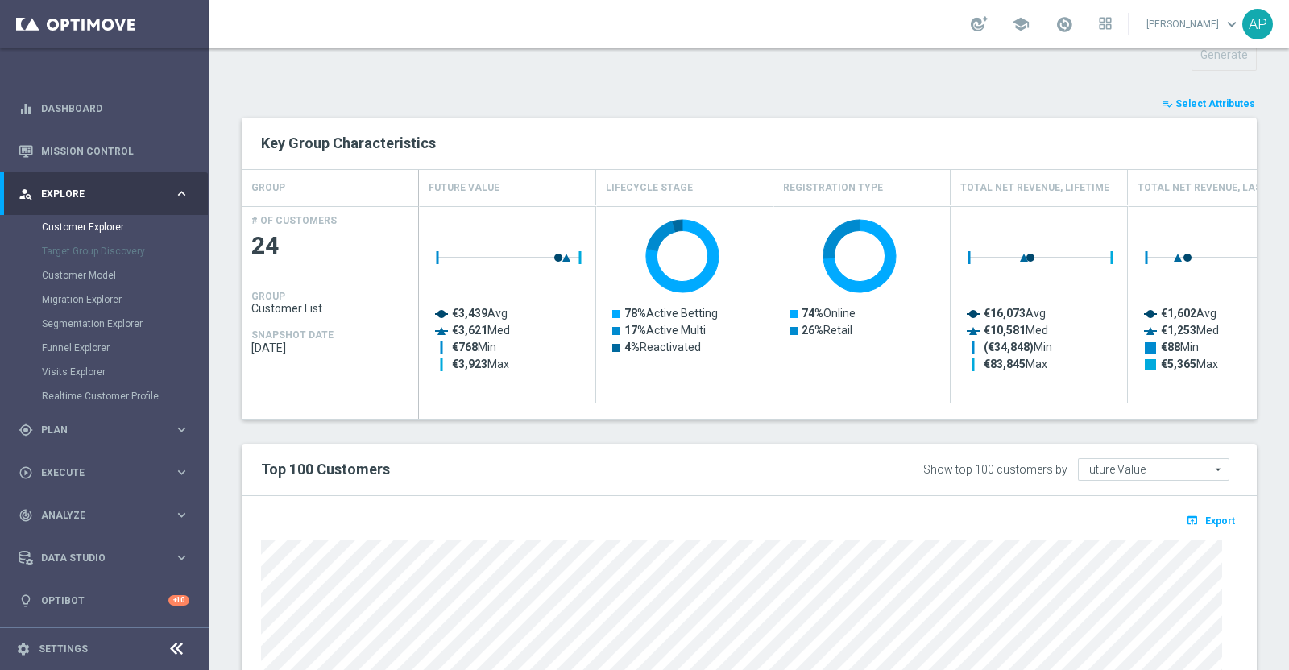
scroll to position [346, 0]
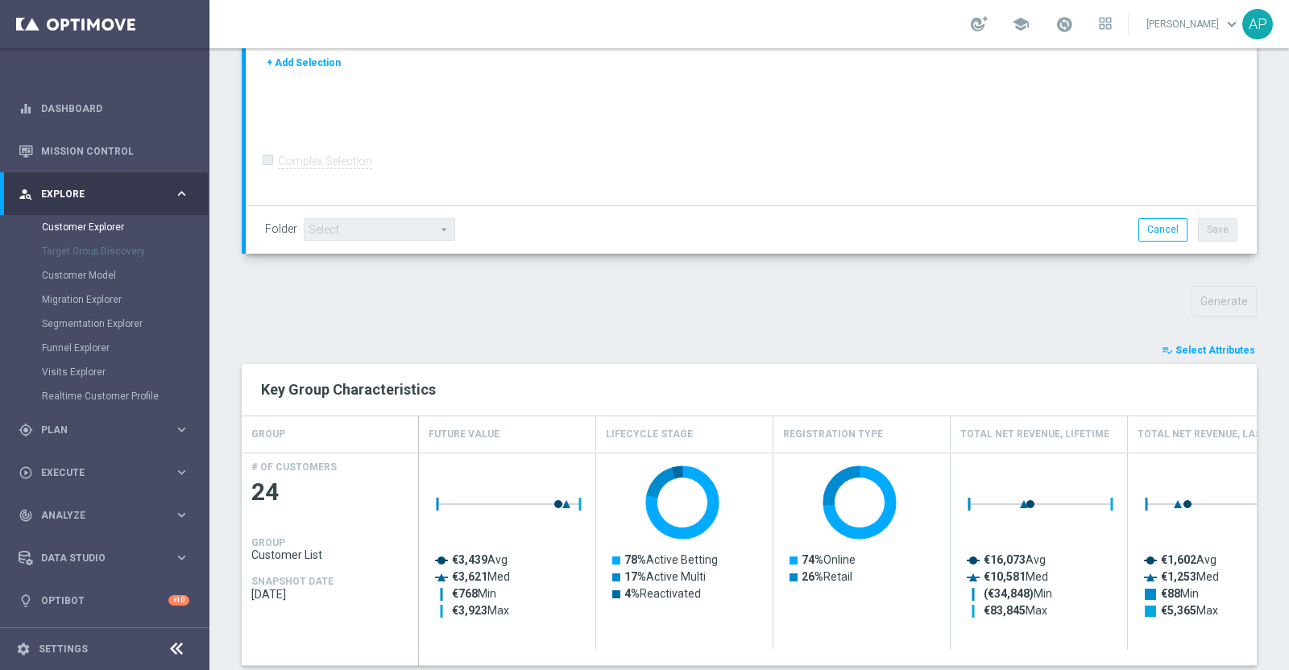
click at [1204, 350] on span "Select Attributes" at bounding box center [1215, 350] width 80 height 11
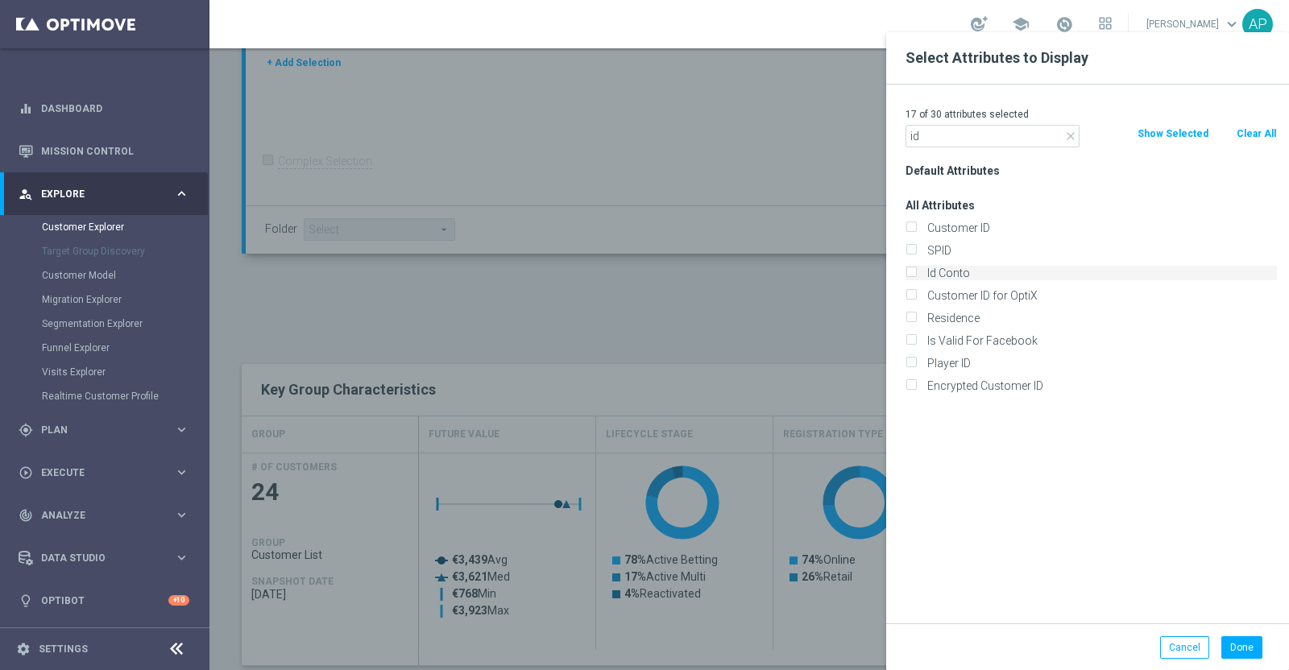
type input "id"
click at [959, 273] on label "Id Conto" at bounding box center [1099, 273] width 355 height 15
click at [916, 273] on input "Id Conto" at bounding box center [910, 275] width 10 height 10
checkbox input "true"
click at [1244, 648] on button "Done" at bounding box center [1241, 647] width 41 height 23
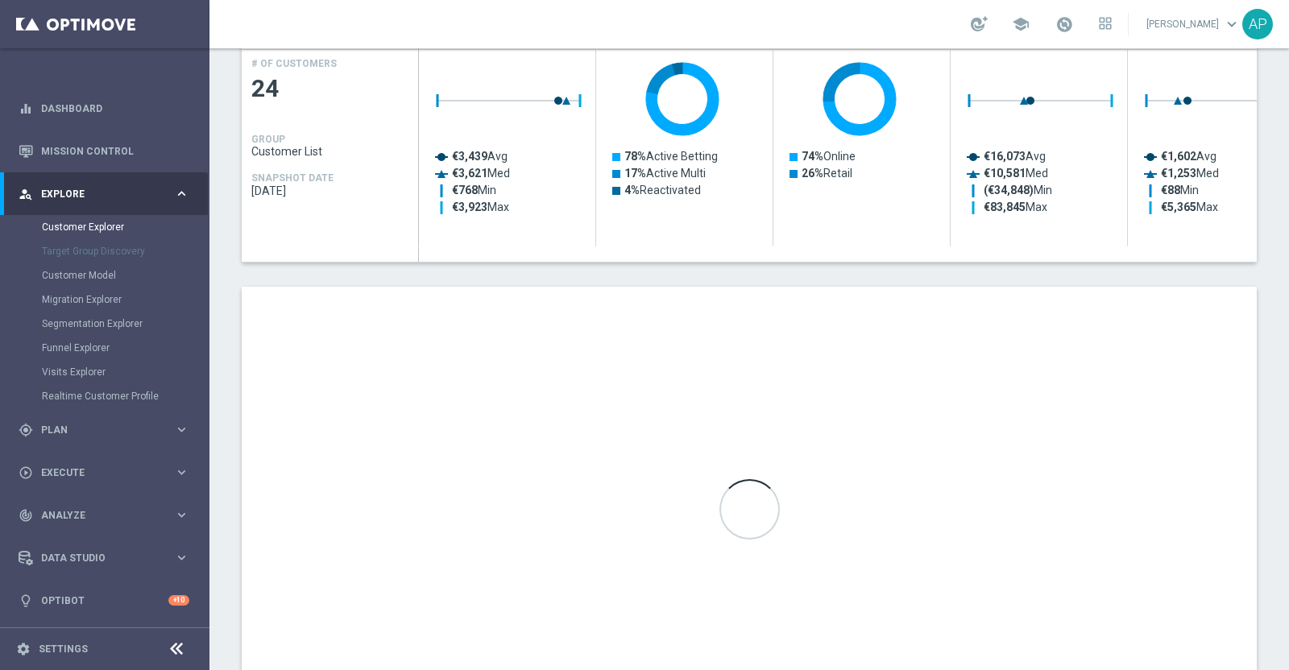
scroll to position [850, 0]
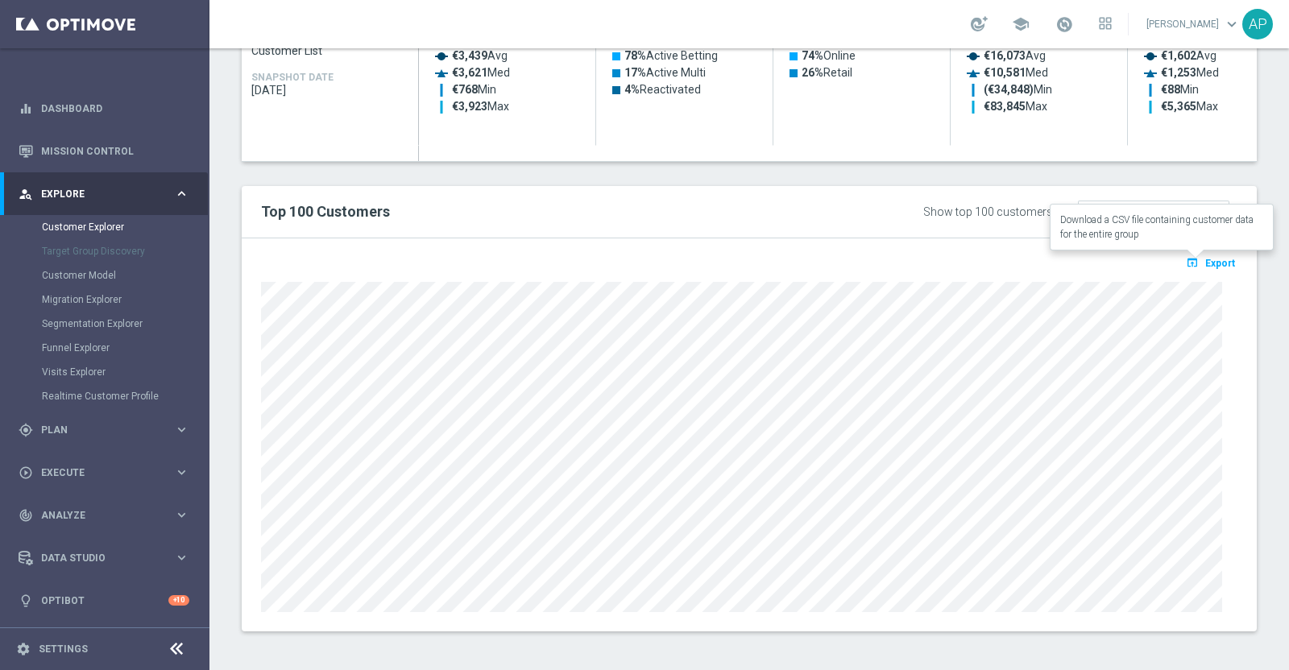
click at [1214, 259] on span "Export" at bounding box center [1220, 263] width 30 height 11
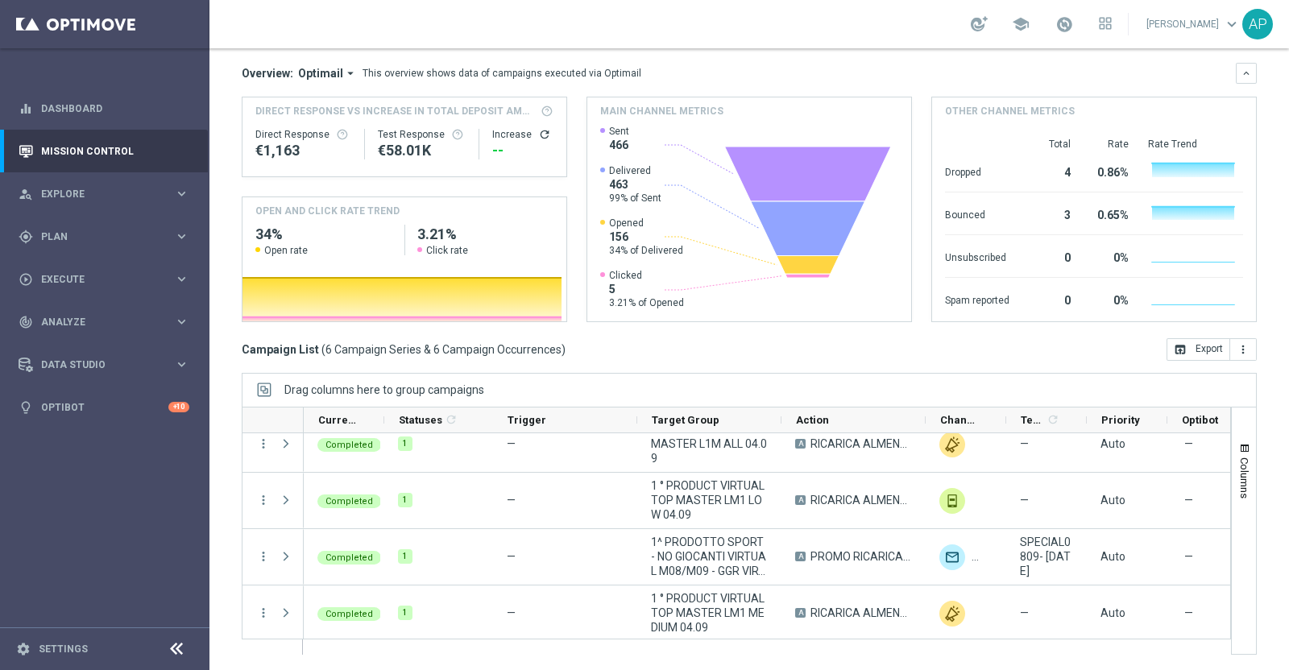
scroll to position [88, 0]
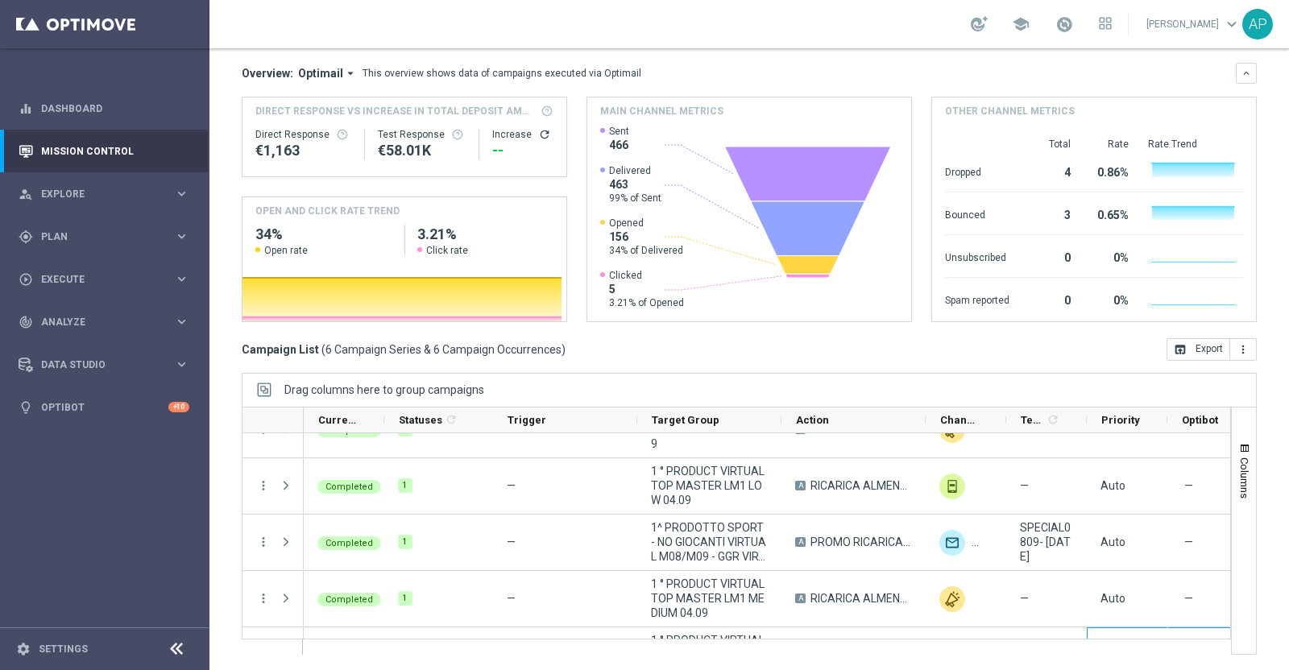
click at [1232, 555] on div "Columns" at bounding box center [1244, 531] width 24 height 247
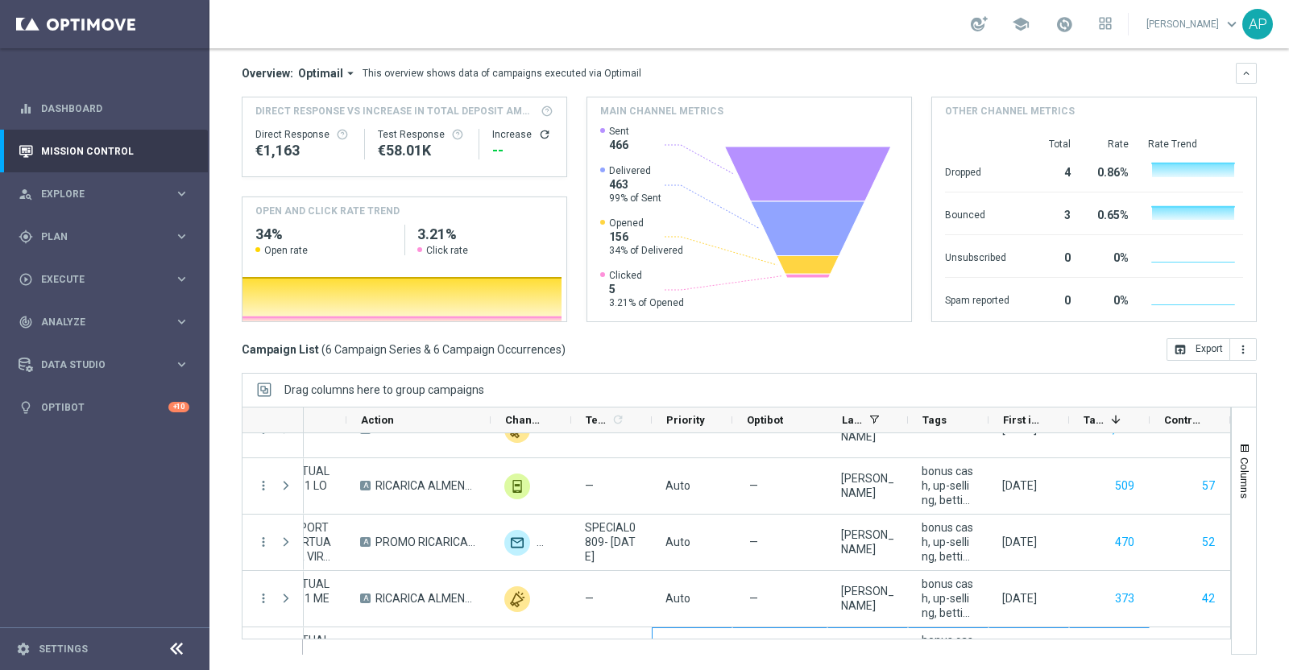
scroll to position [0, 463]
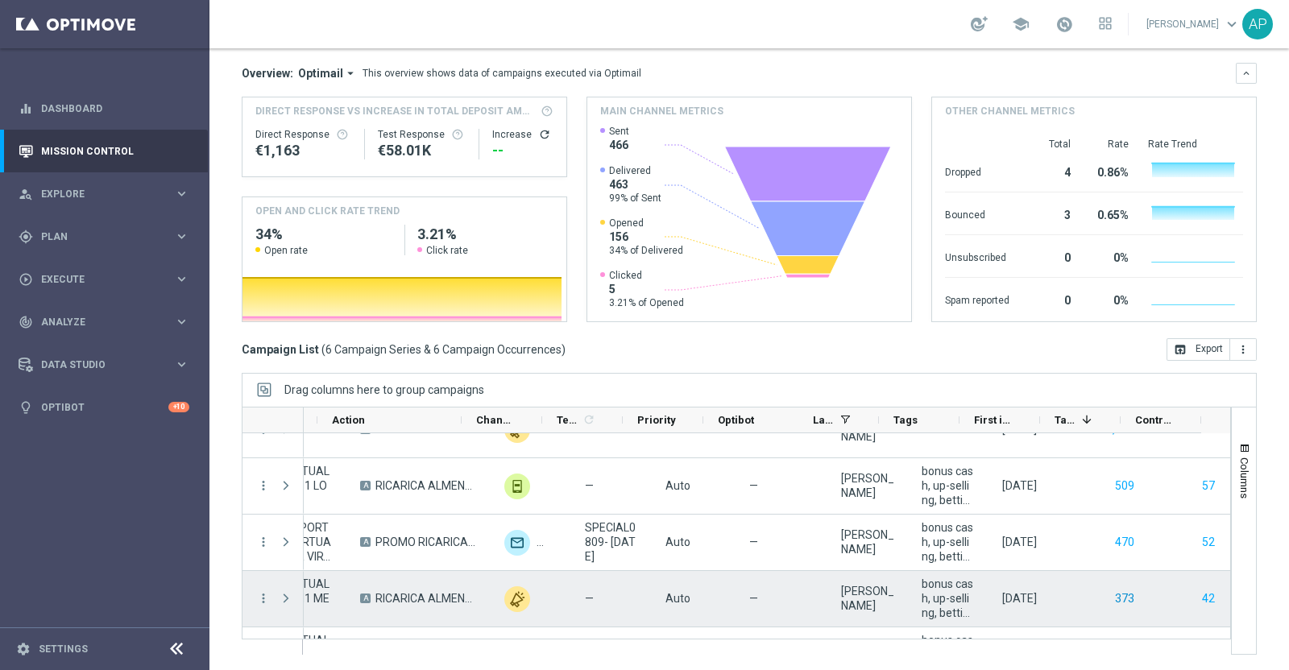
click at [1113, 599] on button "373" at bounding box center [1124, 599] width 23 height 20
click at [1200, 597] on button "42" at bounding box center [1208, 599] width 16 height 20
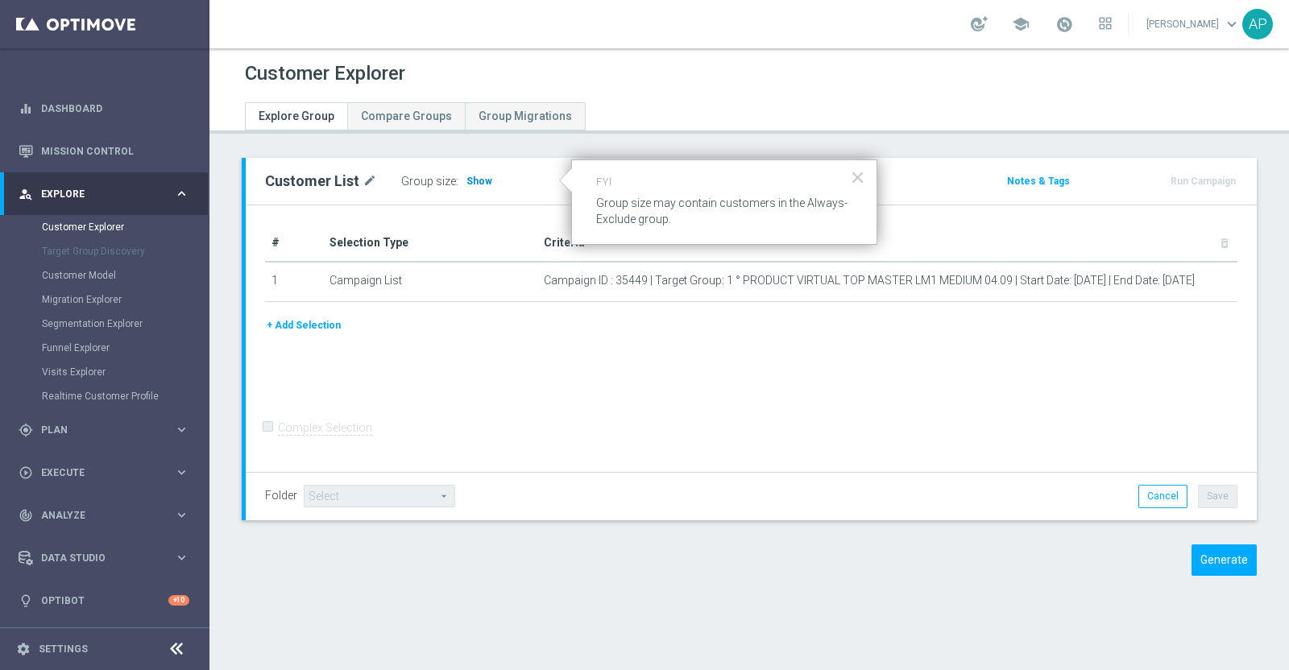
click at [473, 177] on span "Show" at bounding box center [479, 181] width 26 height 11
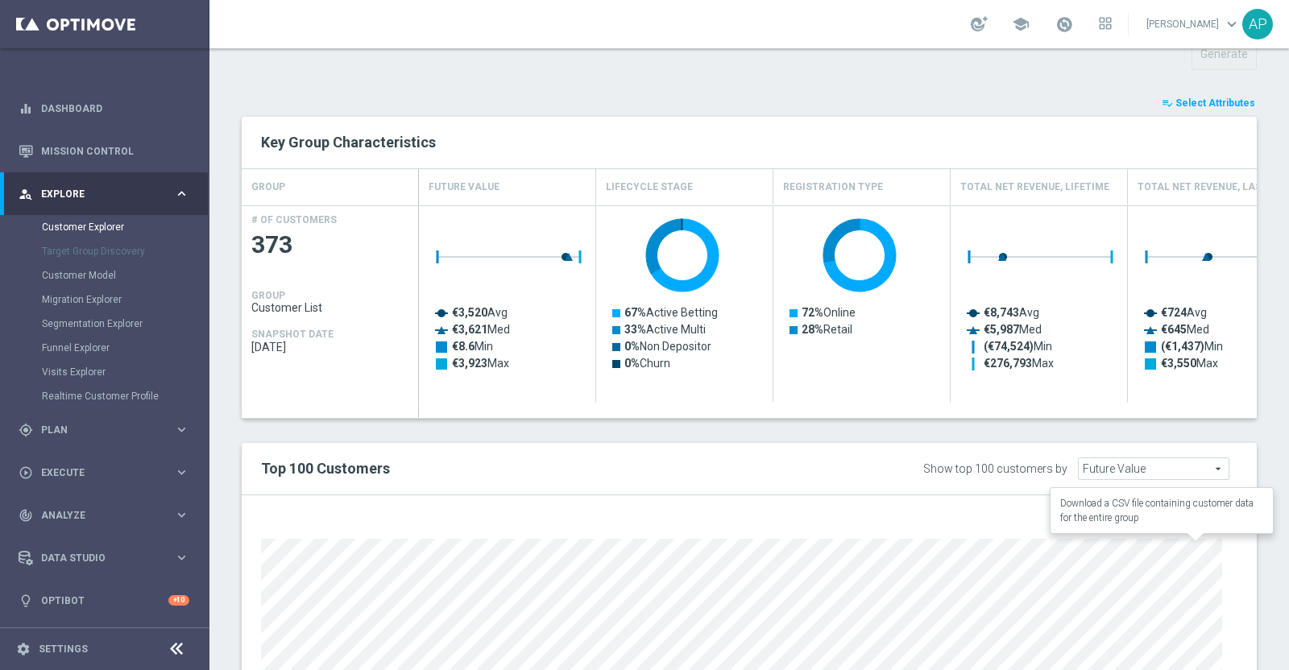
scroll to position [548, 0]
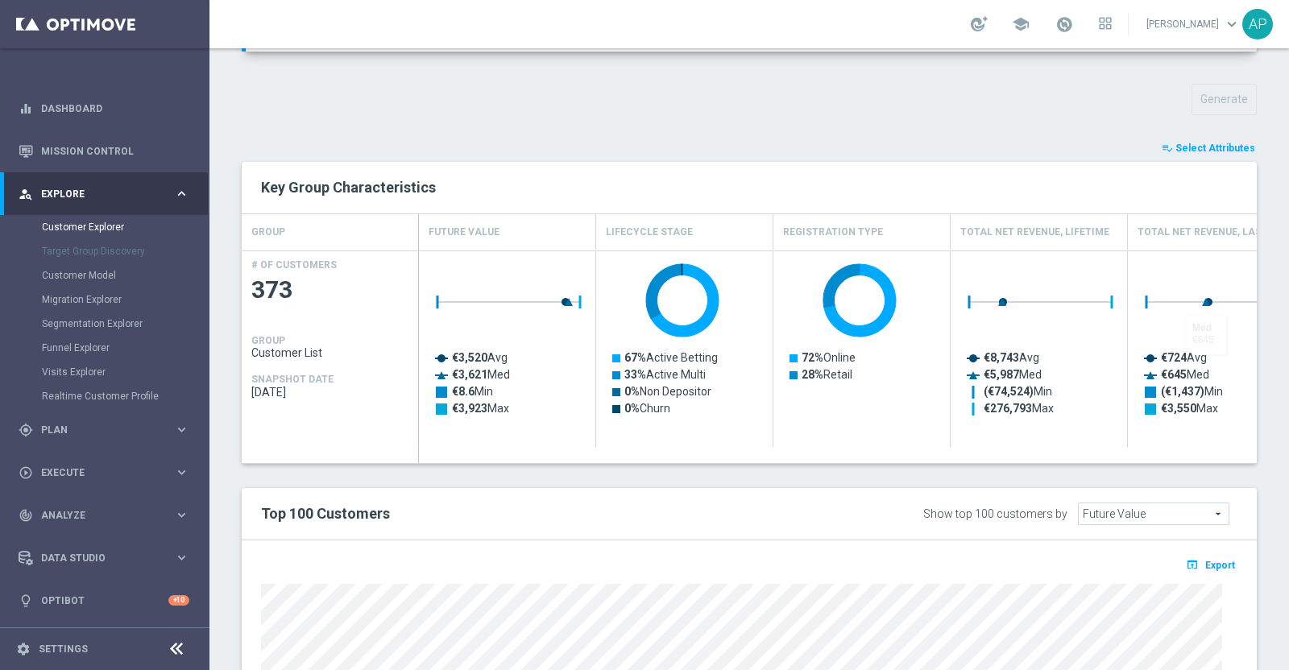
click at [1208, 144] on span "Select Attributes" at bounding box center [1215, 148] width 80 height 11
click at [0, 0] on div at bounding box center [0, 0] width 0 height 0
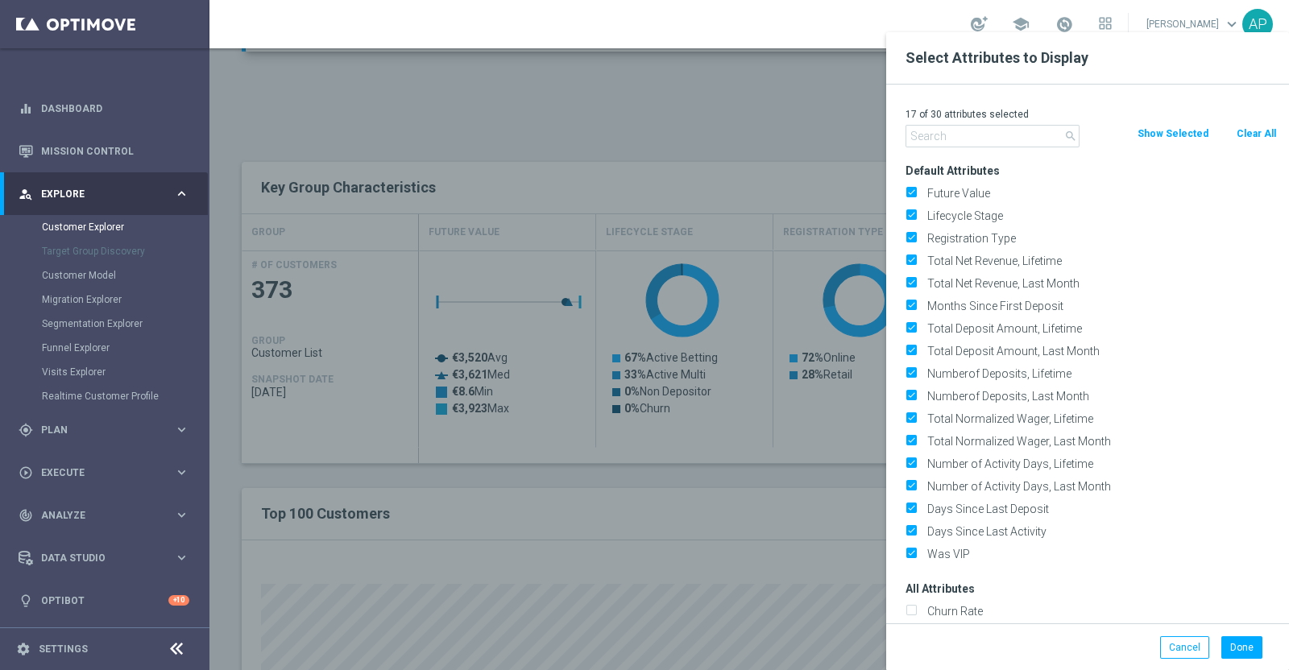
click at [1249, 128] on button "Clear All" at bounding box center [1256, 134] width 43 height 18
checkbox input "false"
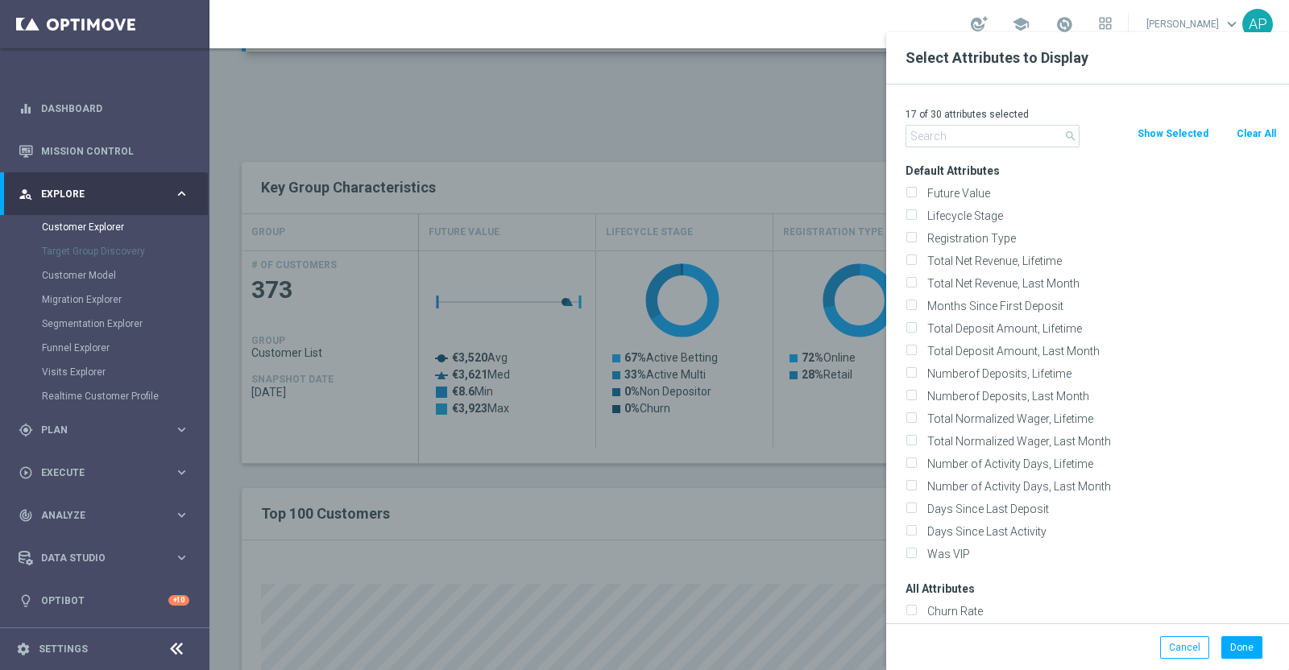
checkbox input "false"
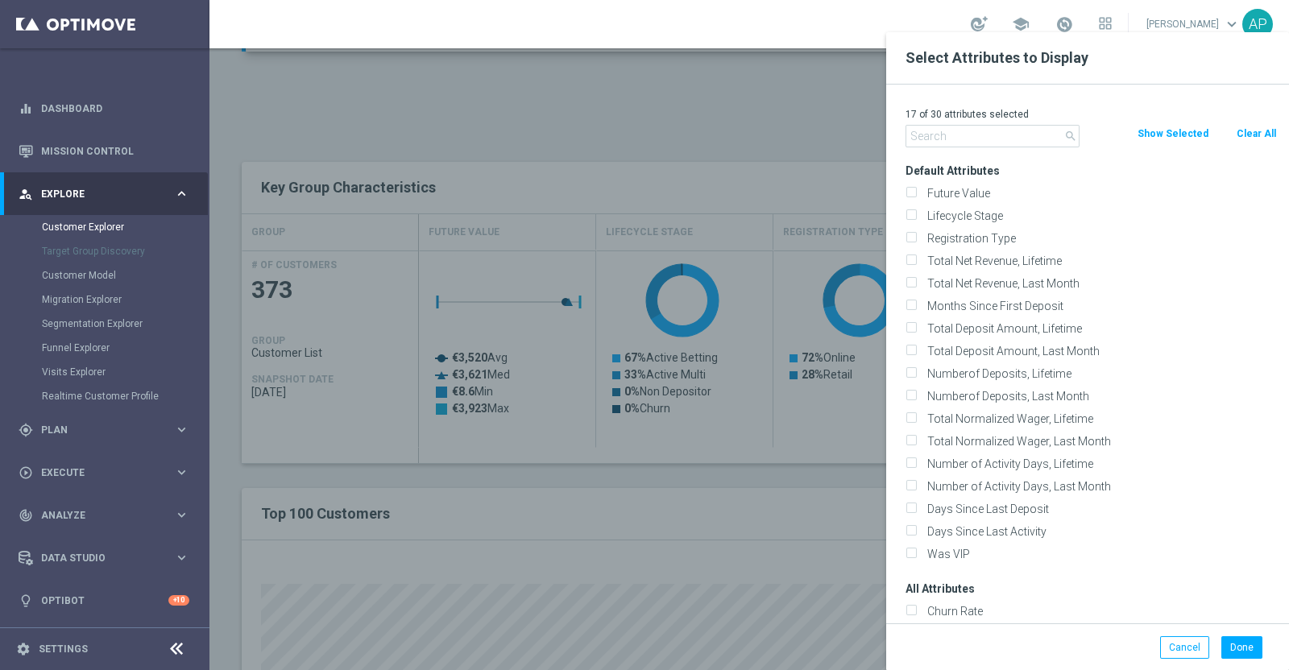
checkbox input "false"
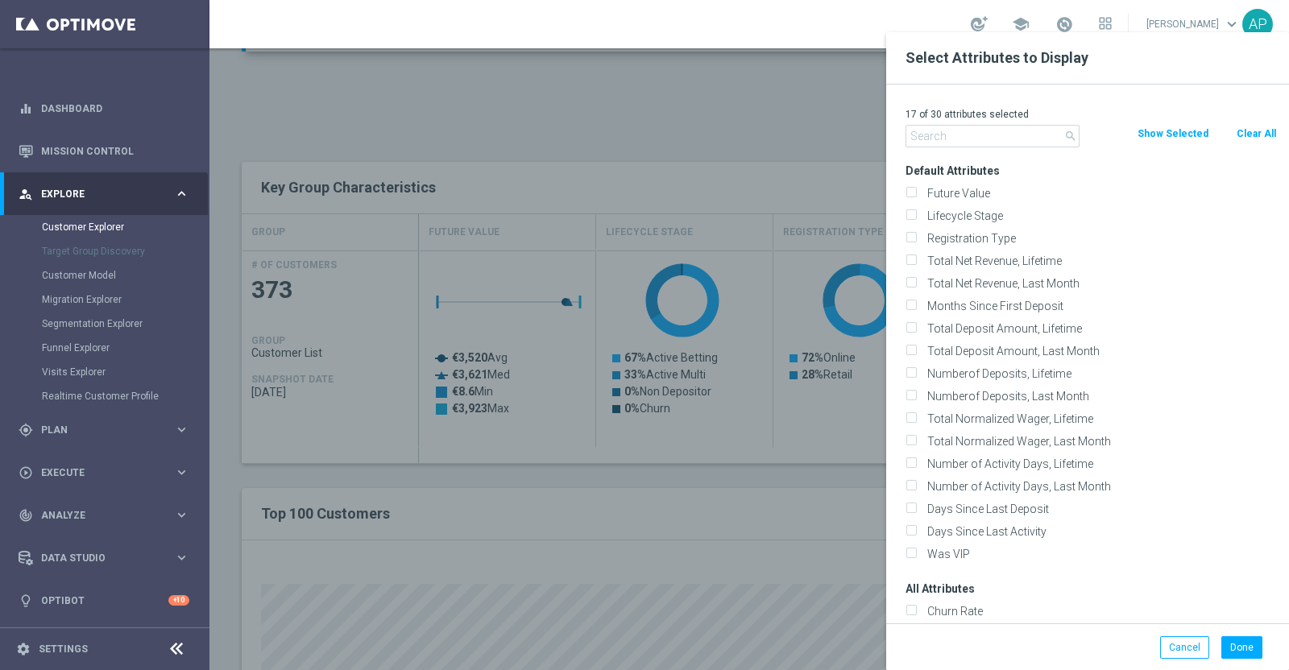
checkbox input "false"
click at [993, 135] on input "text" at bounding box center [992, 136] width 174 height 23
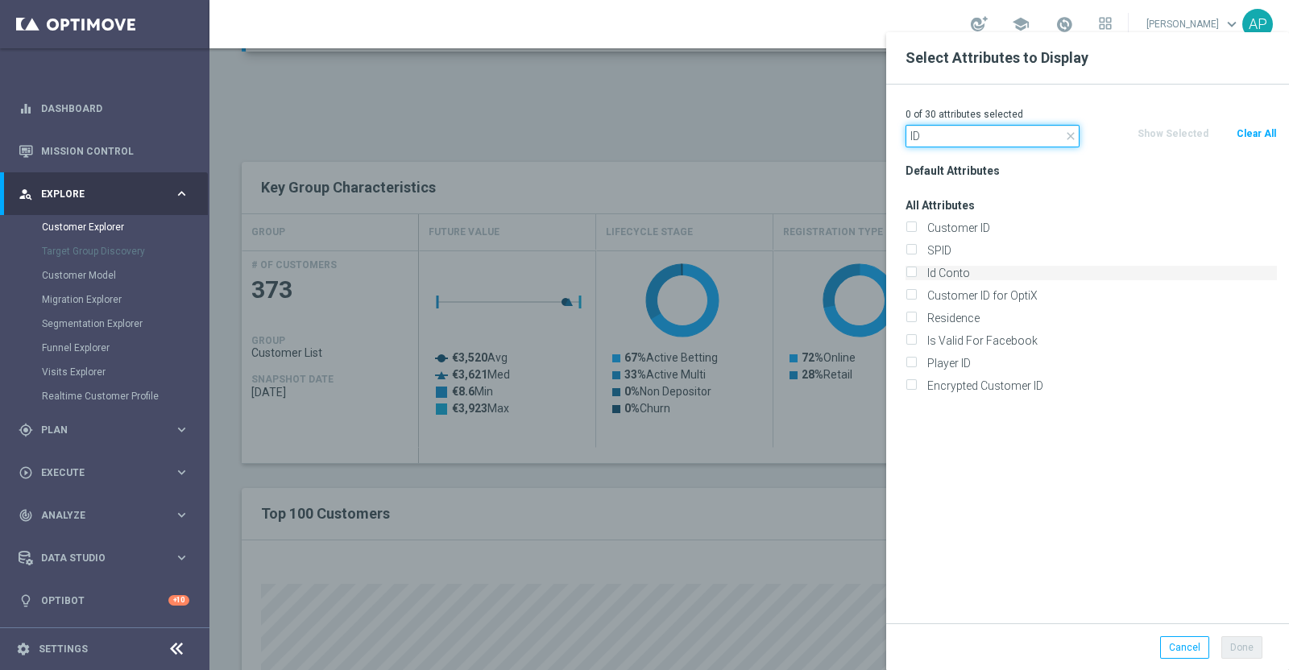
type input "ID"
click at [952, 276] on label "Id Conto" at bounding box center [1099, 273] width 355 height 15
click at [916, 276] on input "Id Conto" at bounding box center [910, 275] width 10 height 10
checkbox input "true"
click at [1242, 644] on button "Done" at bounding box center [1241, 647] width 41 height 23
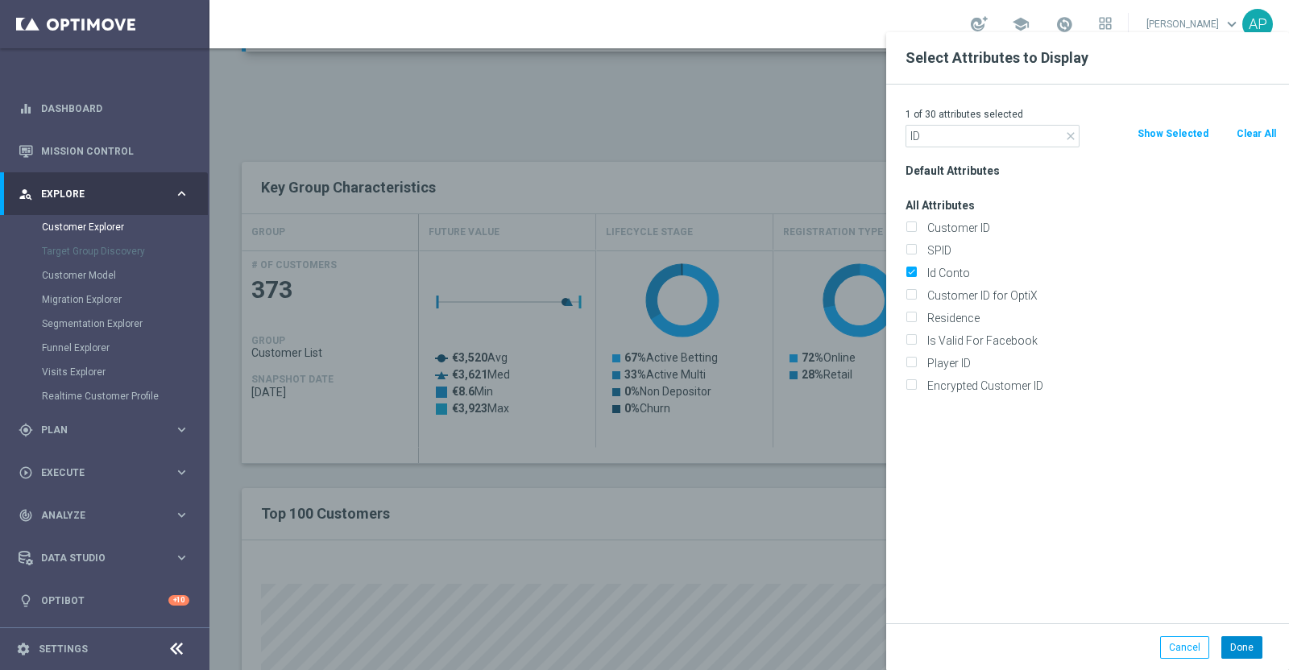
click at [1242, 644] on div "Select Attributes to Display 1 of 30 attributes selected close ID Clear All Sho…" at bounding box center [1087, 367] width 403 height 670
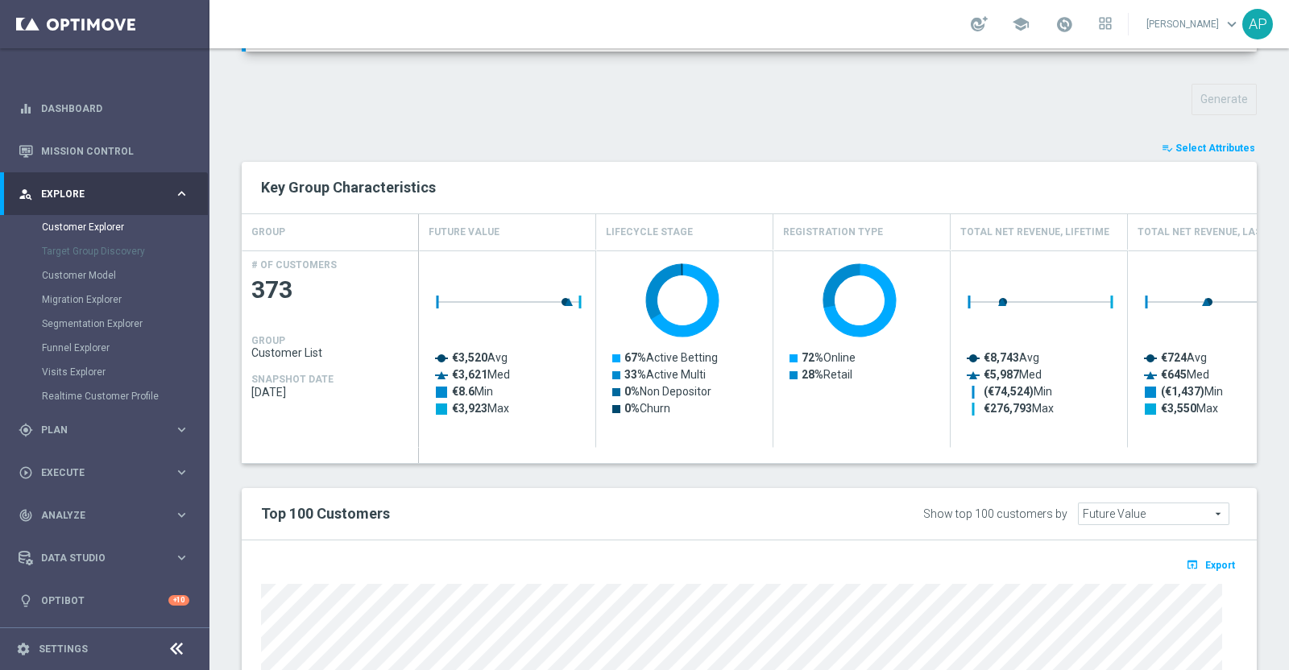
type input "Search"
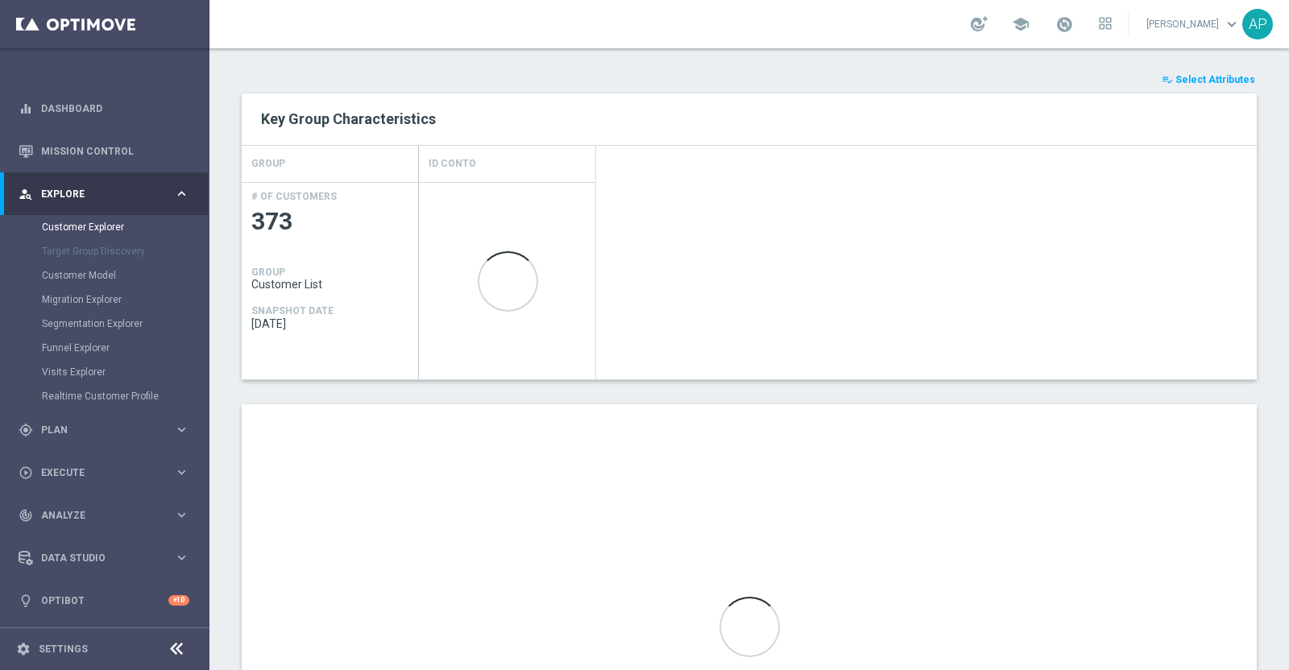
scroll to position [648, 0]
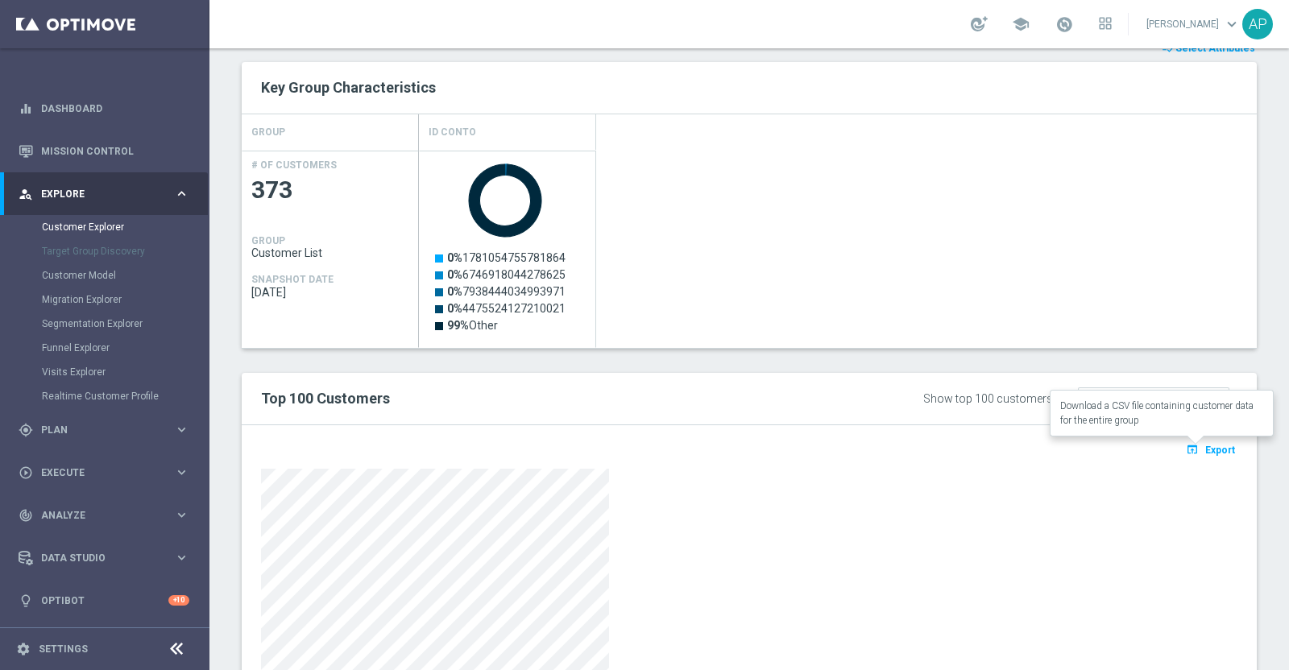
click at [1205, 445] on span "Export" at bounding box center [1220, 450] width 30 height 11
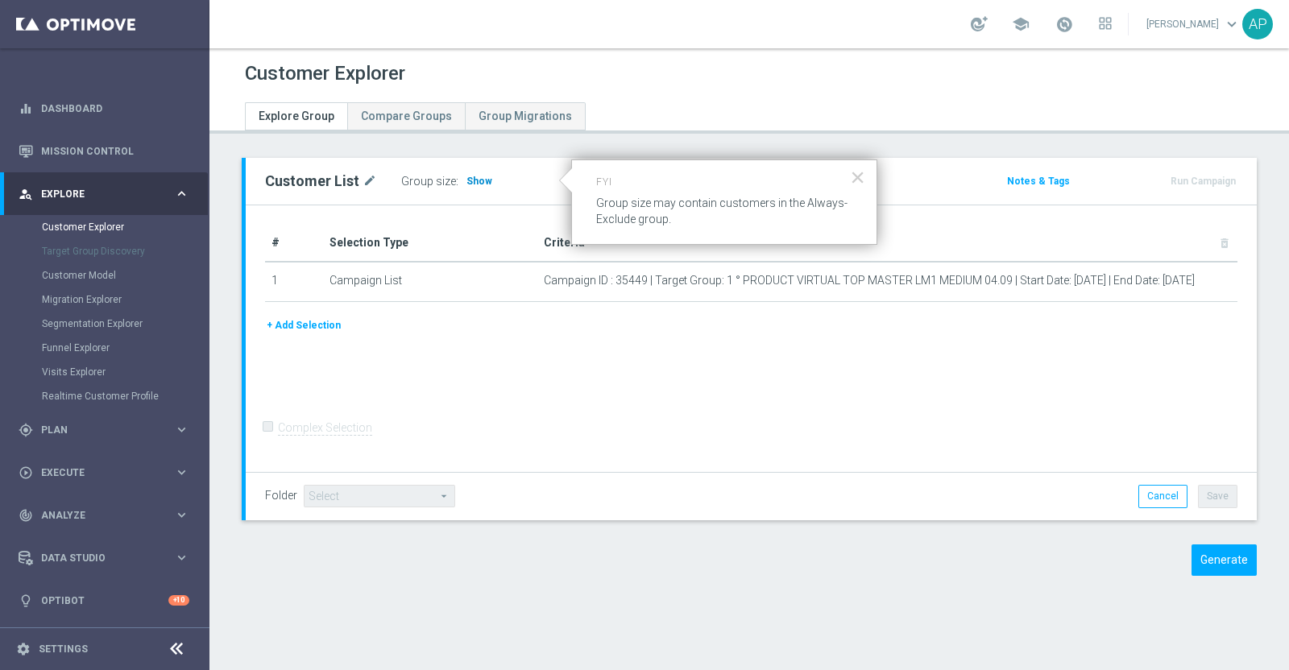
click at [467, 183] on span "Show" at bounding box center [479, 181] width 26 height 11
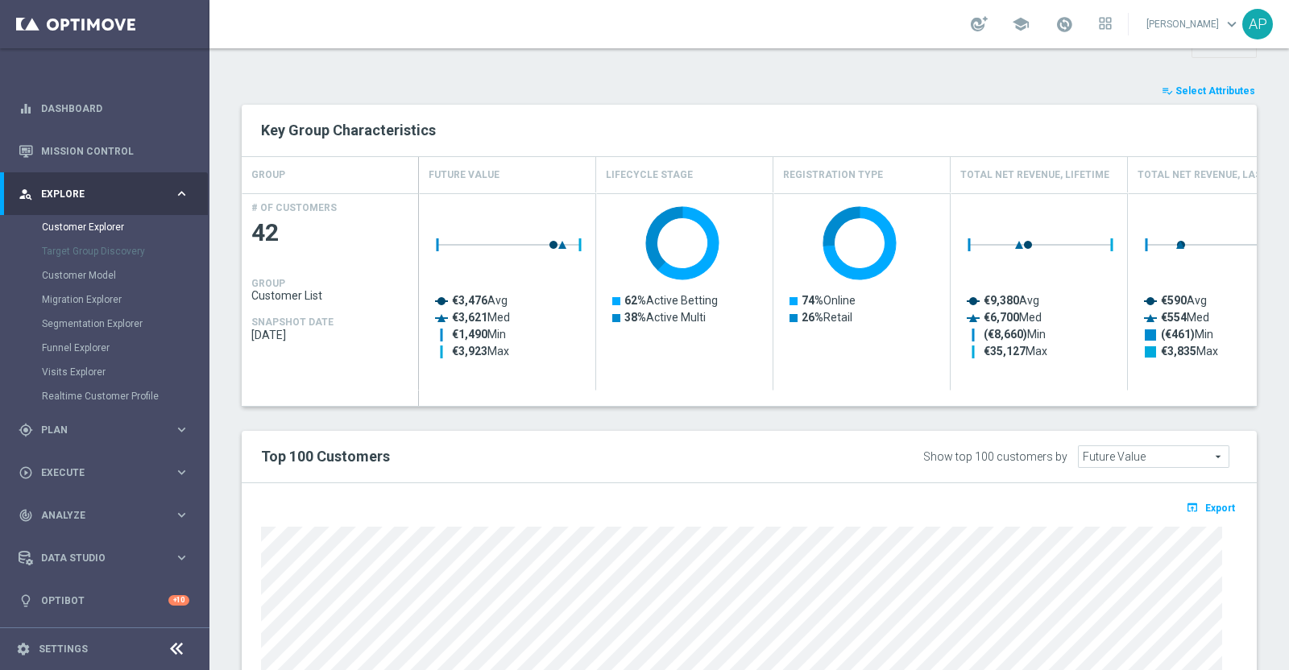
scroll to position [503, 0]
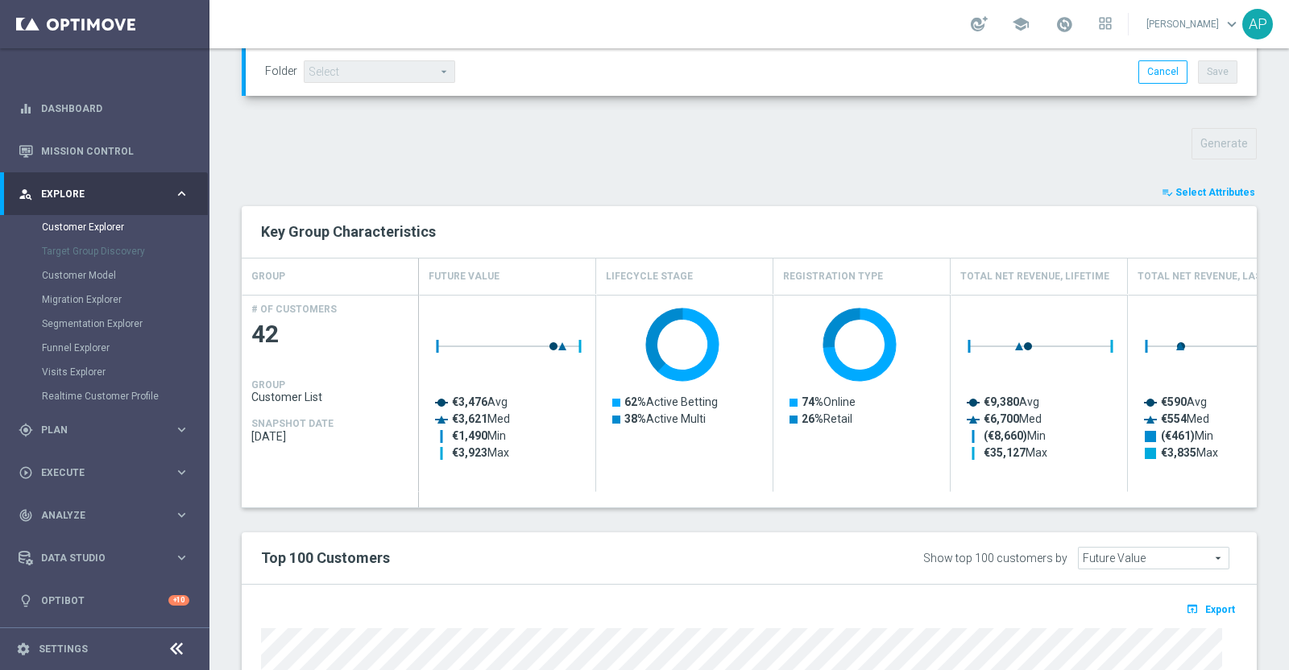
click at [1197, 191] on span "Select Attributes" at bounding box center [1215, 192] width 80 height 11
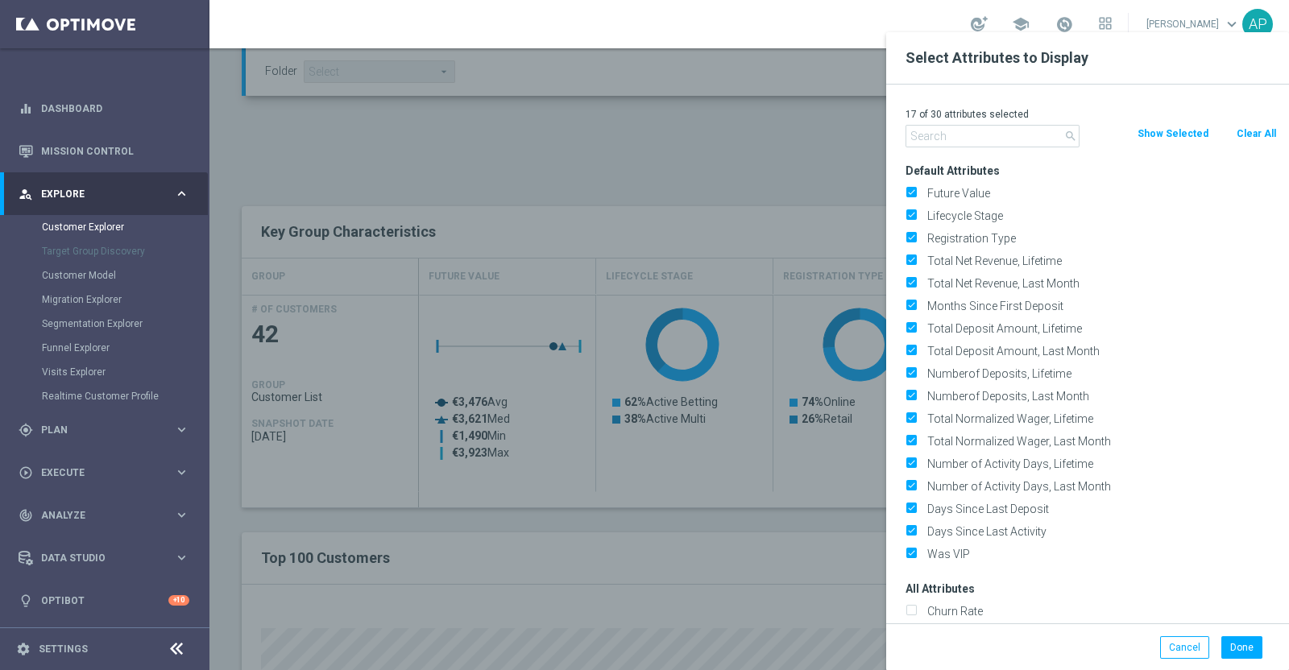
click at [1252, 131] on button "Clear All" at bounding box center [1256, 134] width 43 height 18
checkbox input "false"
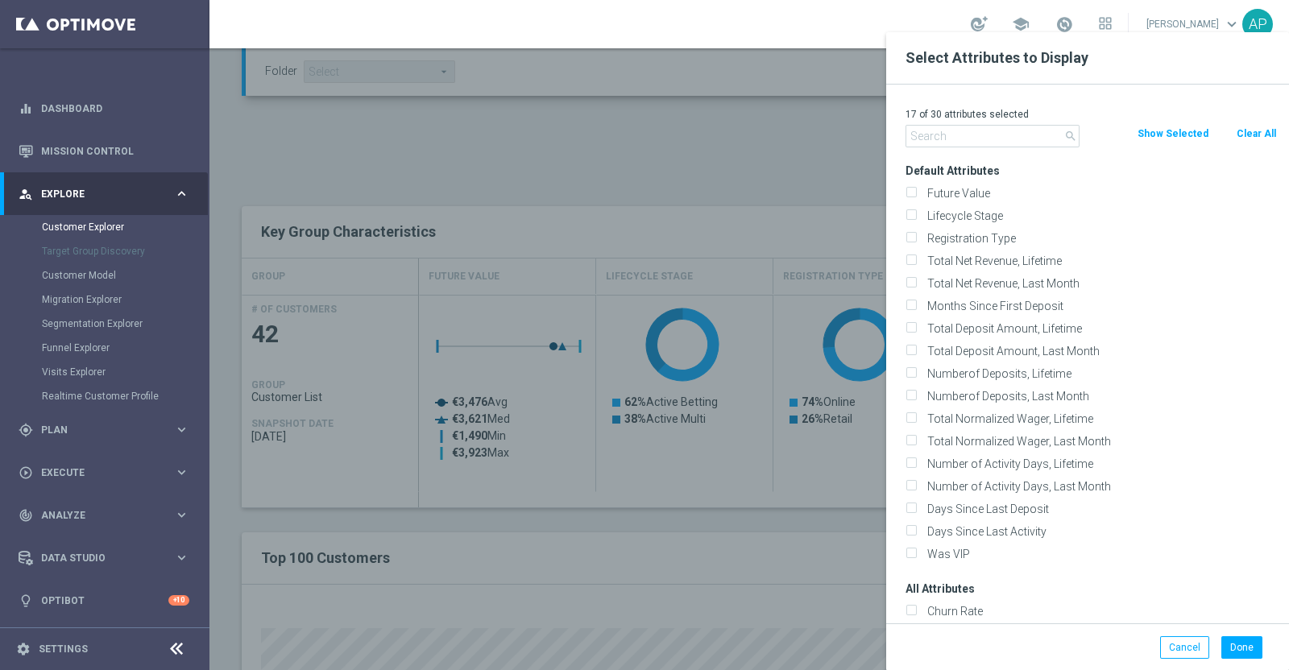
checkbox input "false"
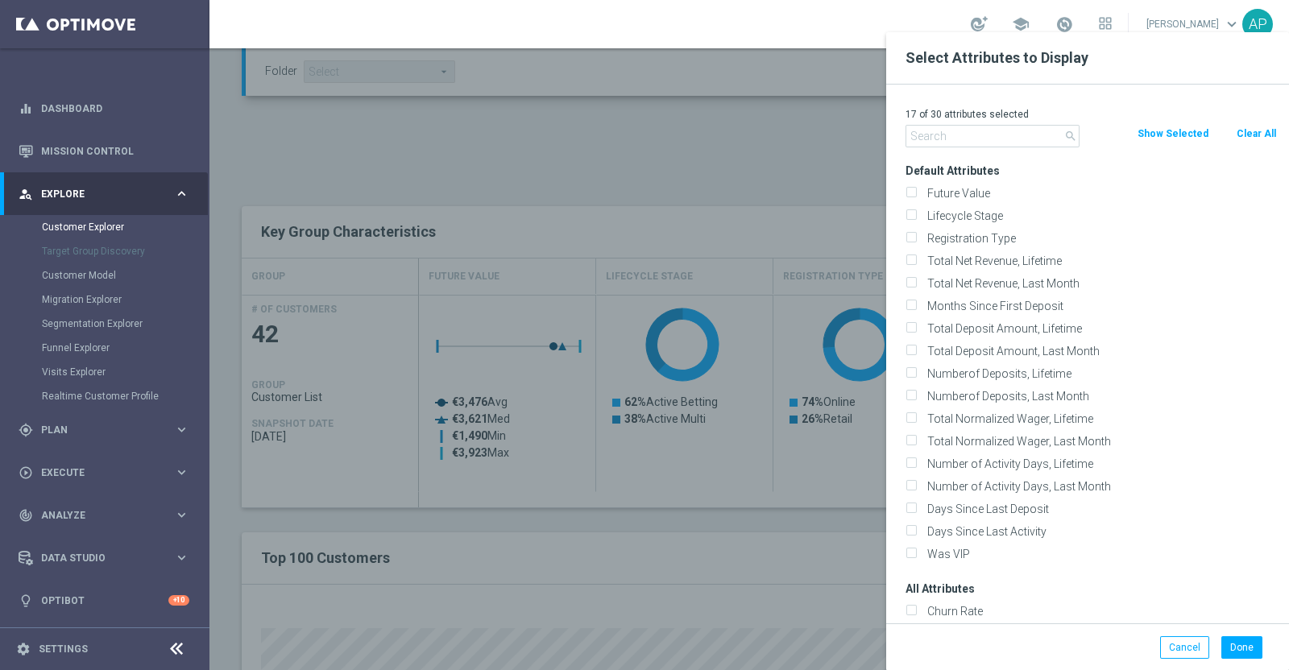
checkbox input "false"
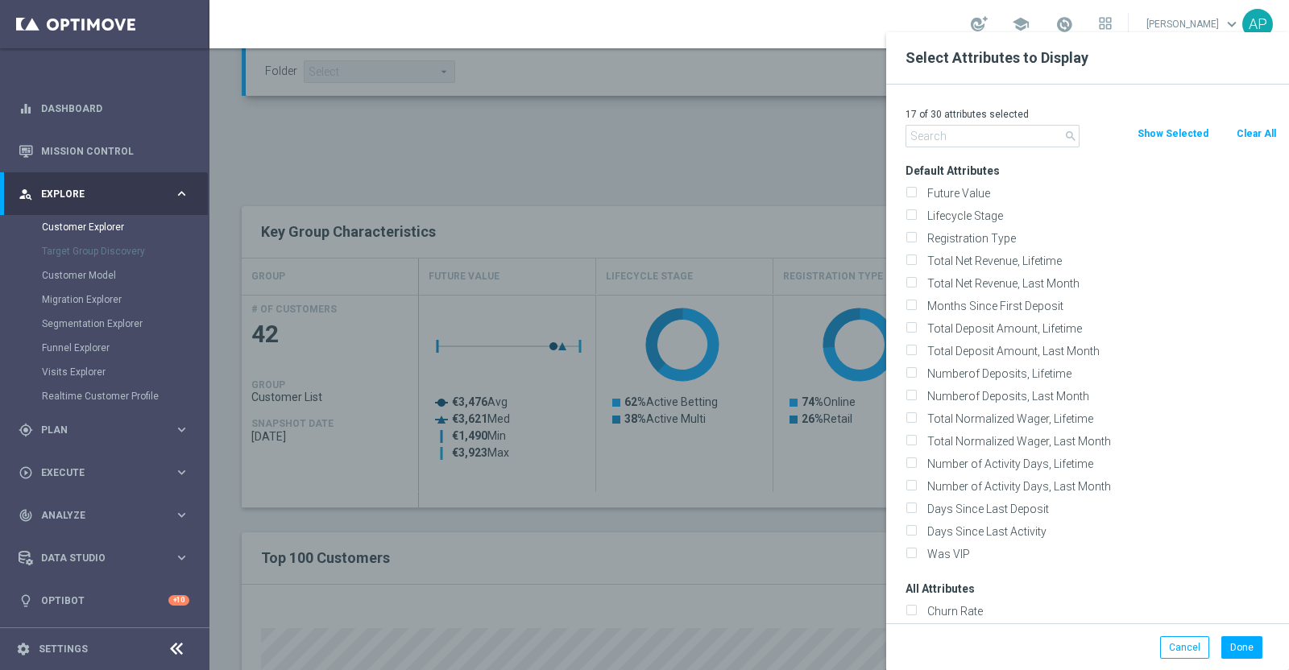
checkbox input "false"
click at [989, 129] on input "text" at bounding box center [992, 136] width 174 height 23
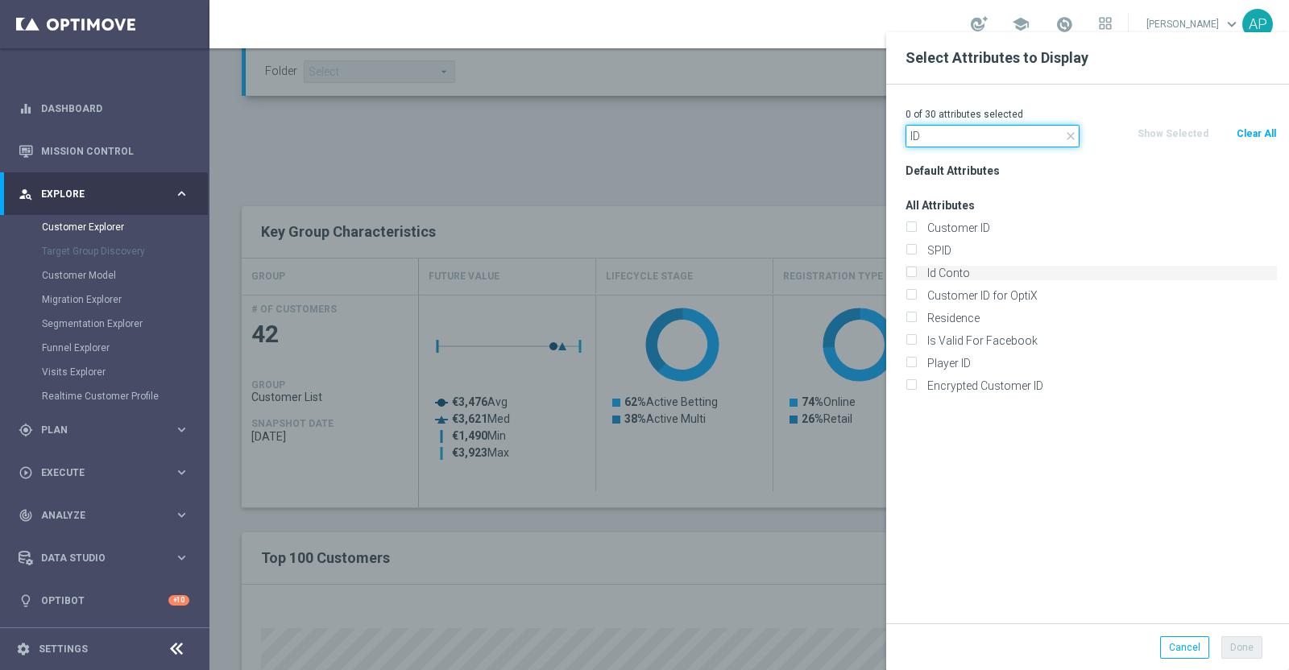
type input "ID"
click at [934, 277] on label "Id Conto" at bounding box center [1099, 273] width 355 height 15
click at [916, 277] on input "Id Conto" at bounding box center [910, 275] width 10 height 10
checkbox input "true"
click at [1245, 644] on button "Done" at bounding box center [1241, 647] width 41 height 23
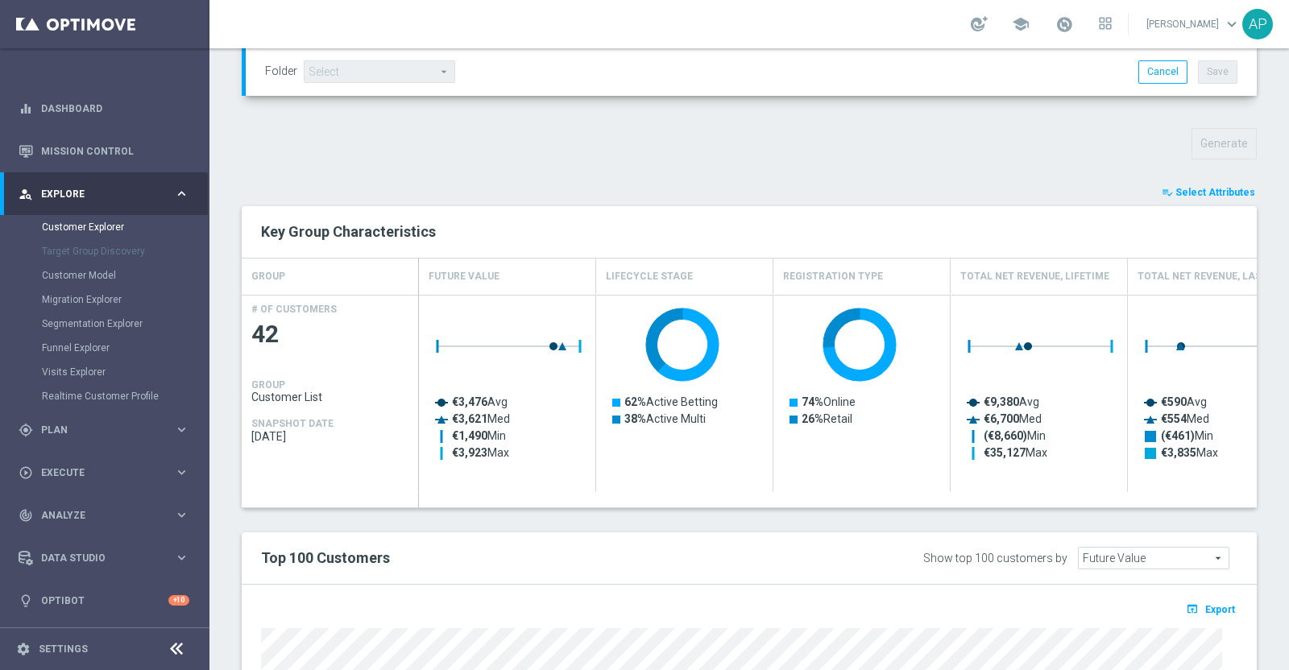
drag, startPoint x: 1245, startPoint y: 644, endPoint x: 1237, endPoint y: 634, distance: 13.2
type input "Search"
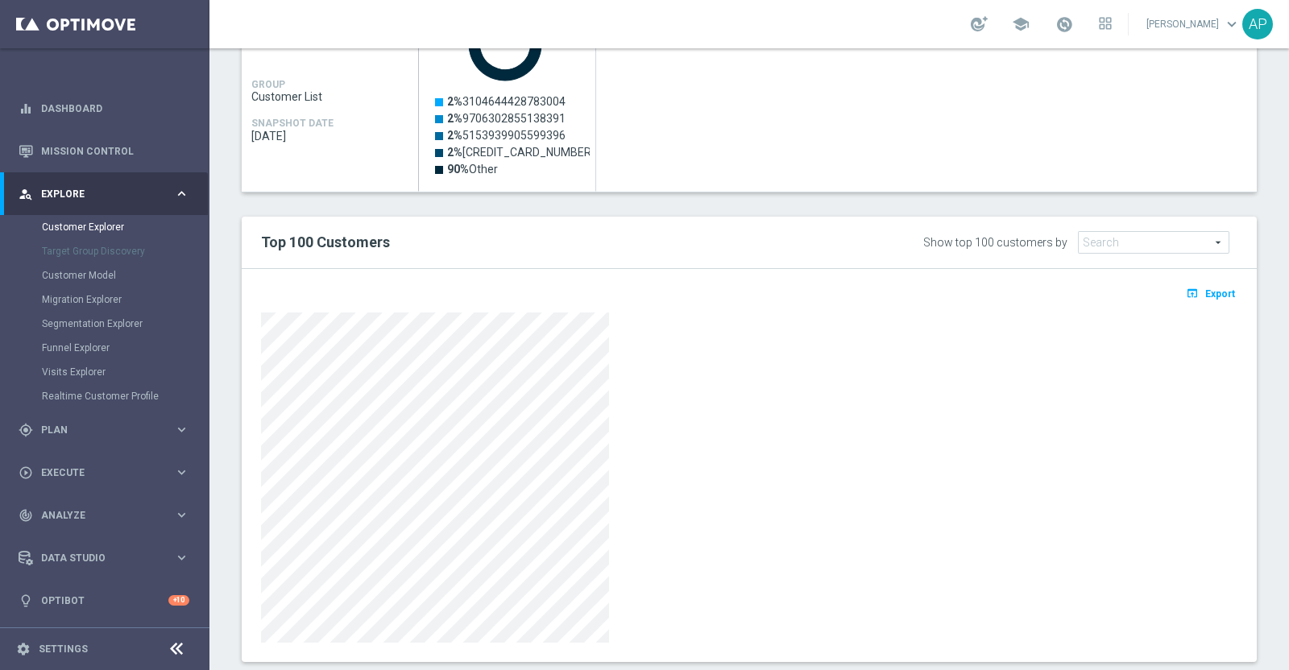
scroll to position [805, 0]
click at [1214, 288] on span "Export" at bounding box center [1220, 293] width 30 height 11
